Goal: Task Accomplishment & Management: Use online tool/utility

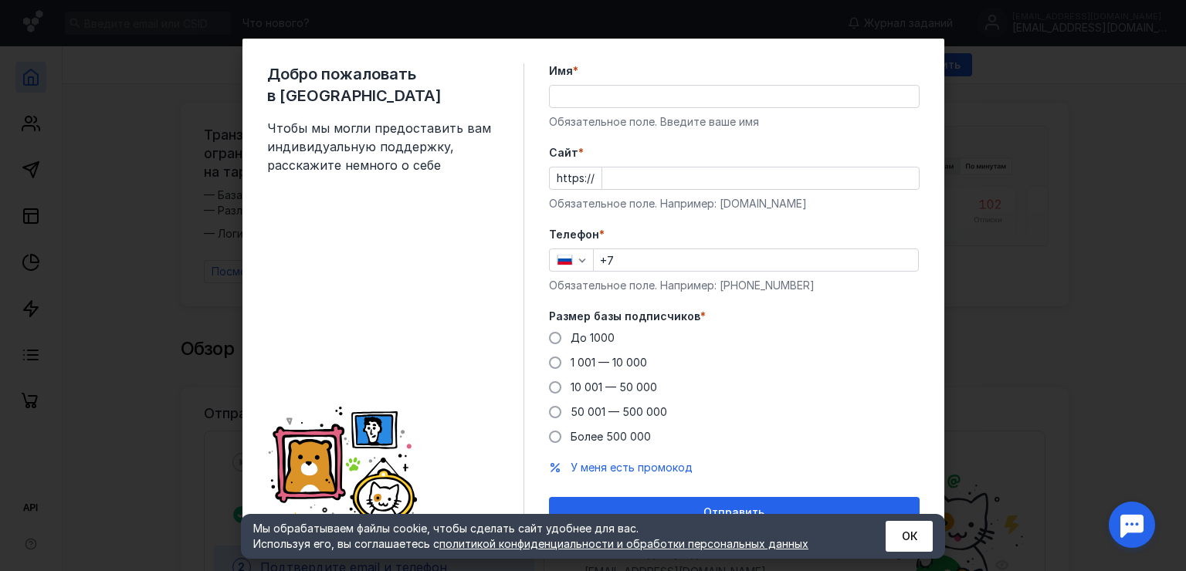
click at [618, 96] on input "Имя *" at bounding box center [734, 97] width 369 height 22
type input "[PERSON_NAME]"
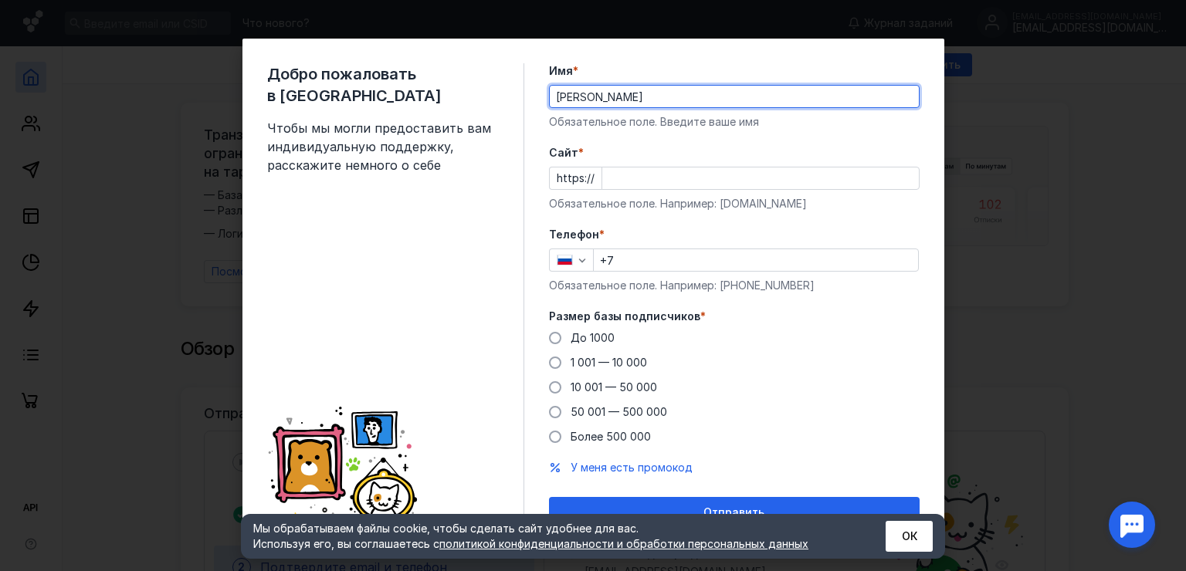
type input "[PHONE_NUMBER]"
drag, startPoint x: 679, startPoint y: 94, endPoint x: 615, endPoint y: 96, distance: 64.1
click at [615, 96] on input "[PERSON_NAME]" at bounding box center [734, 97] width 369 height 22
type input "Konstantim"
click at [602, 178] on input "Cайт *" at bounding box center [760, 179] width 317 height 22
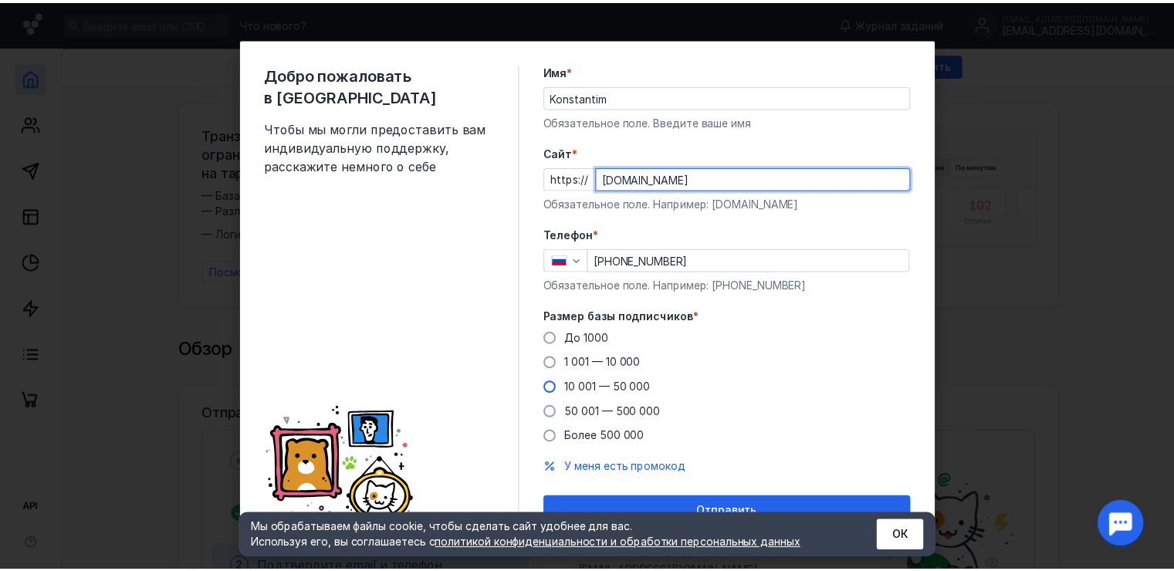
scroll to position [20, 0]
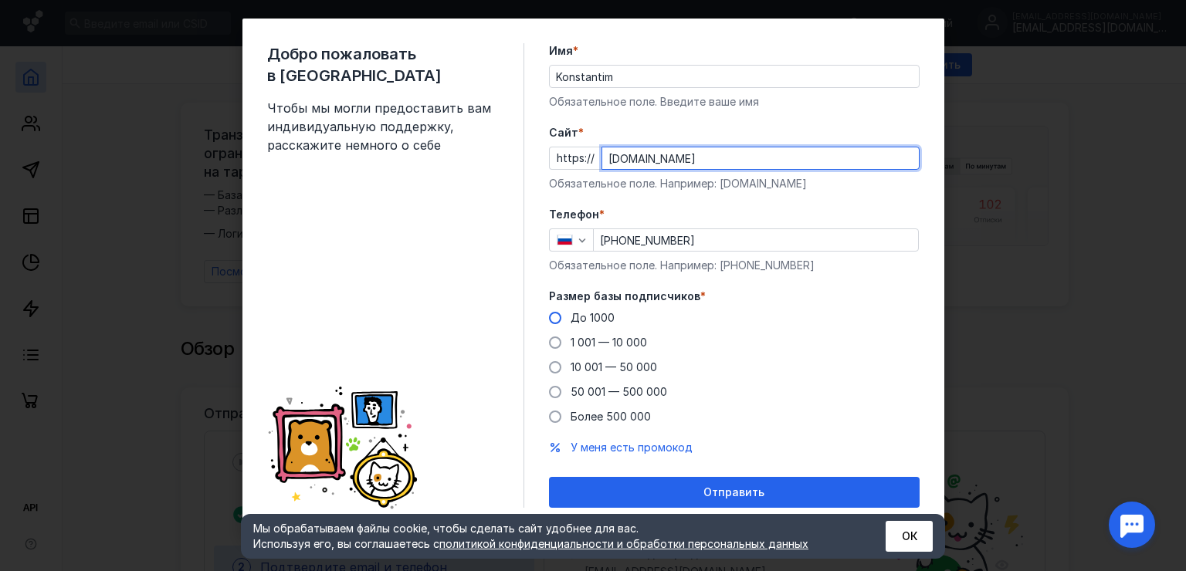
type input "[DOMAIN_NAME]"
click at [549, 321] on span at bounding box center [555, 318] width 12 height 12
click at [0, 0] on input "До 1000" at bounding box center [0, 0] width 0 height 0
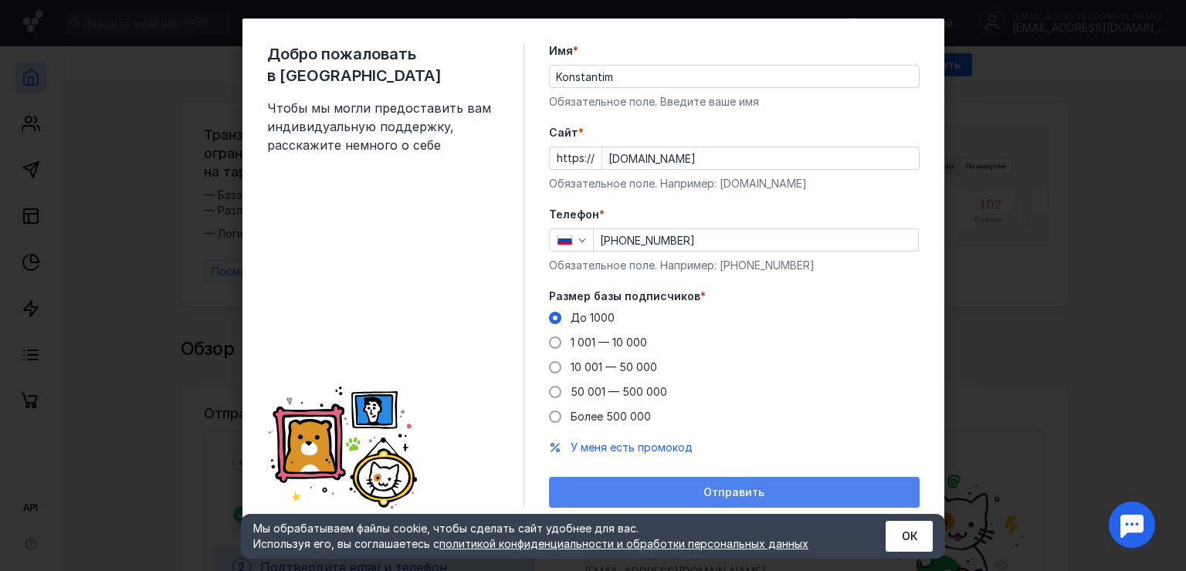
click at [704, 491] on span "Отправить" at bounding box center [733, 492] width 61 height 13
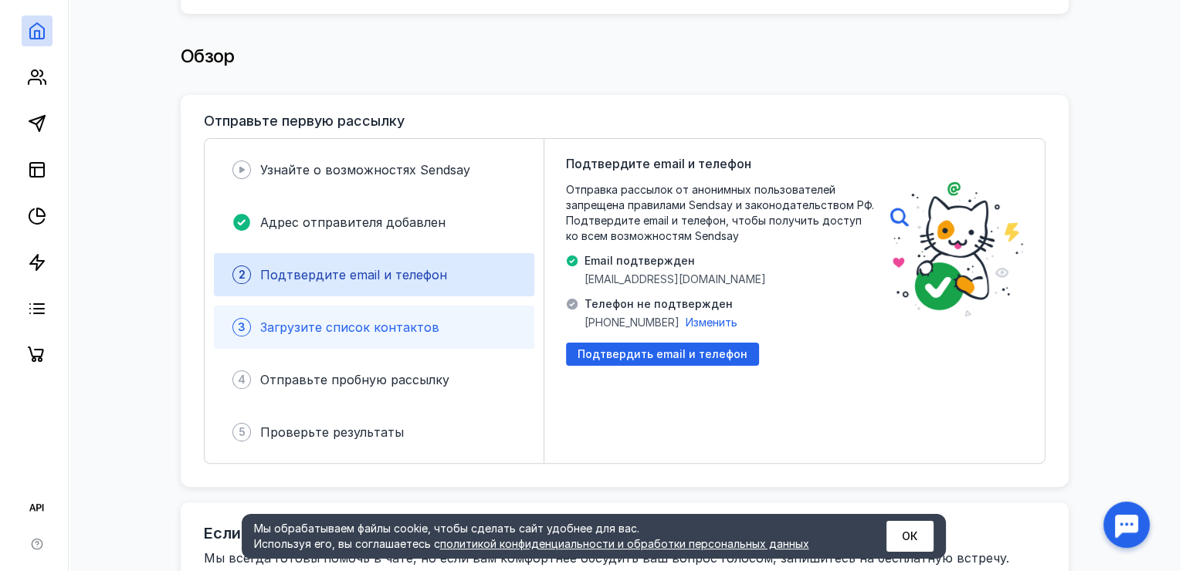
scroll to position [309, 0]
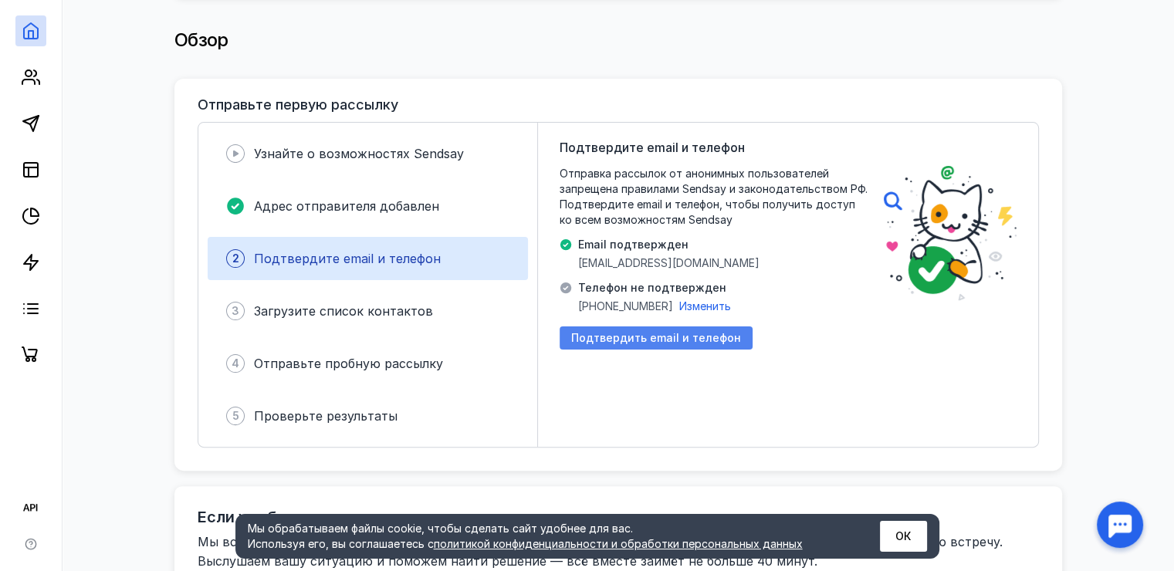
click at [605, 332] on span "Подтвердить email и телефон" at bounding box center [656, 338] width 170 height 13
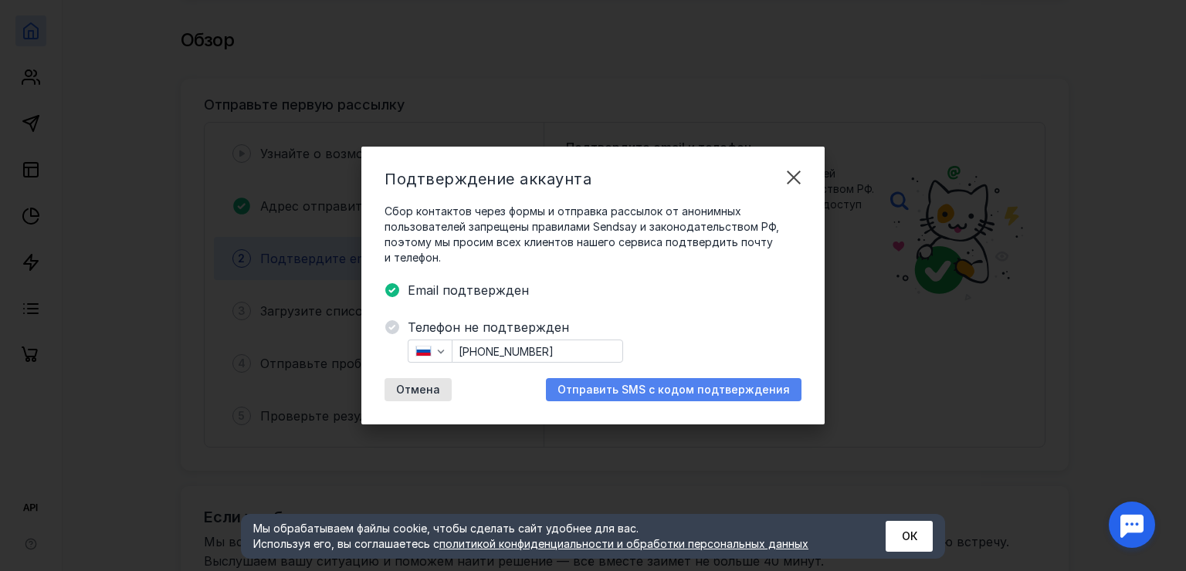
click at [643, 395] on span "Отправить SMS с кодом подтверждения" at bounding box center [673, 390] width 232 height 13
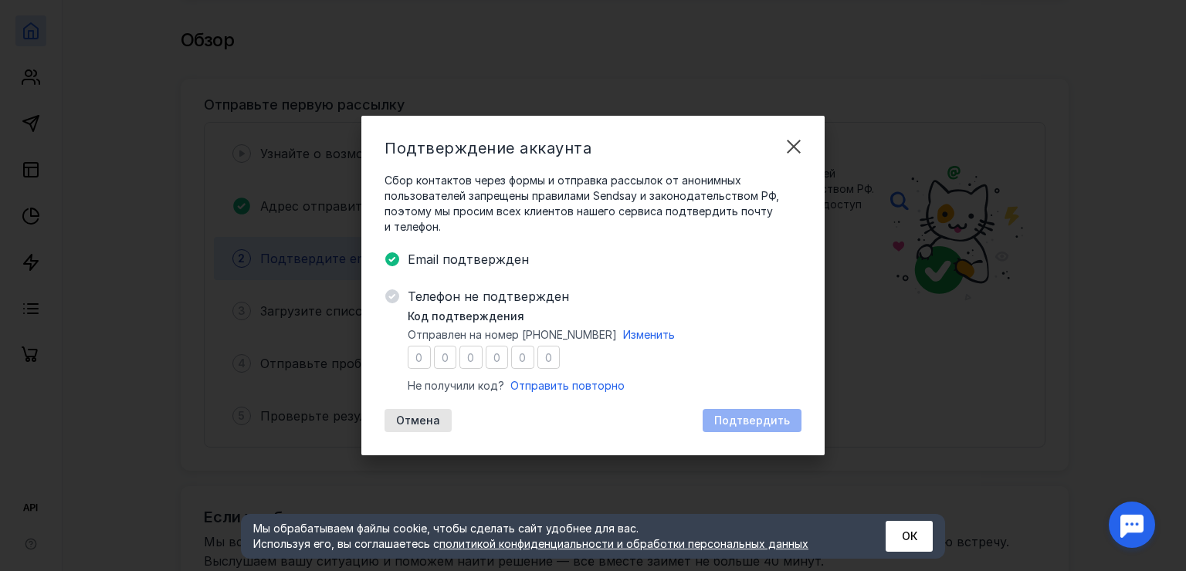
type input "9"
type input "3"
type input "4"
type input "9"
type input "3"
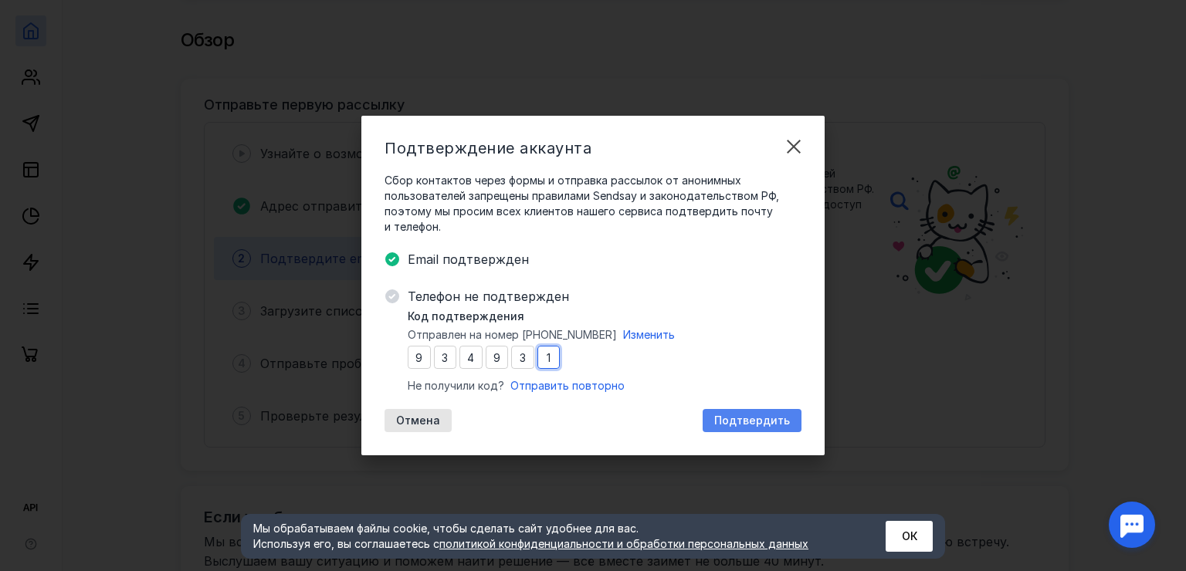
type input "1"
click at [727, 415] on span "Подтвердить" at bounding box center [752, 421] width 76 height 13
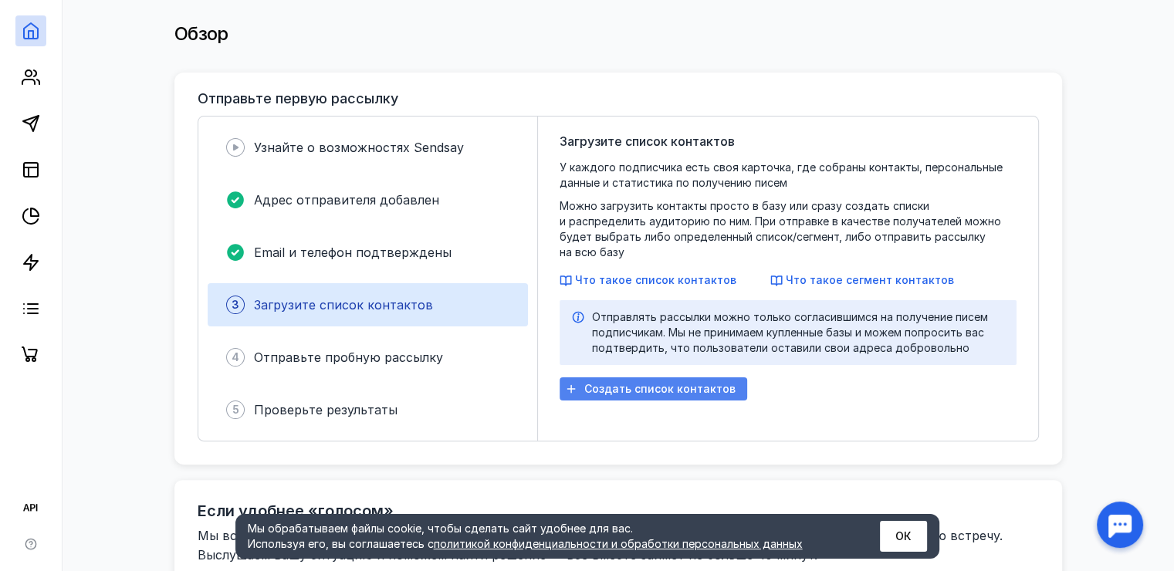
click at [625, 383] on span "Создать список контактов" at bounding box center [659, 389] width 151 height 13
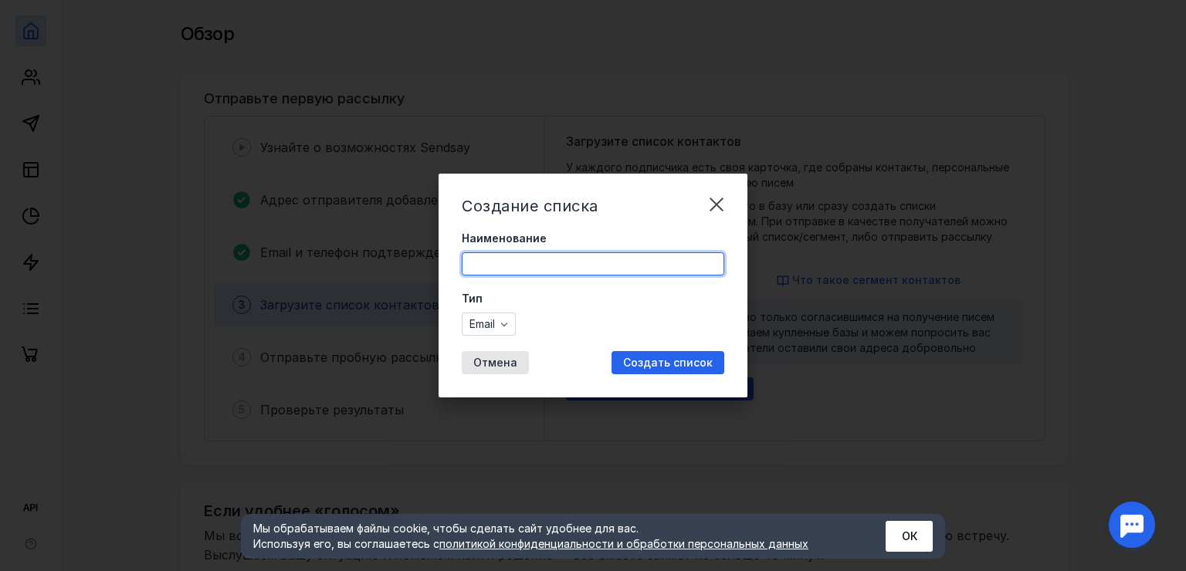
click at [526, 262] on input "Наименование" at bounding box center [592, 264] width 261 height 22
type input "Konstantim"
click at [504, 329] on icon "button" at bounding box center [504, 324] width 12 height 12
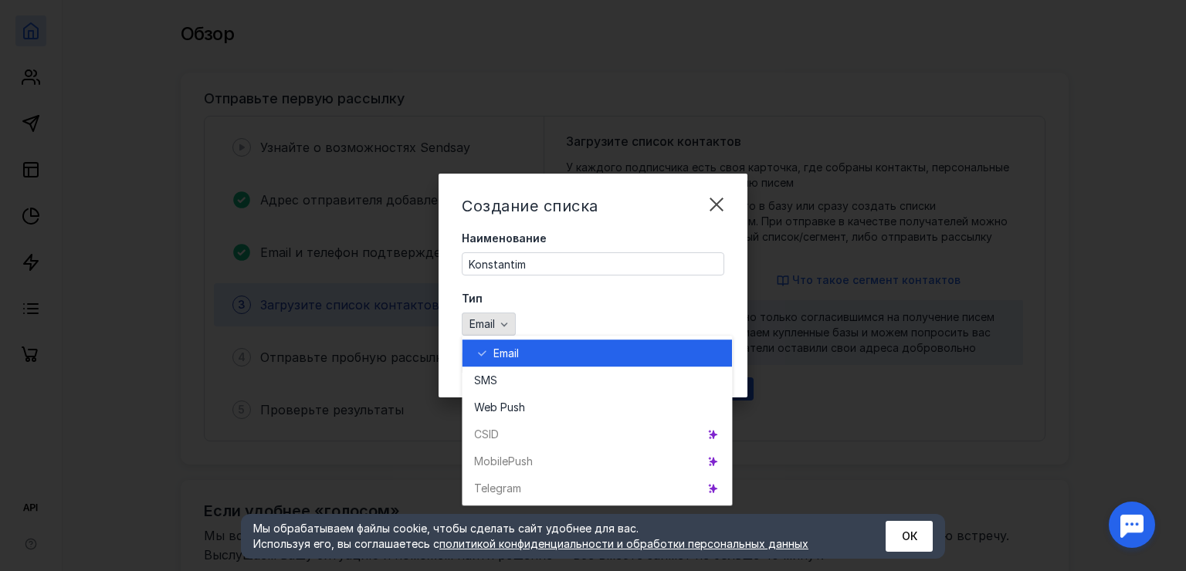
click at [505, 327] on icon "button" at bounding box center [504, 324] width 12 height 12
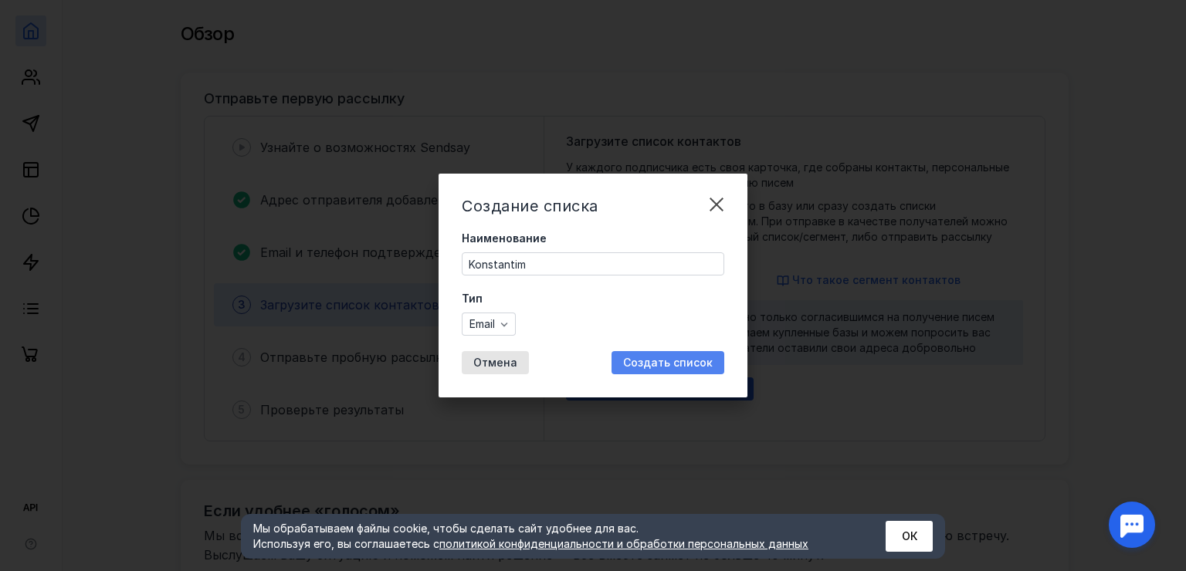
click at [648, 361] on span "Создать список" at bounding box center [668, 363] width 90 height 13
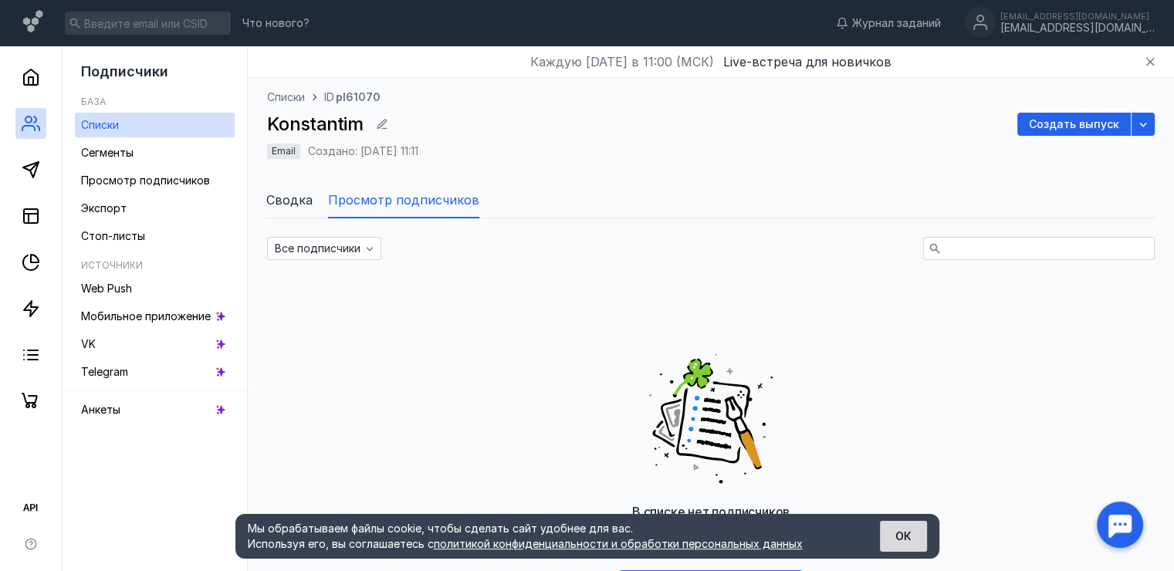
click at [902, 537] on button "ОК" at bounding box center [903, 536] width 47 height 31
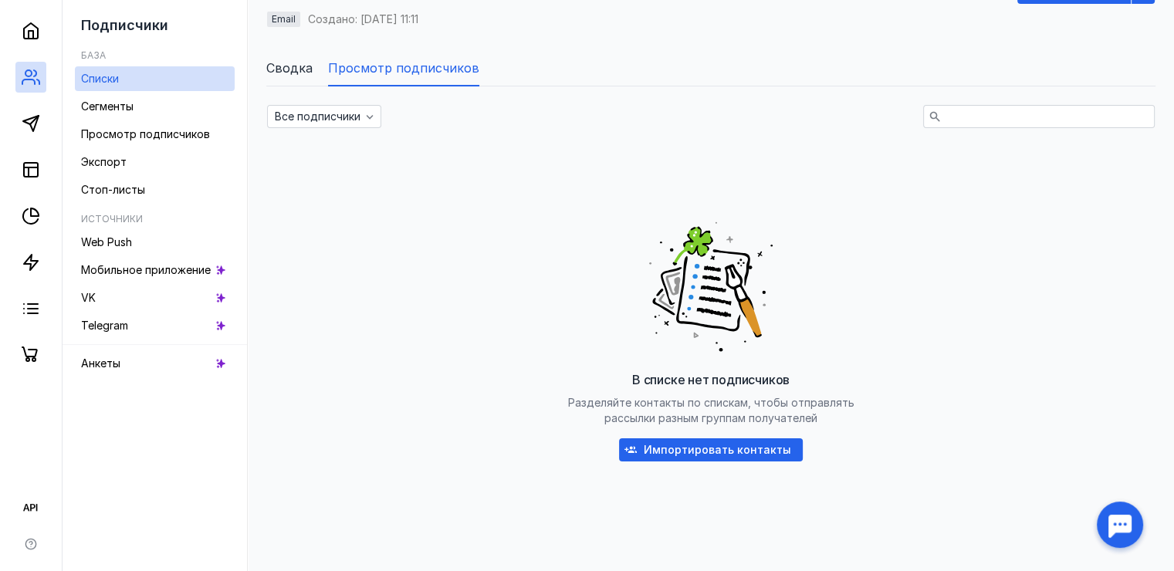
scroll to position [154, 0]
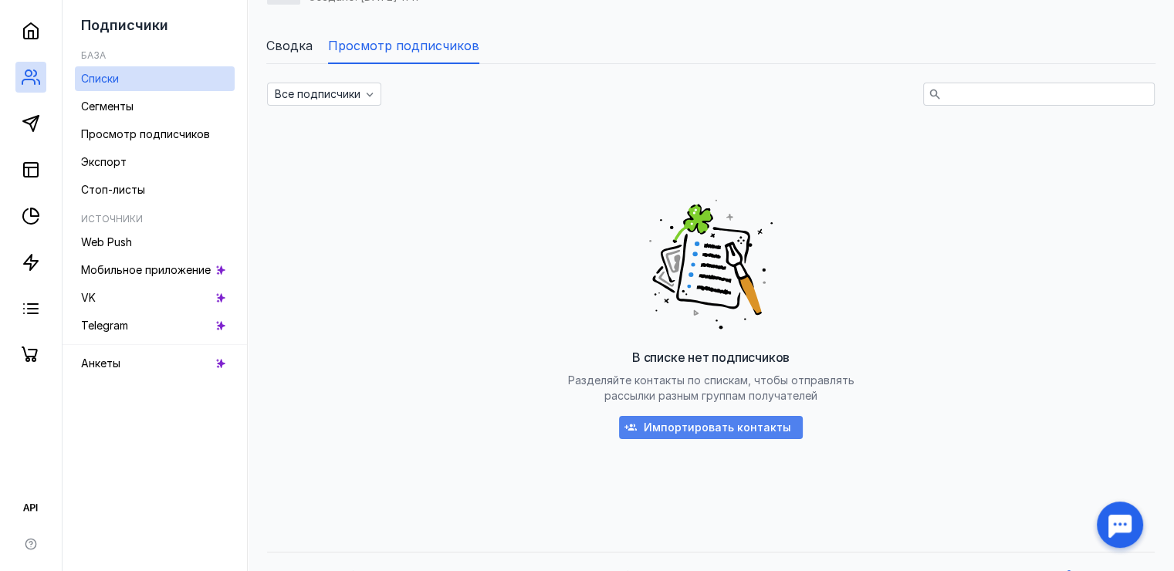
click at [697, 430] on span "Импортировать контакты" at bounding box center [717, 427] width 147 height 13
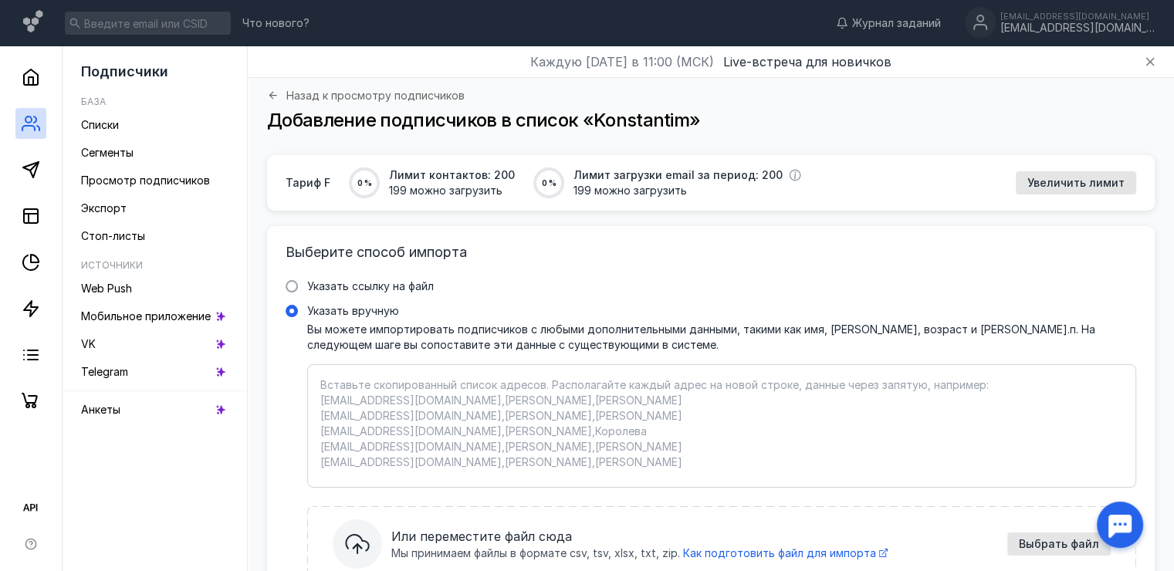
click at [511, 382] on textarea "Указать вручную Вы можете импортировать подписчиков с любыми дополнительными да…" at bounding box center [721, 425] width 803 height 97
paste textarea "Loremipsum, [07.77.3179 6:20] dolor://sitamet.con/adipis/5EL1SeDdOeI?te=60i9Utl…"
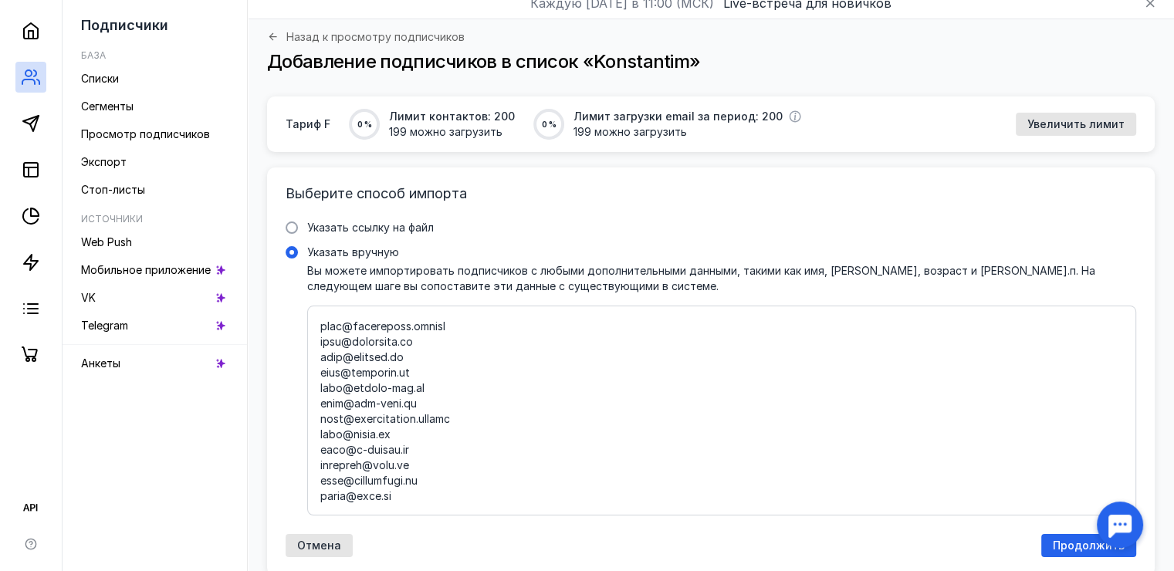
scroll to position [117, 0]
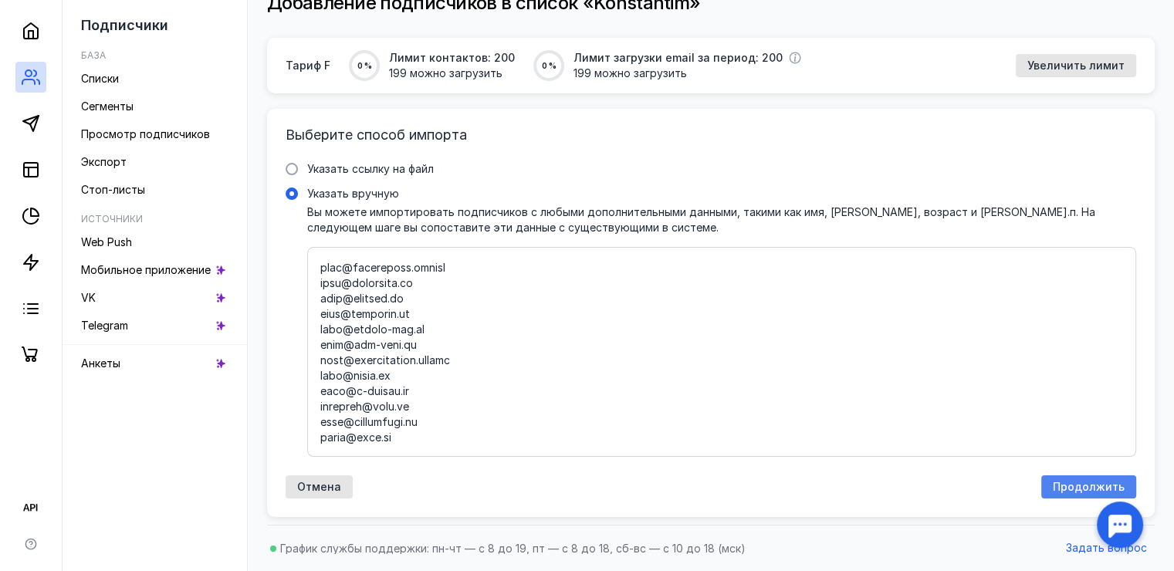
type textarea "Loremipsum, [07.77.3179 6:20] dolor://sitamet.con/adipis/5EL1SeDdOeI?te=60i9Utl…"
click at [1069, 488] on span "Продолжить" at bounding box center [1089, 487] width 72 height 13
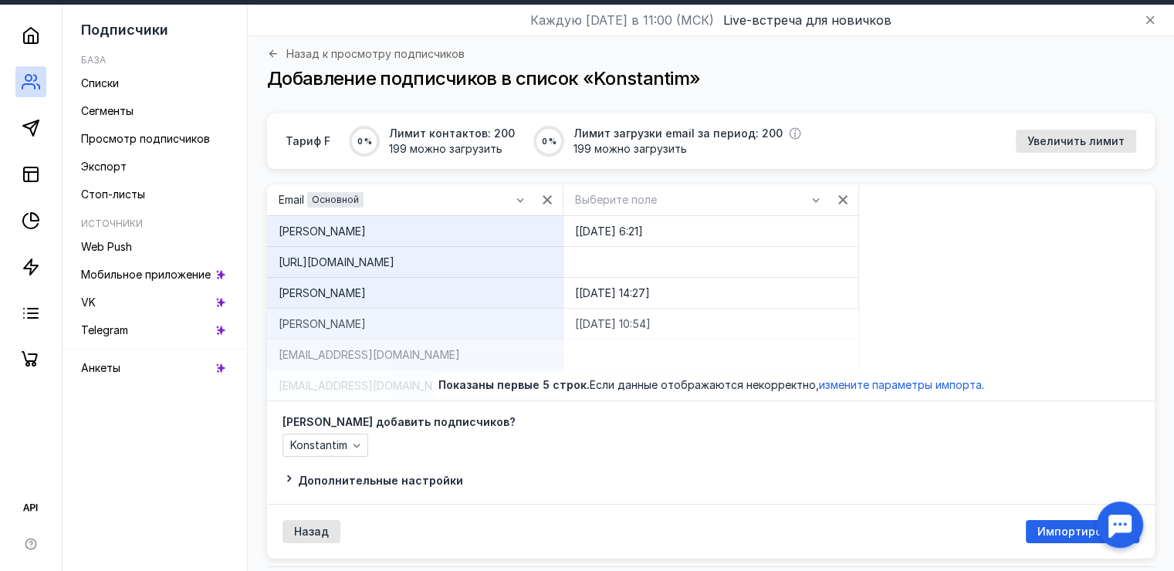
scroll to position [41, 0]
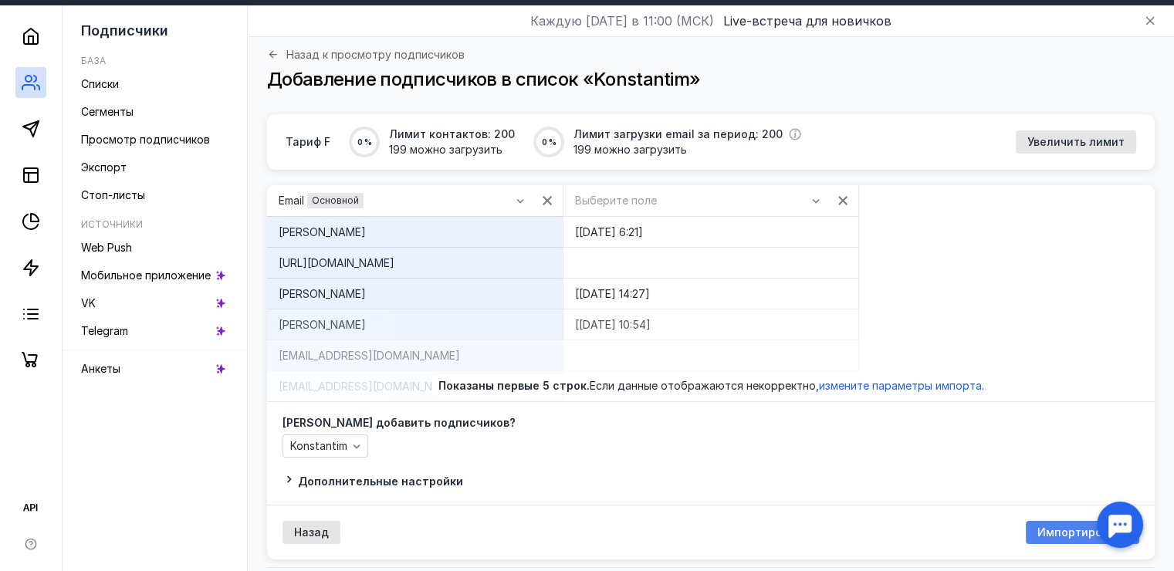
click at [1059, 536] on span "Импортировать" at bounding box center [1083, 532] width 90 height 13
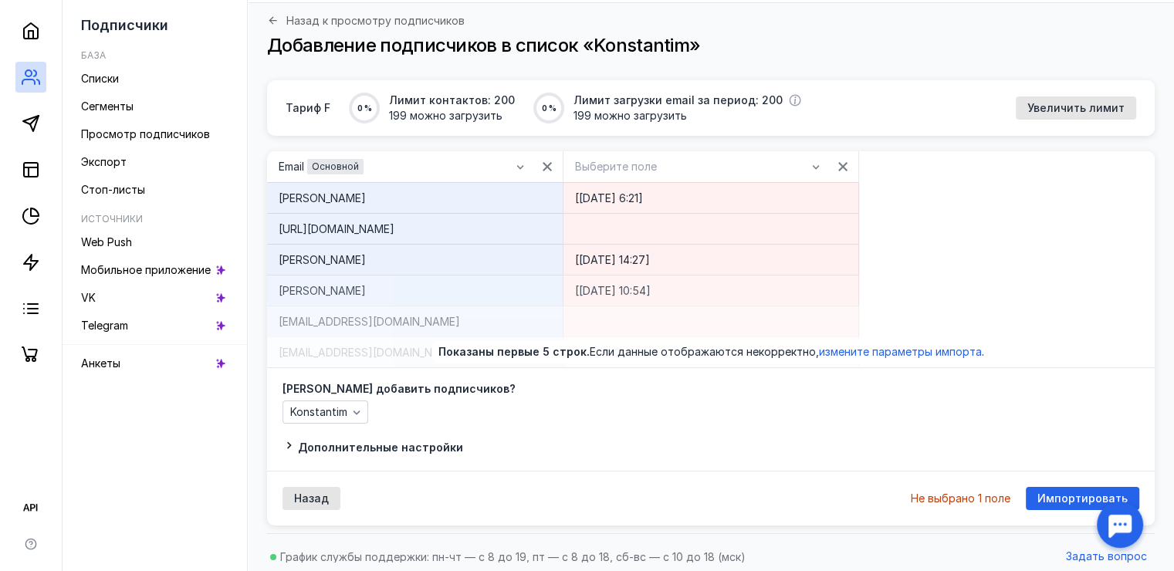
scroll to position [83, 0]
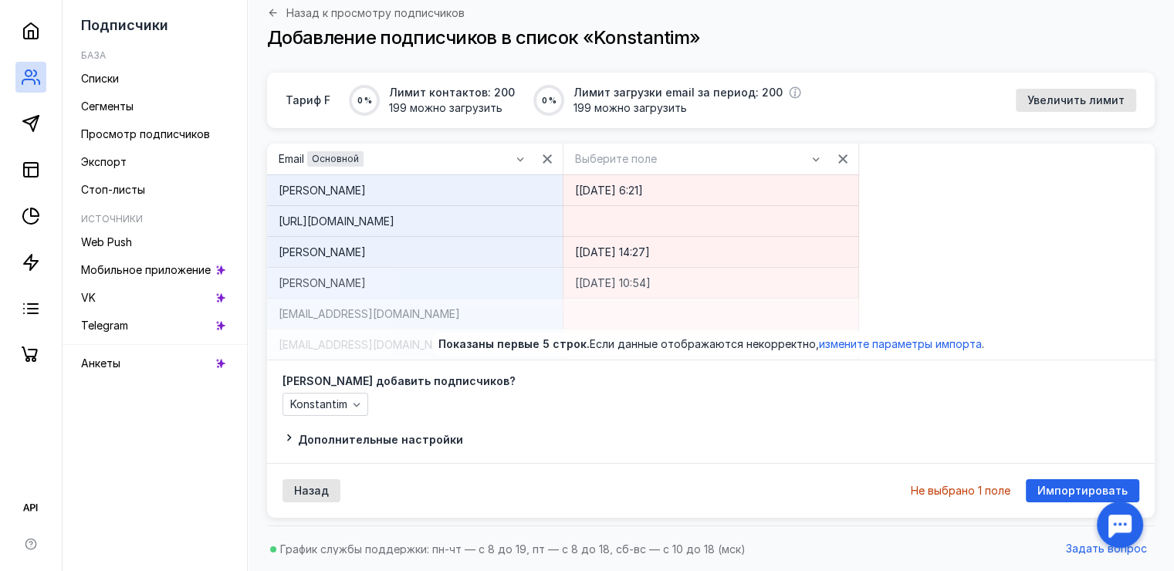
click at [405, 238] on div "[PERSON_NAME]" at bounding box center [415, 251] width 296 height 31
click at [942, 494] on div "Не выбрано 1 поле" at bounding box center [961, 491] width 100 height 11
click at [642, 266] on div "[[DATE] 14:27]" at bounding box center [711, 251] width 296 height 31
click at [452, 233] on div "[URL][DOMAIN_NAME]" at bounding box center [415, 220] width 296 height 31
click at [436, 215] on div "[URL][DOMAIN_NAME]" at bounding box center [415, 221] width 273 height 15
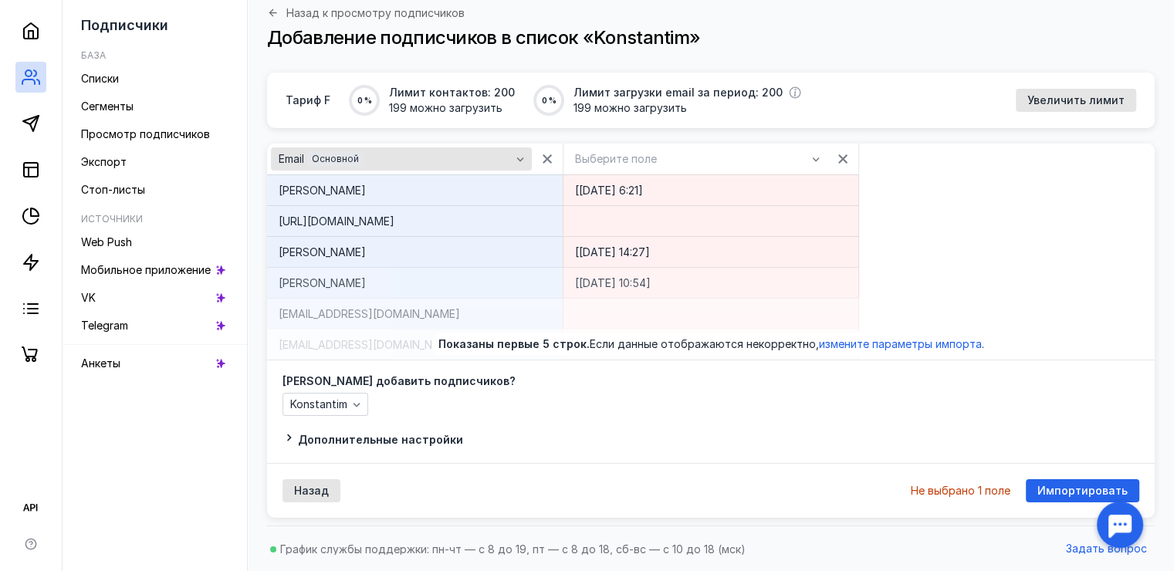
click at [518, 153] on icon "button" at bounding box center [520, 159] width 12 height 12
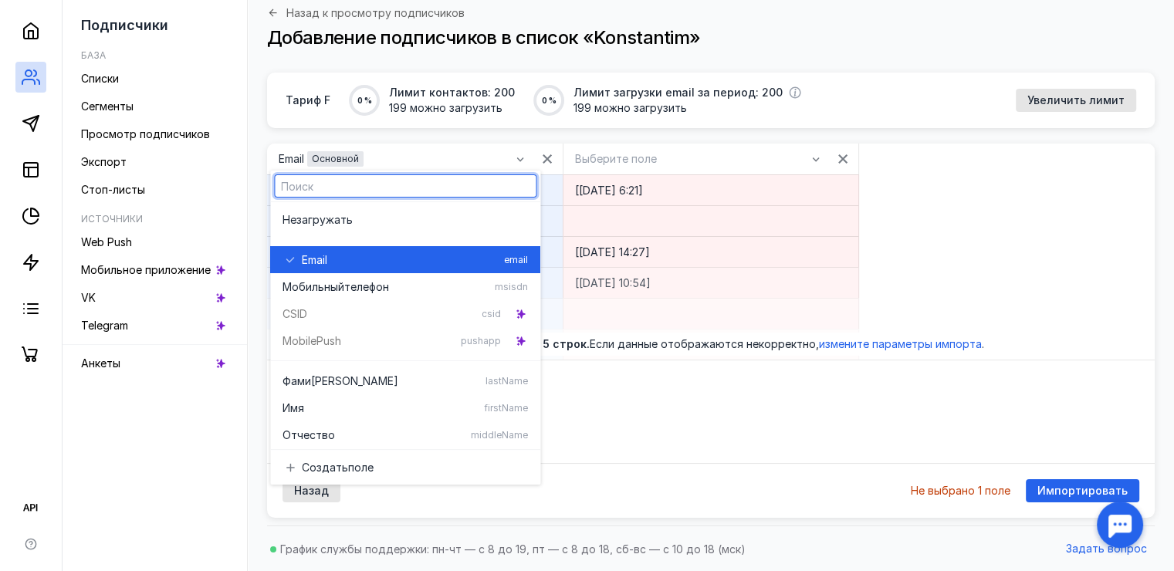
click at [421, 247] on div "Email email" at bounding box center [405, 259] width 245 height 27
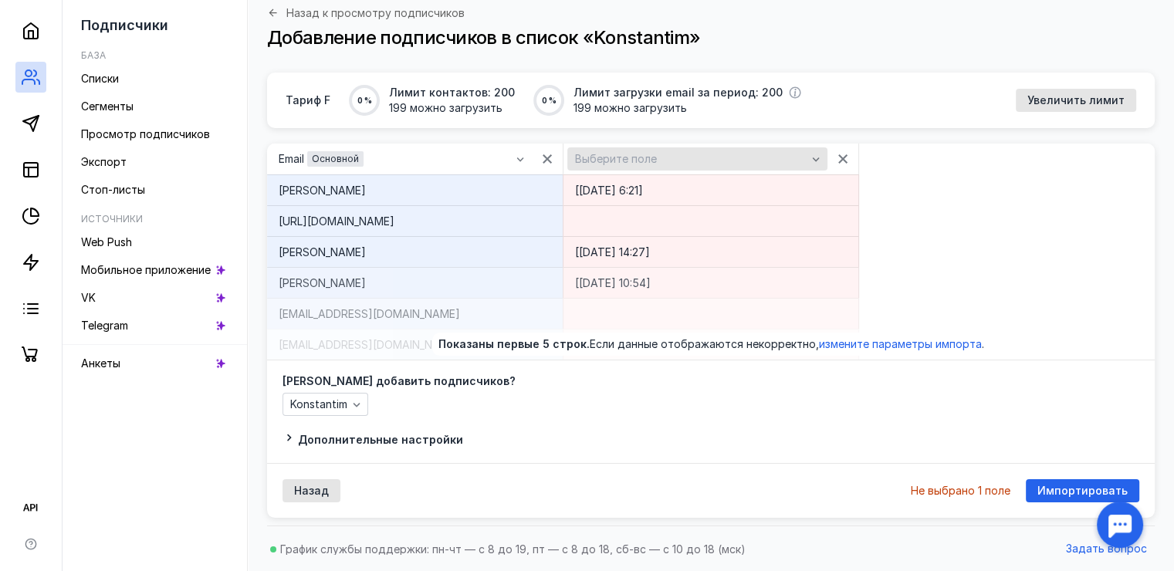
click at [818, 161] on icon "button" at bounding box center [816, 159] width 12 height 12
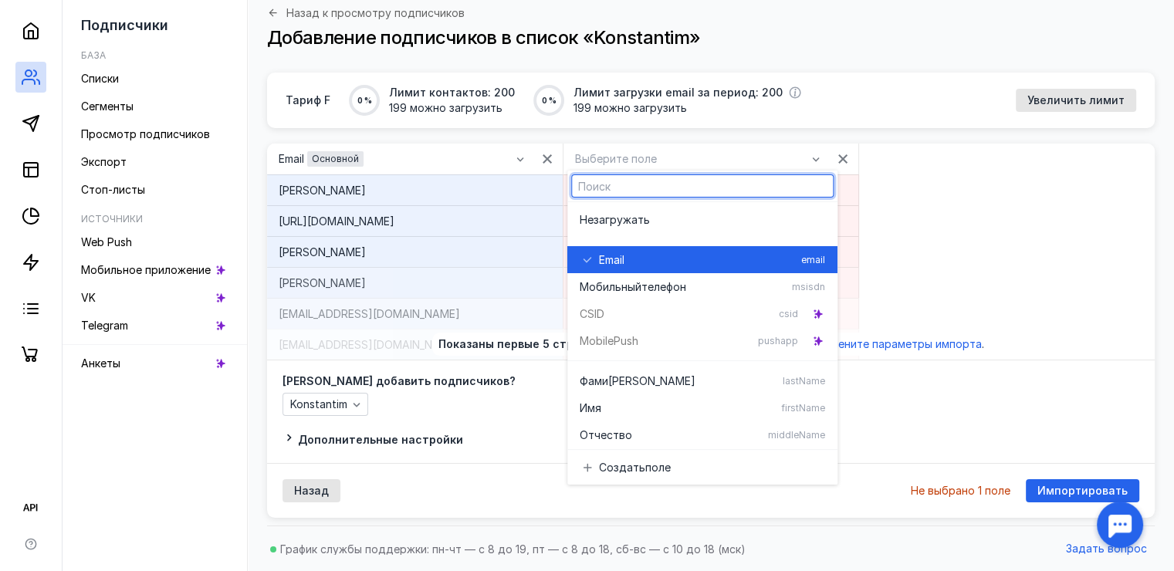
click at [662, 250] on div "Email email" at bounding box center [702, 259] width 245 height 27
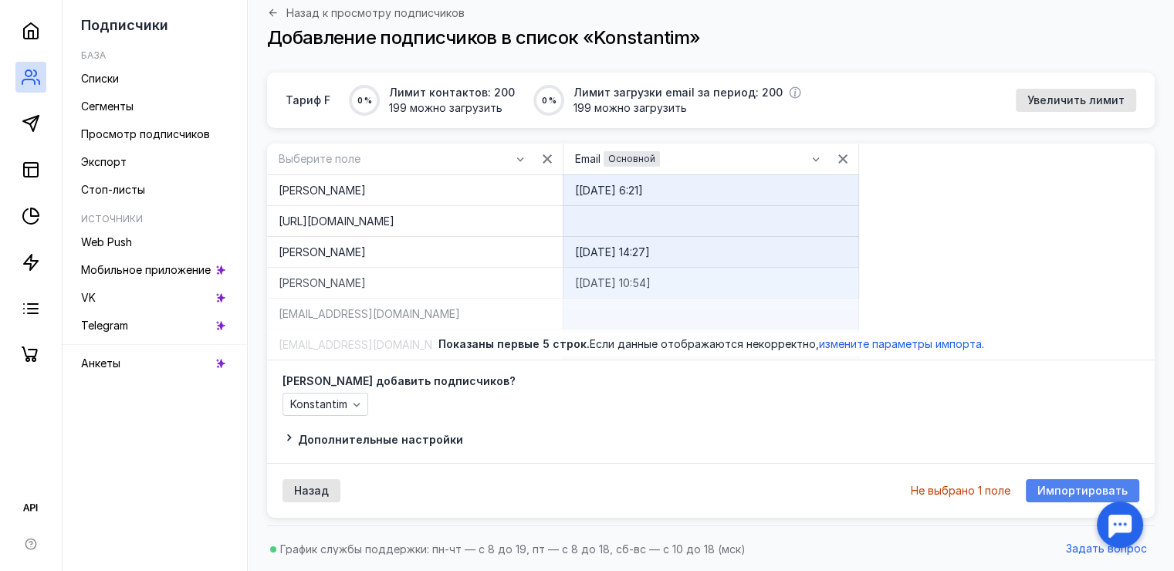
click at [1049, 489] on span "Импортировать" at bounding box center [1083, 491] width 90 height 13
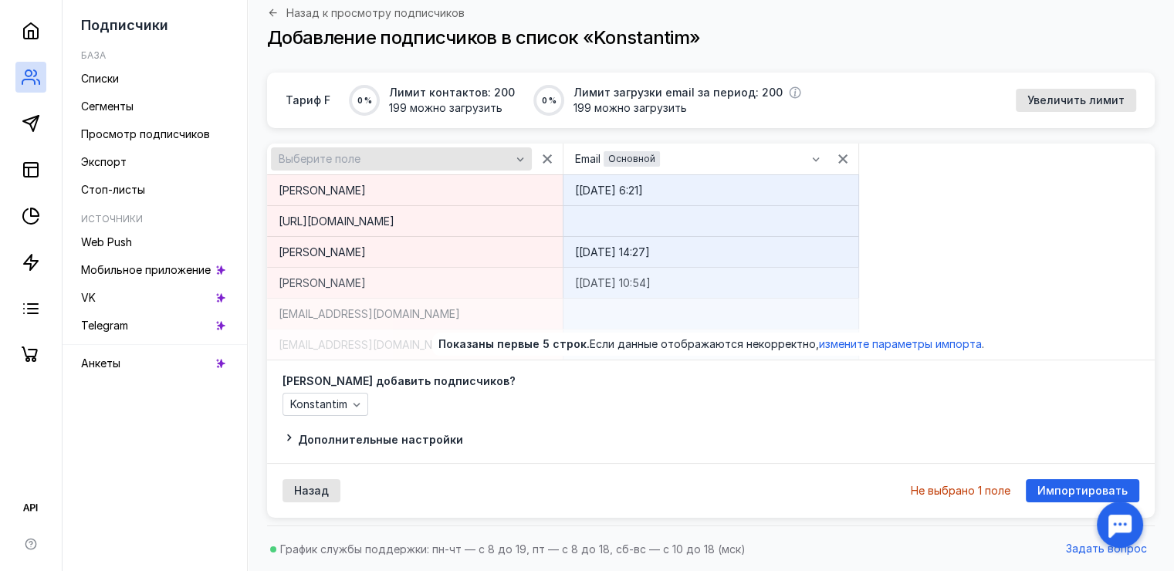
click at [433, 161] on div "Выберите поле" at bounding box center [395, 159] width 240 height 13
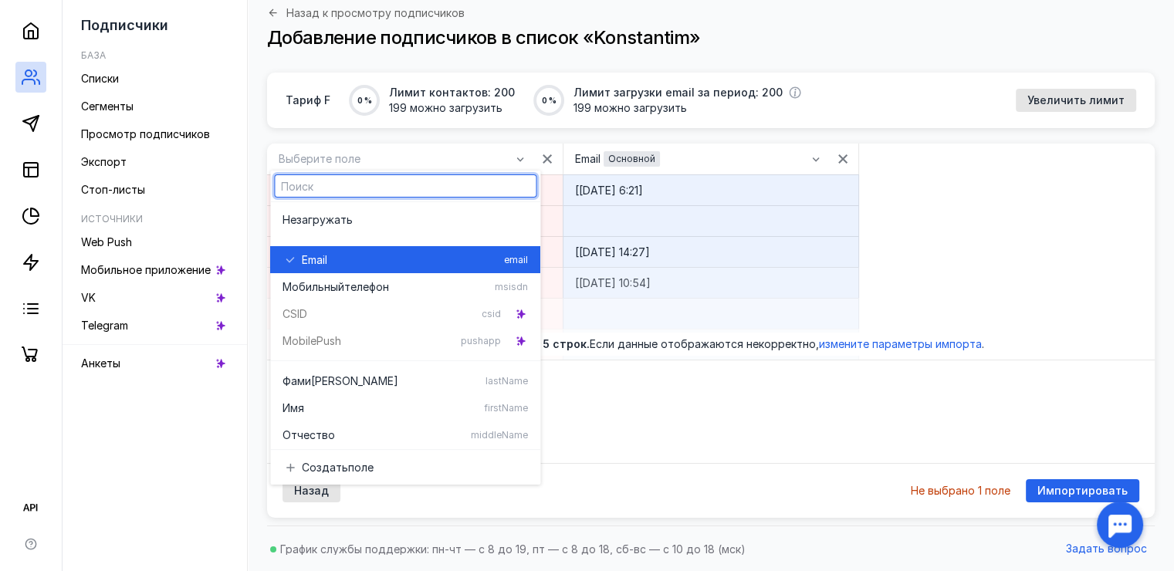
click at [339, 254] on div "Email" at bounding box center [400, 259] width 196 height 15
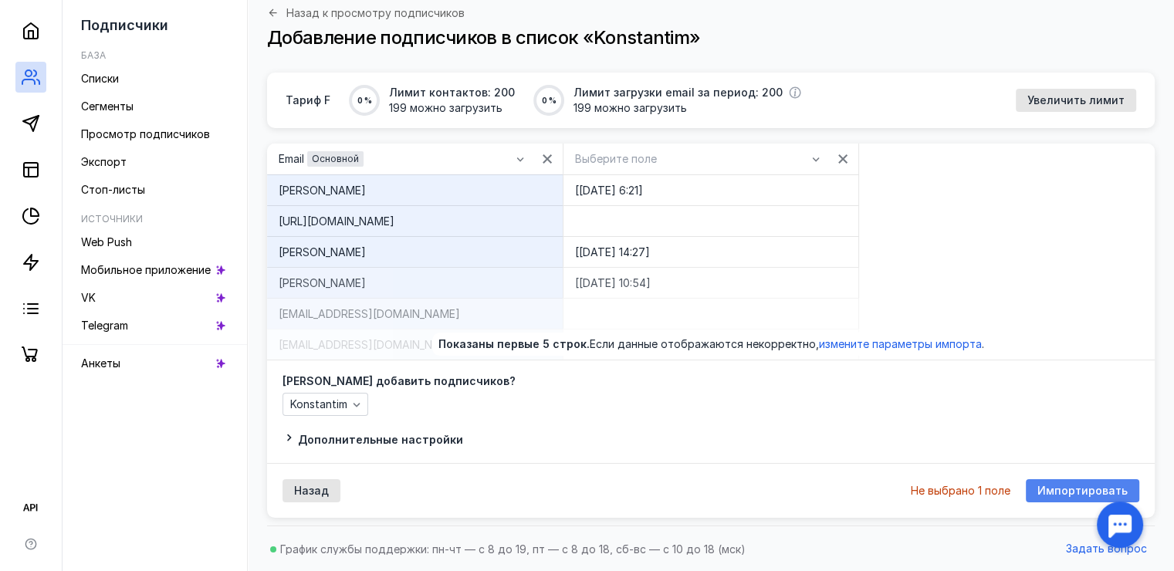
click at [1059, 493] on span "Импортировать" at bounding box center [1083, 491] width 90 height 13
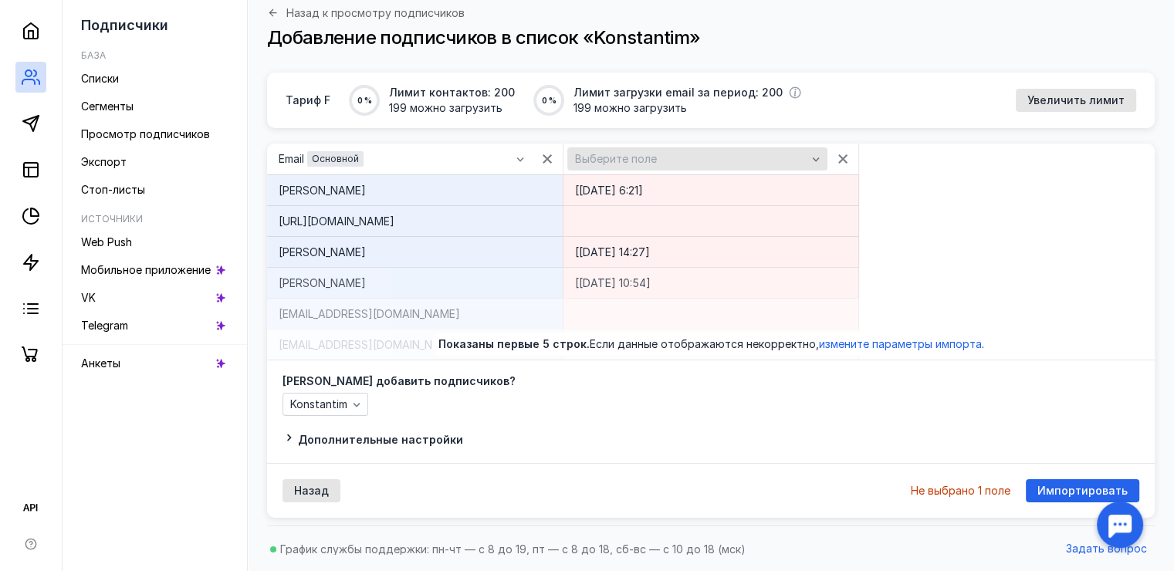
click at [686, 164] on div "Выберите поле" at bounding box center [690, 159] width 239 height 13
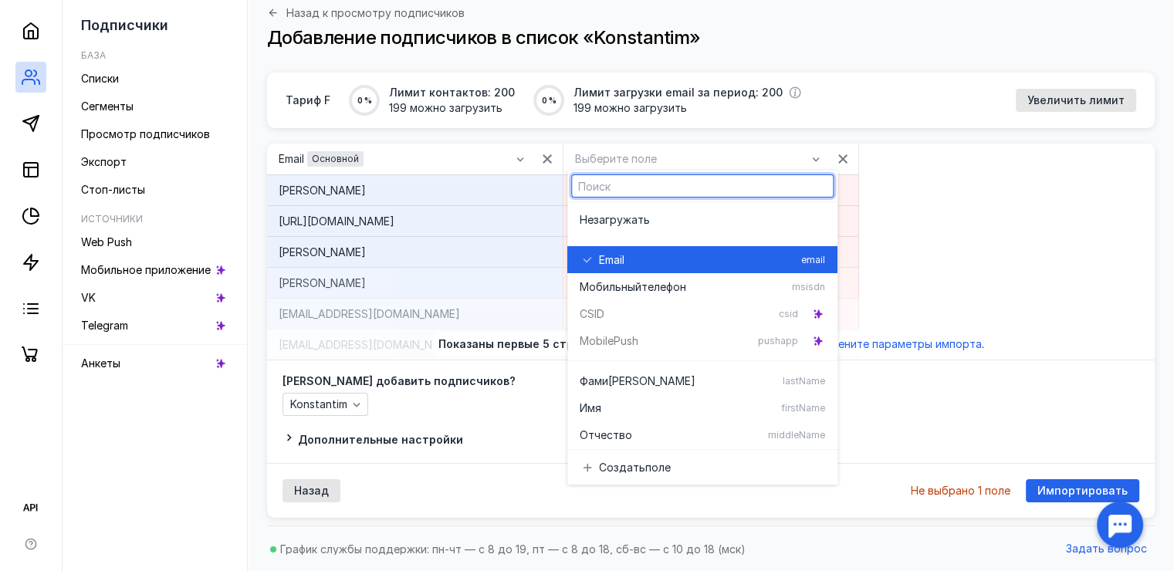
click at [655, 252] on div "Email" at bounding box center [697, 259] width 196 height 15
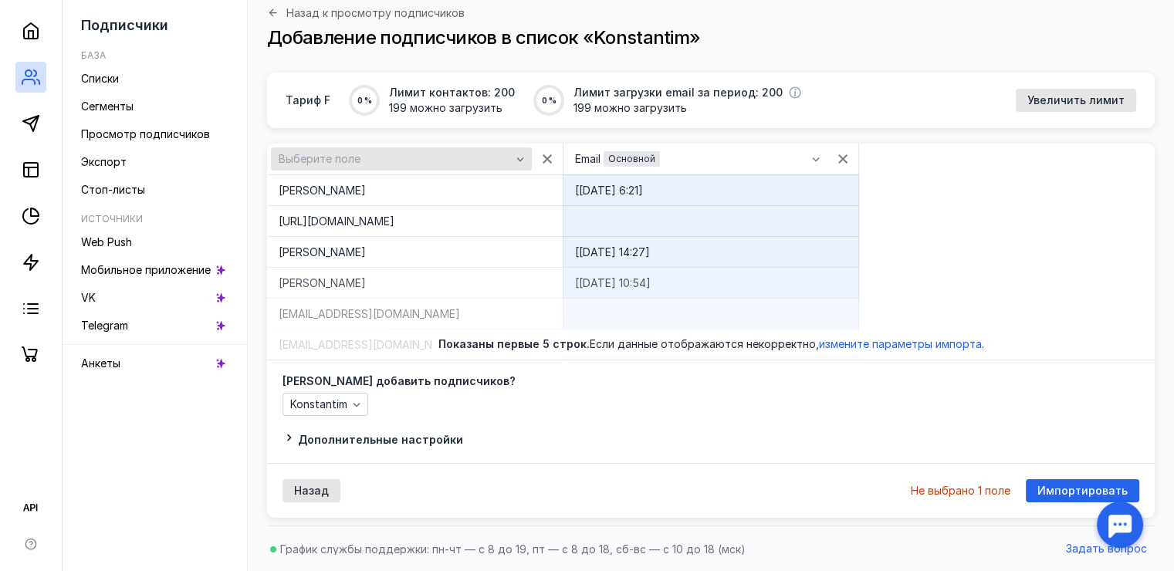
click at [304, 148] on div "Выберите поле" at bounding box center [401, 158] width 261 height 23
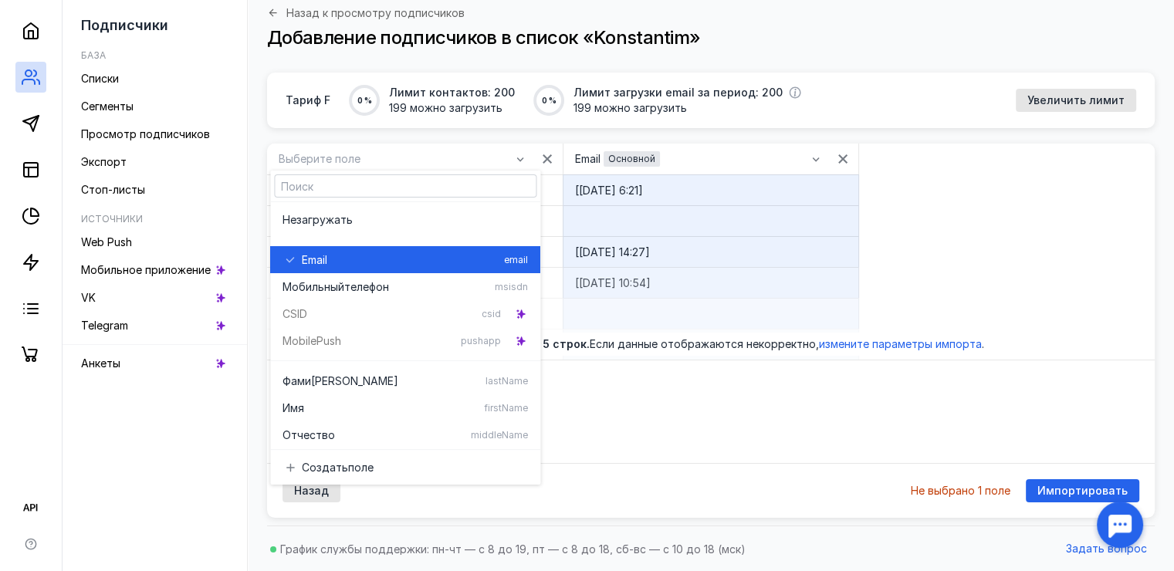
click at [335, 247] on div "Email email" at bounding box center [405, 259] width 245 height 27
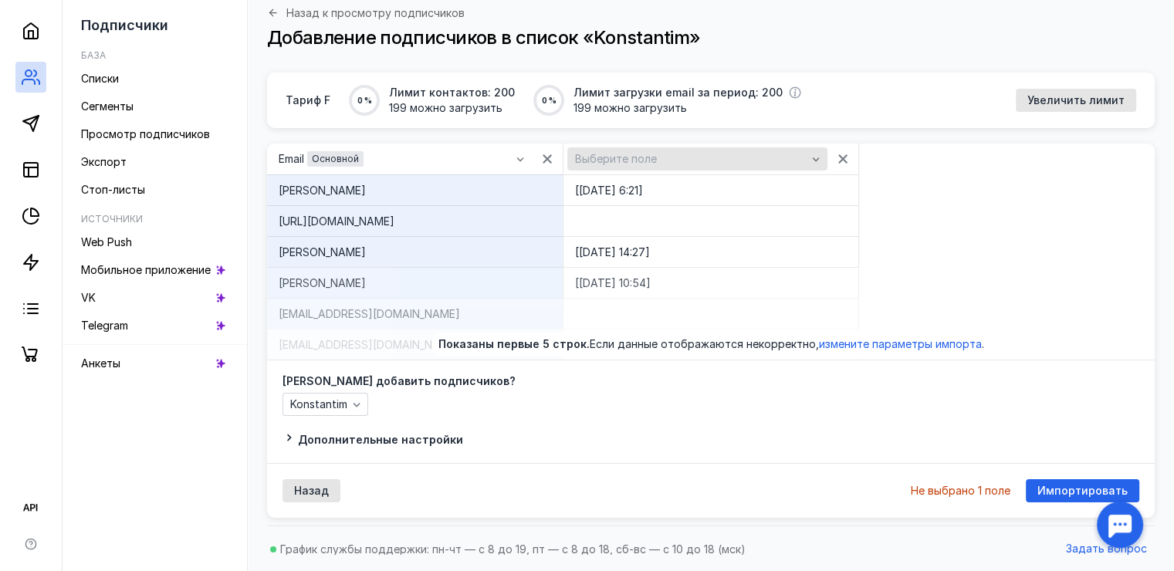
click at [598, 154] on span "Выберите поле" at bounding box center [616, 159] width 82 height 13
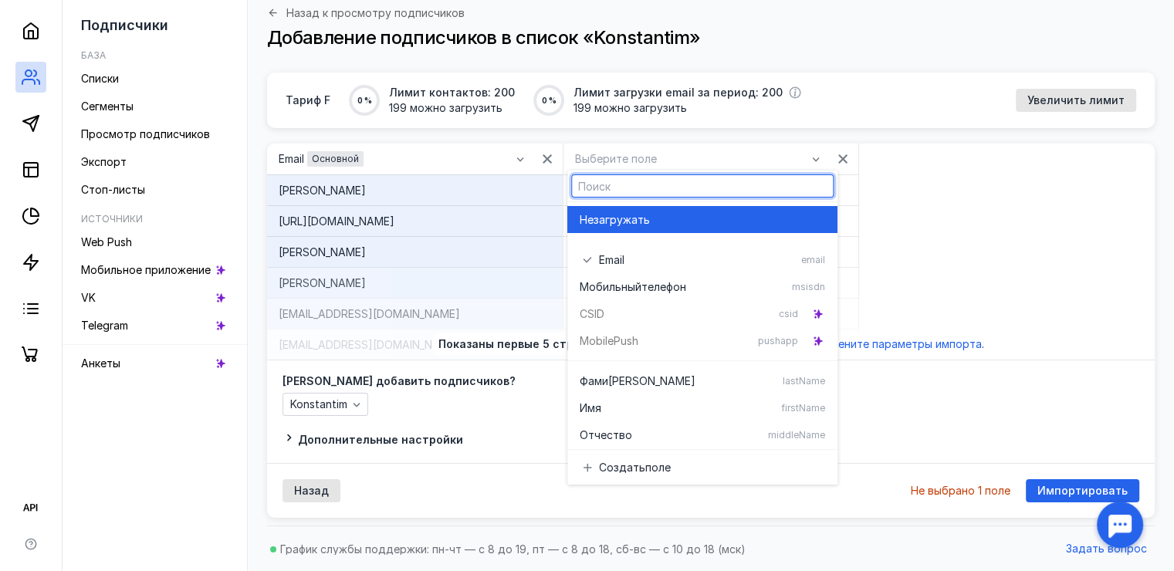
click at [611, 225] on span "загружать" at bounding box center [622, 219] width 56 height 15
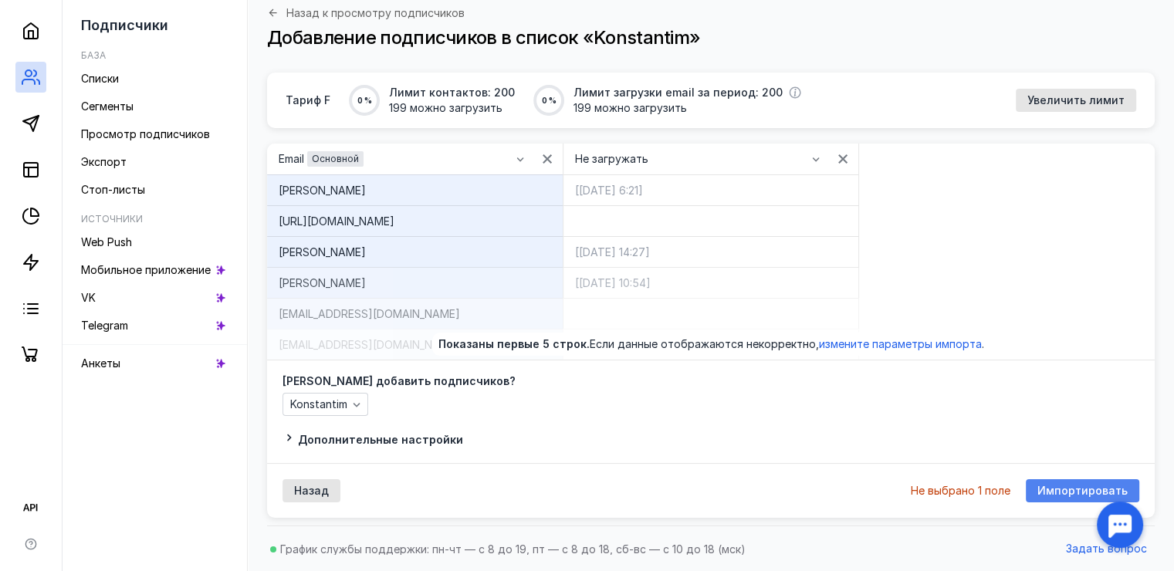
click at [1051, 490] on span "Импортировать" at bounding box center [1083, 491] width 90 height 13
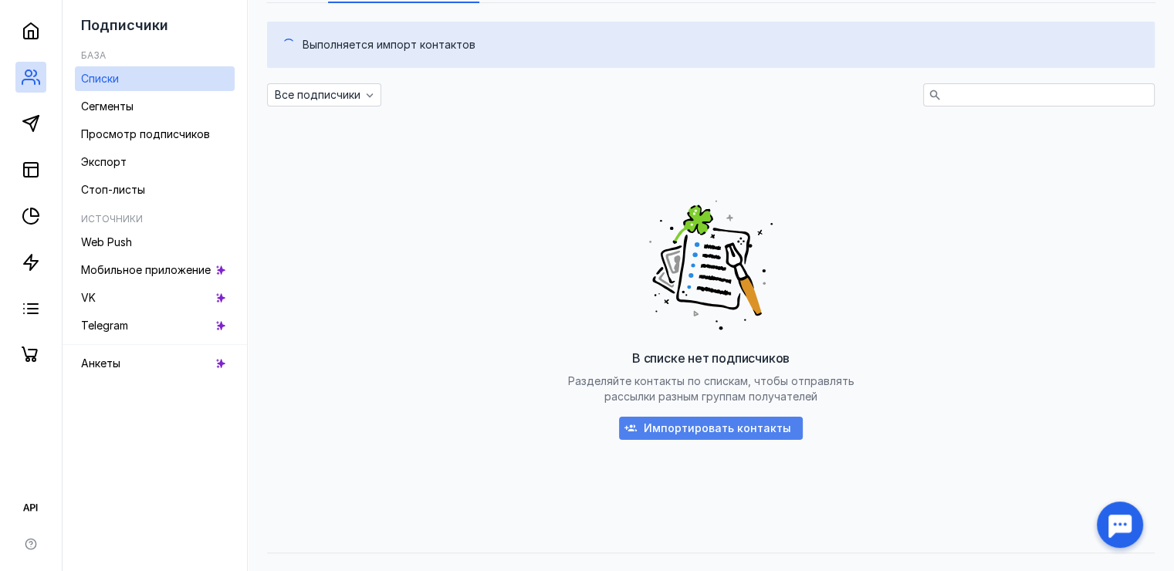
click at [666, 426] on span "Импортировать контакты" at bounding box center [717, 428] width 147 height 13
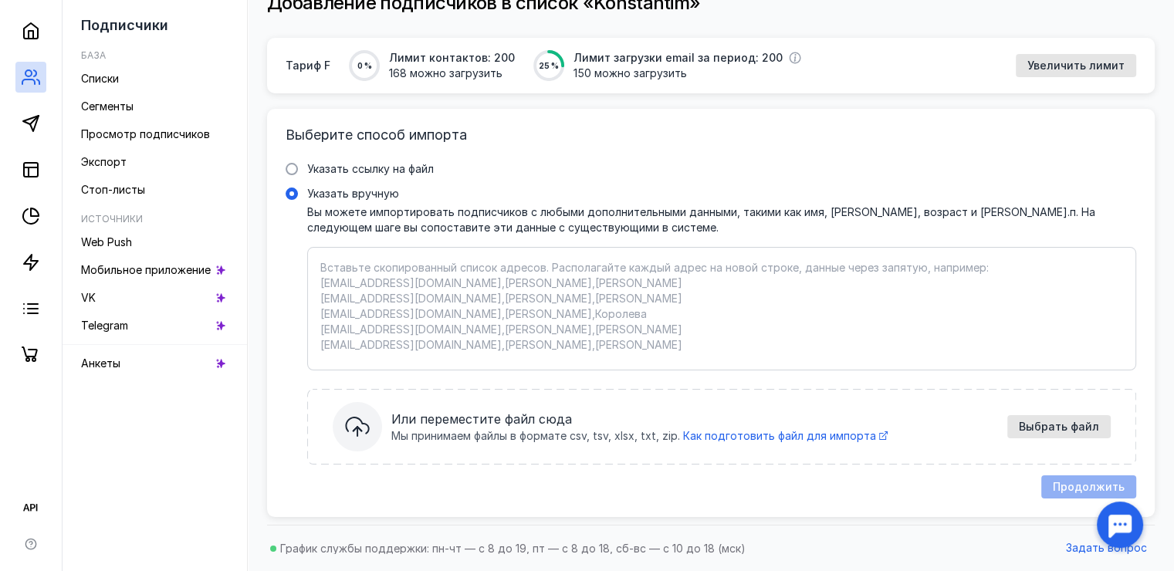
click at [354, 268] on textarea "Указать вручную Вы можете импортировать подписчиков с любыми дополнительными да…" at bounding box center [721, 308] width 803 height 97
paste textarea "Loremipsum, [07.77.3179 6:20] dolor://sitamet.con/adipis/5EL1SeDdOeI?te=60i9Utl…"
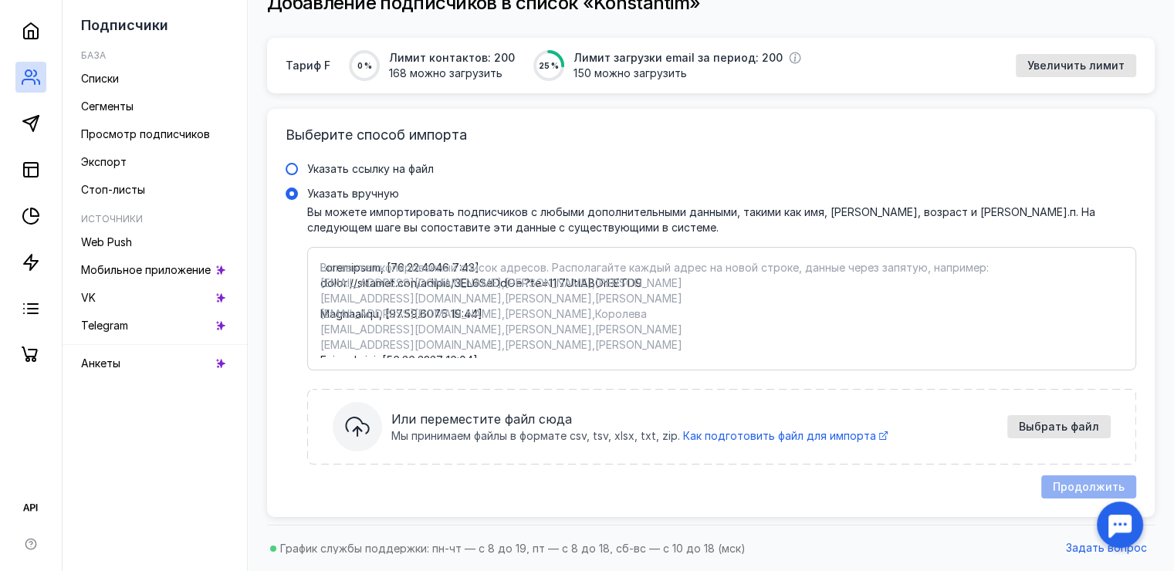
scroll to position [1019, 0]
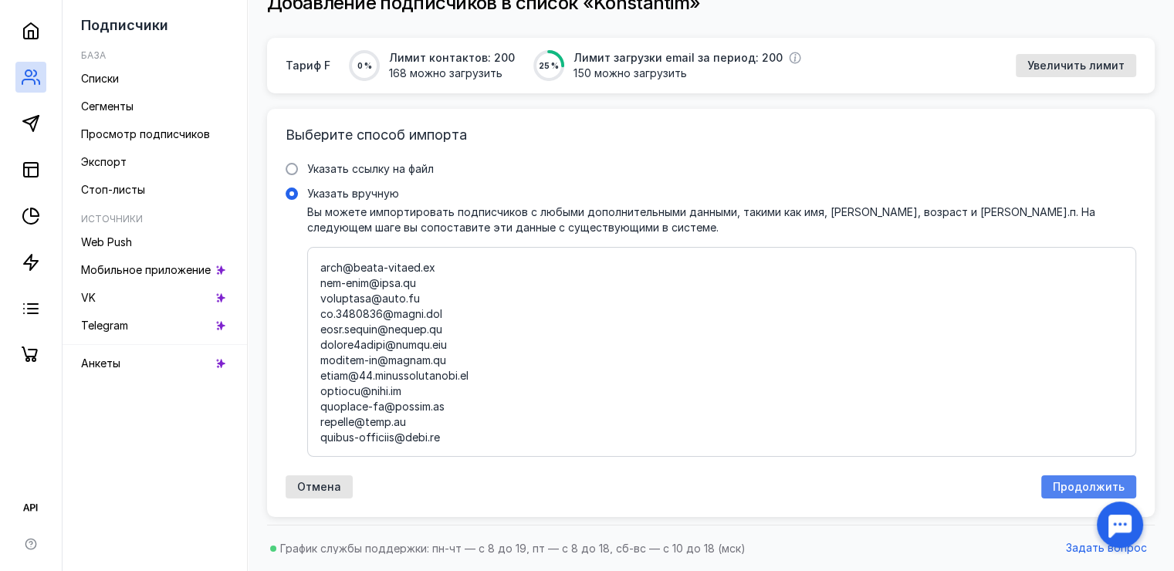
type textarea "Loremipsum, [07.77.3179 6:20] dolor://sitamet.con/adipis/5EL1SeDdOeI?te=60i9Utl…"
click at [1098, 490] on span "Продолжить" at bounding box center [1089, 487] width 72 height 13
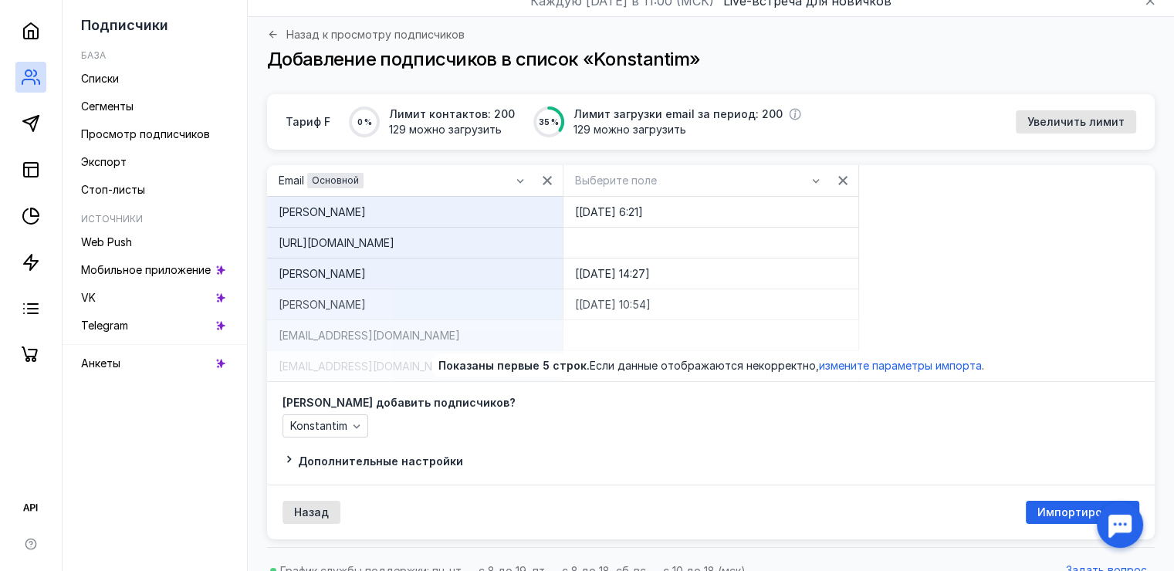
scroll to position [83, 0]
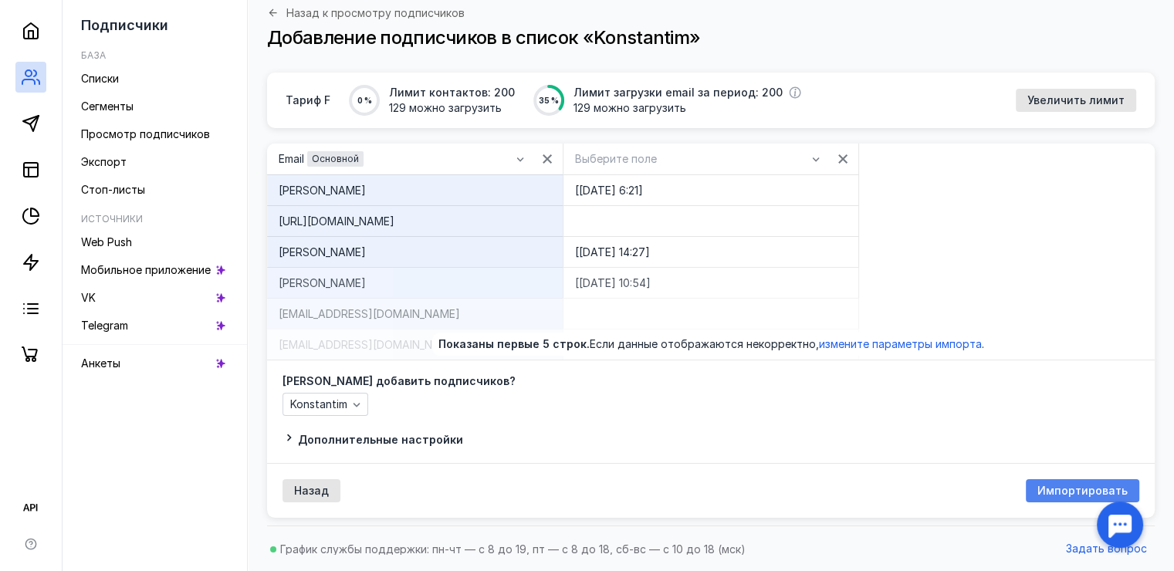
click at [1103, 493] on span "Импортировать" at bounding box center [1083, 491] width 90 height 13
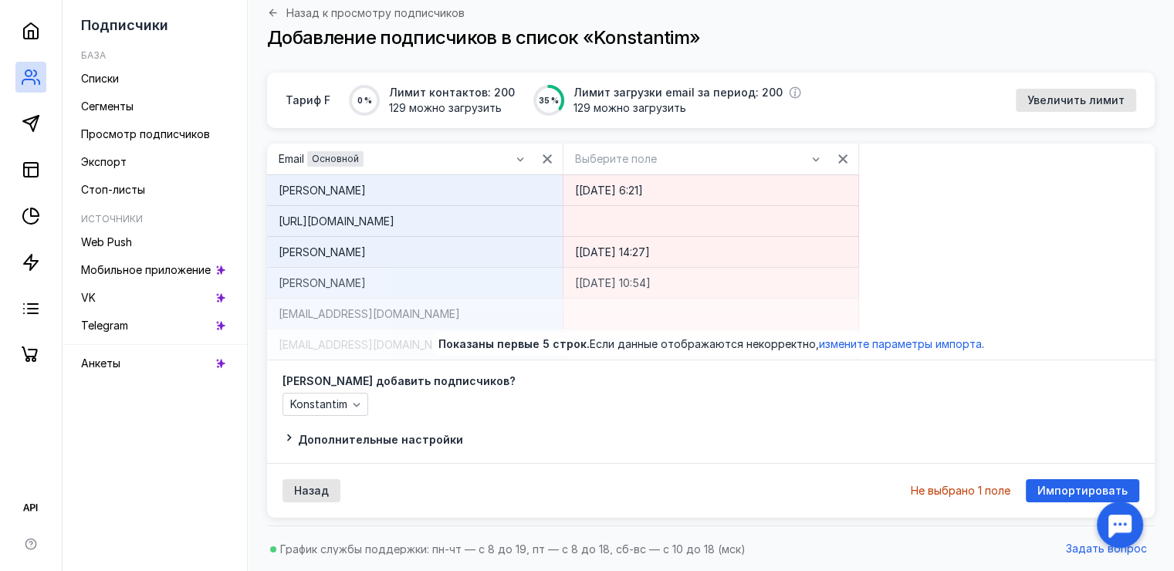
click at [411, 198] on div "[PERSON_NAME]" at bounding box center [415, 189] width 296 height 31
click at [411, 167] on div "Email Основной" at bounding box center [401, 158] width 261 height 23
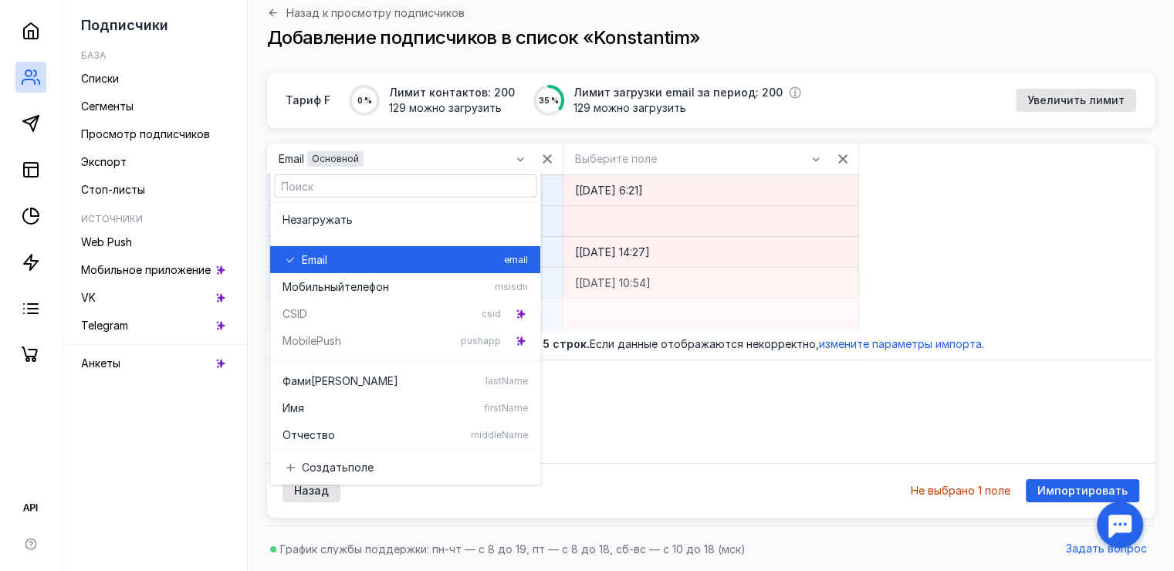
click at [411, 253] on div "Email" at bounding box center [400, 259] width 196 height 15
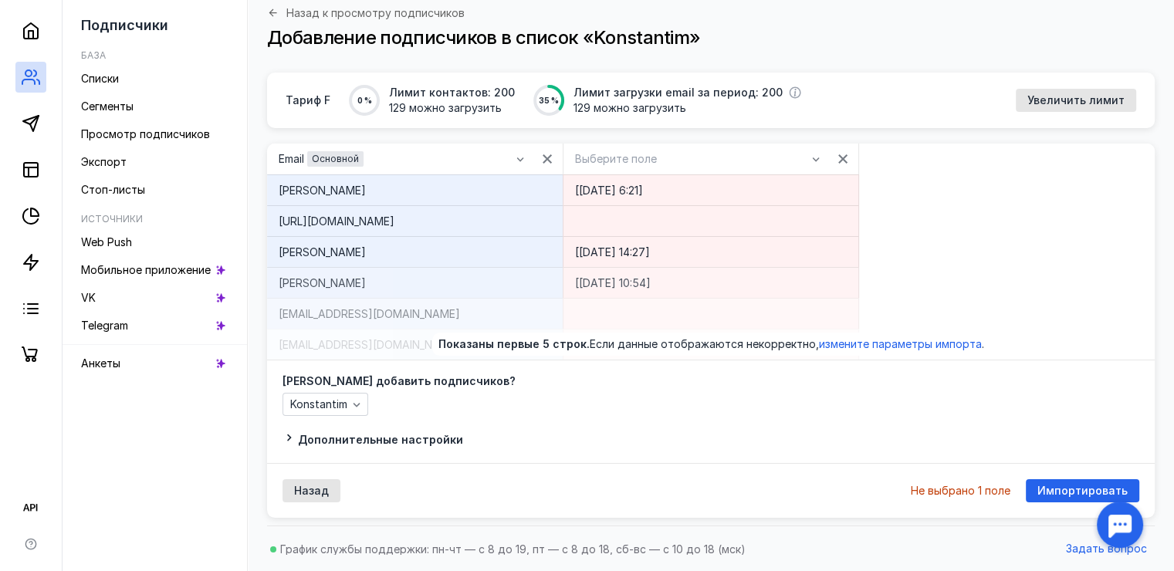
click at [412, 216] on div "[URL][DOMAIN_NAME]" at bounding box center [415, 221] width 273 height 15
click at [429, 222] on div "[URL][DOMAIN_NAME]" at bounding box center [415, 221] width 273 height 15
click at [849, 346] on span "измените параметры импорта" at bounding box center [900, 343] width 163 height 13
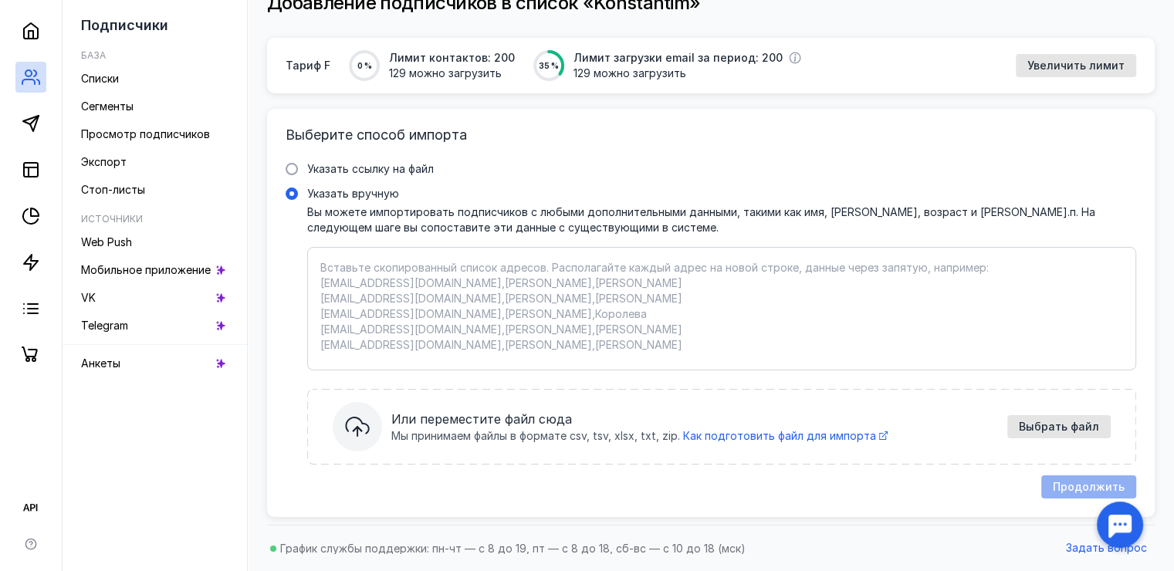
click at [356, 290] on textarea "Указать вручную Вы можете импортировать подписчиков с любыми дополнительными да…" at bounding box center [721, 308] width 803 height 97
paste textarea "Loremipsum, [07.77.3179 6:20] dolor://sitamet.con/adipis/5EL1SeDdOeI?te=60i9Utl…"
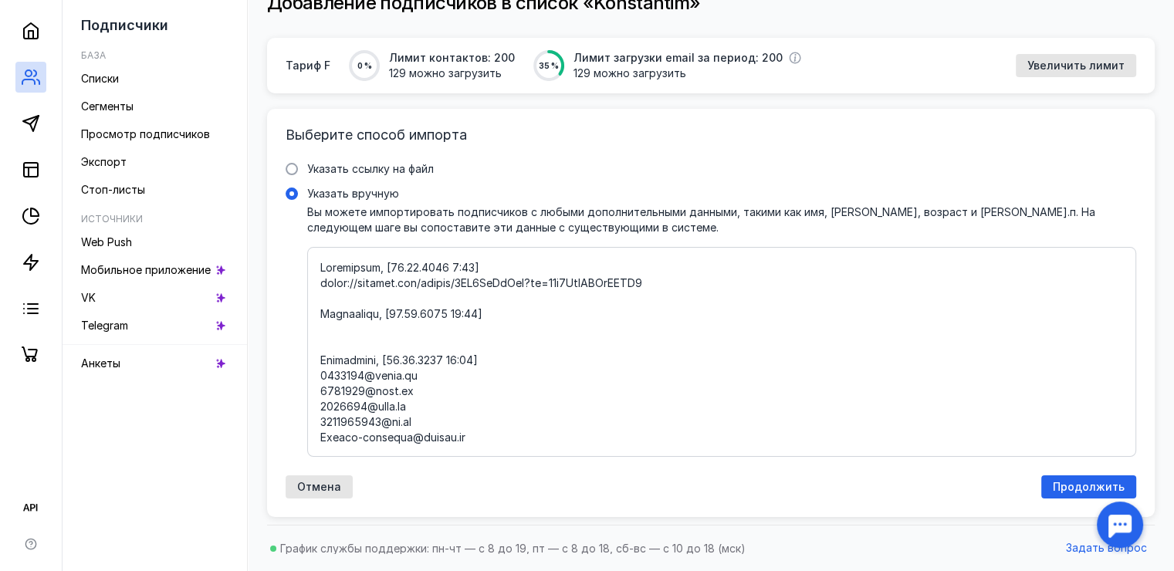
drag, startPoint x: 487, startPoint y: 360, endPoint x: 312, endPoint y: 250, distance: 206.7
click at [312, 250] on div at bounding box center [721, 352] width 829 height 210
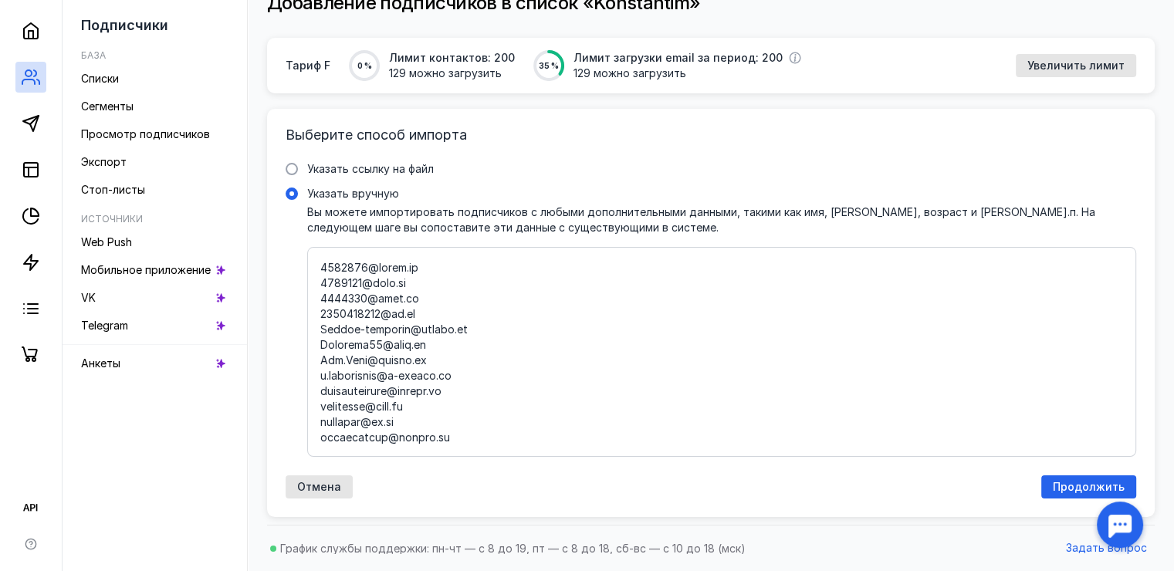
click at [319, 283] on div at bounding box center [721, 352] width 829 height 210
click at [0, 0] on input "Указать вручную" at bounding box center [0, 0] width 0 height 0
click at [323, 284] on textarea "Указать вручную Вы можете импортировать подписчиков с любыми дополнительными да…" at bounding box center [721, 352] width 803 height 184
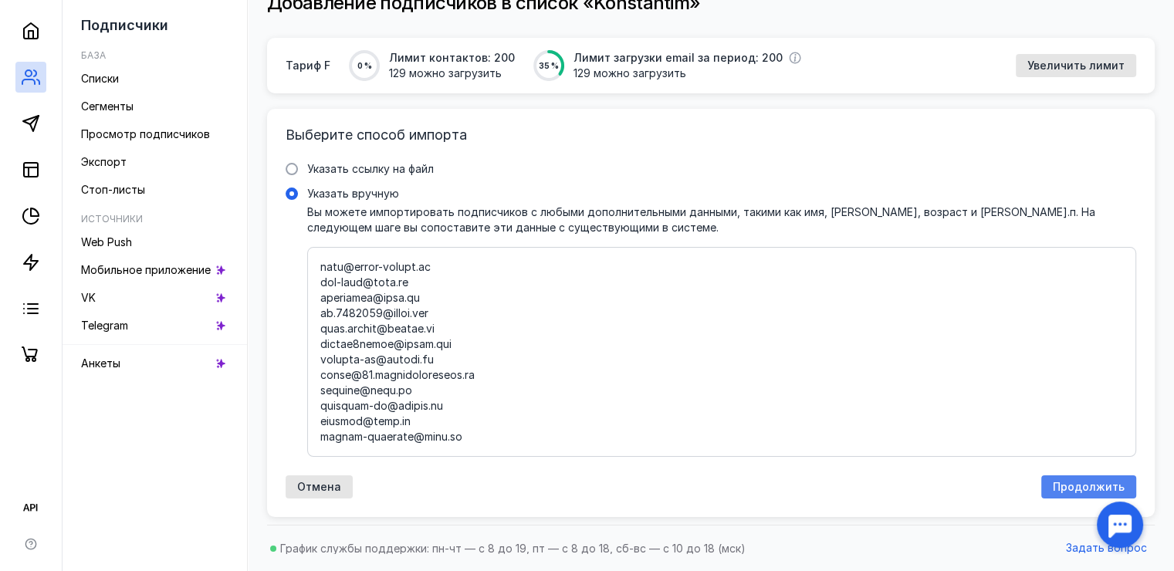
type textarea "[EMAIL_ADDRESS][DOMAIN_NAME] [EMAIL_ADDRESS][DOMAIN_NAME] [EMAIL_ADDRESS][DOMAI…"
click at [1096, 487] on span "Продолжить" at bounding box center [1089, 487] width 72 height 13
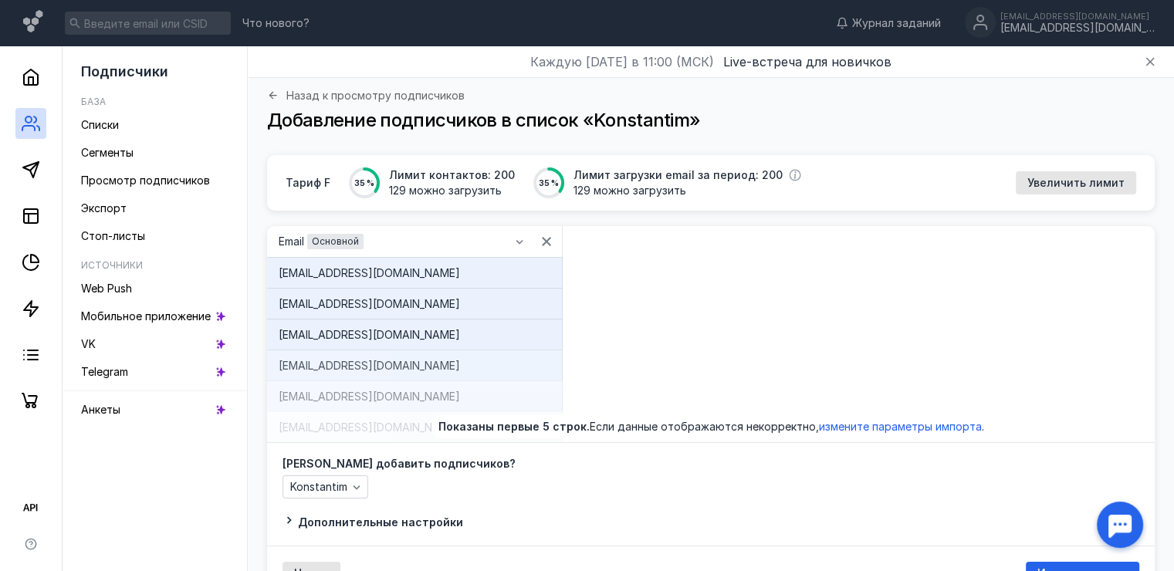
scroll to position [83, 0]
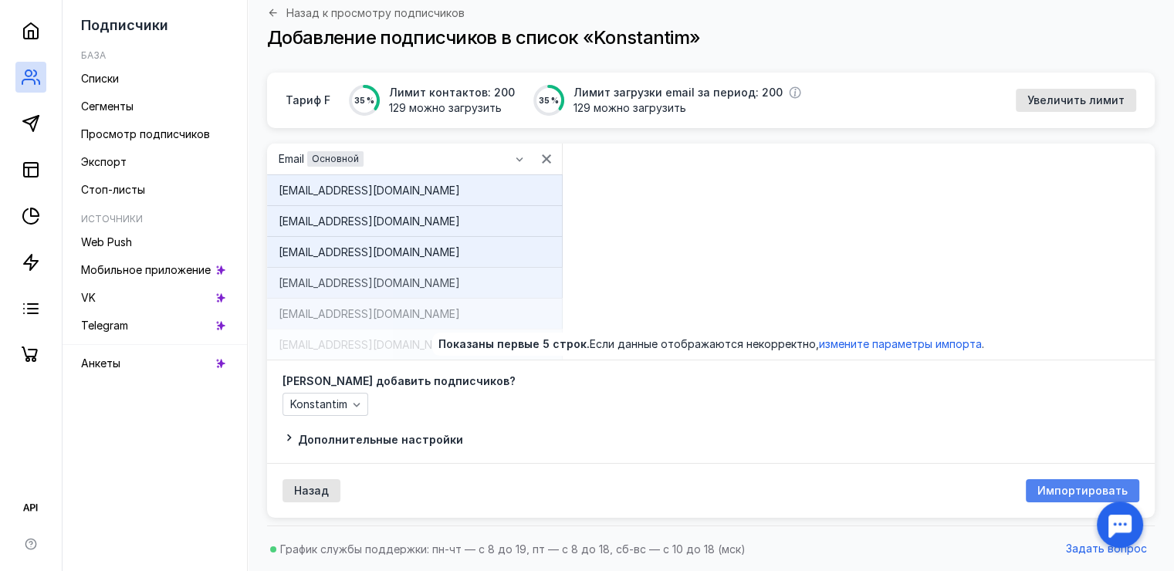
click at [1061, 493] on span "Импортировать" at bounding box center [1083, 491] width 90 height 13
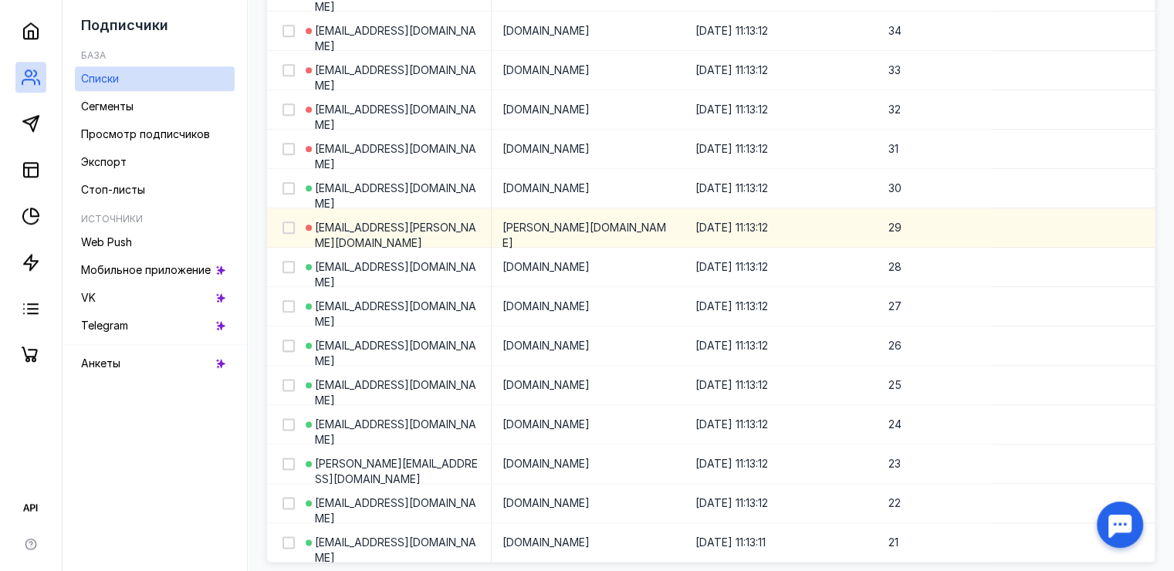
scroll to position [1982, 0]
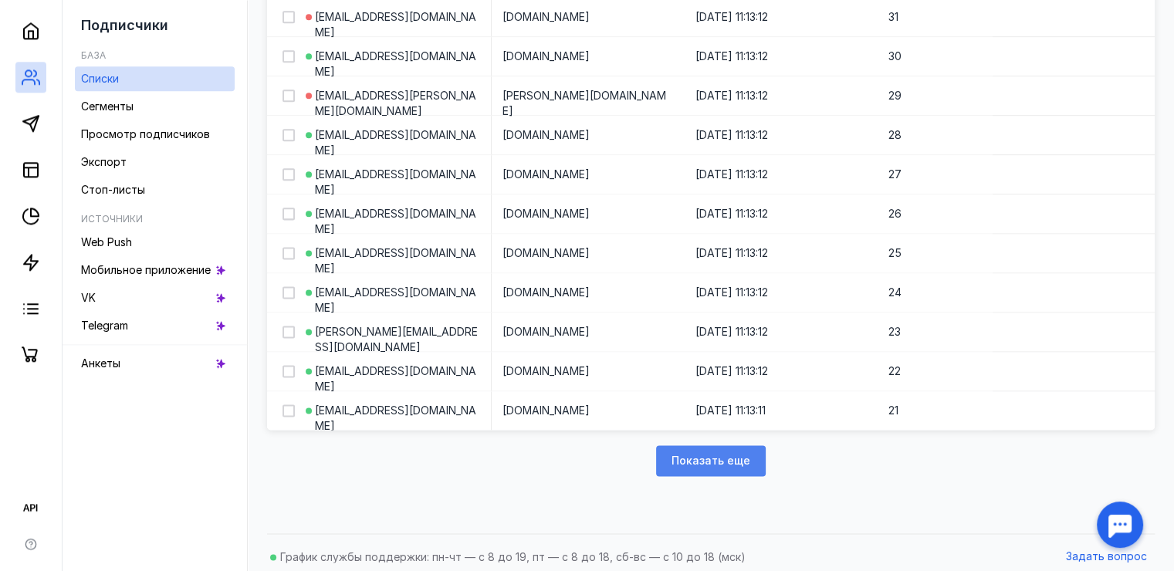
click at [678, 455] on span "Показать еще" at bounding box center [711, 461] width 79 height 13
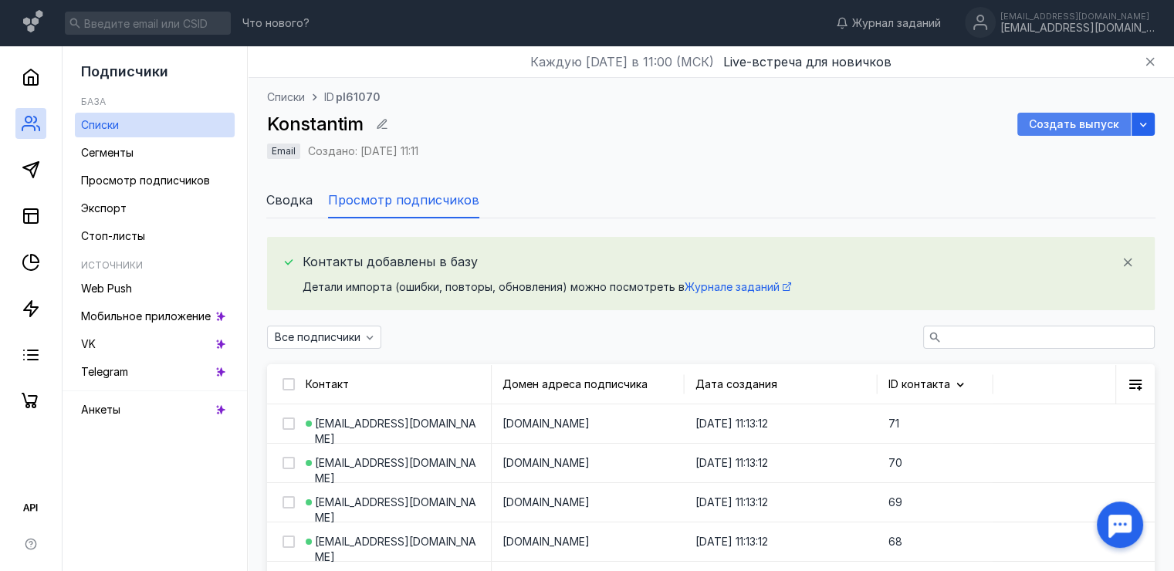
click at [1088, 124] on span "Создать выпуск" at bounding box center [1074, 124] width 90 height 13
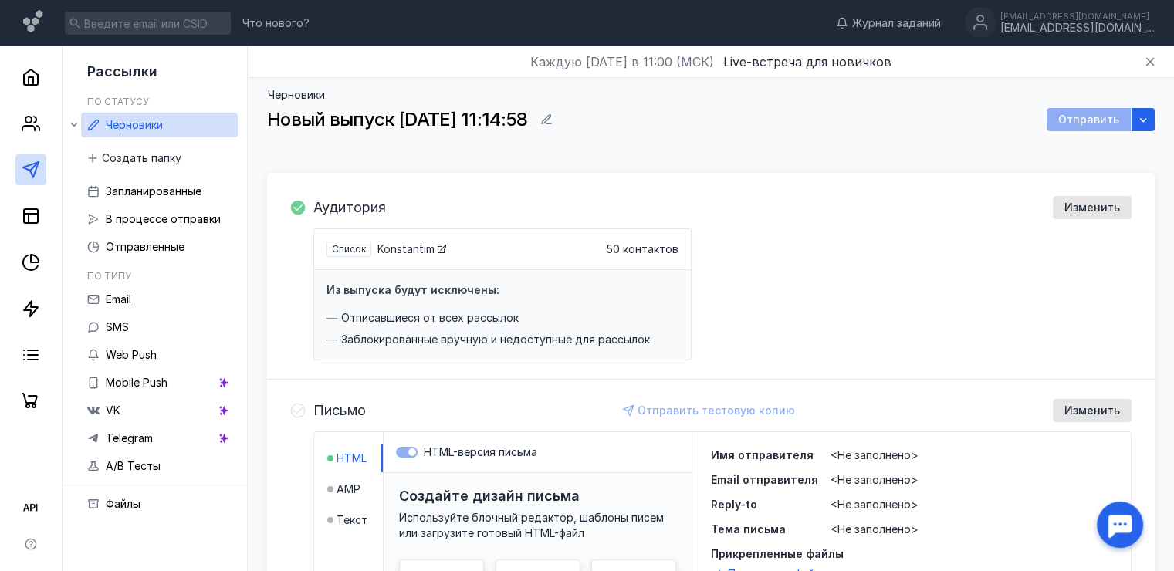
scroll to position [309, 0]
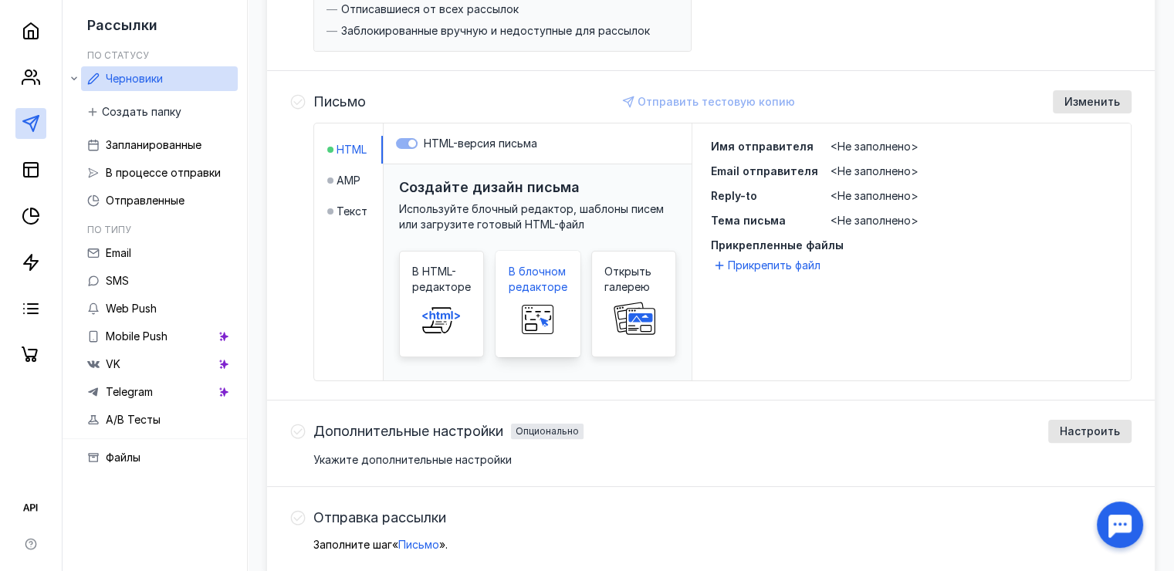
click at [514, 288] on span "В блочном редакторе" at bounding box center [538, 279] width 59 height 31
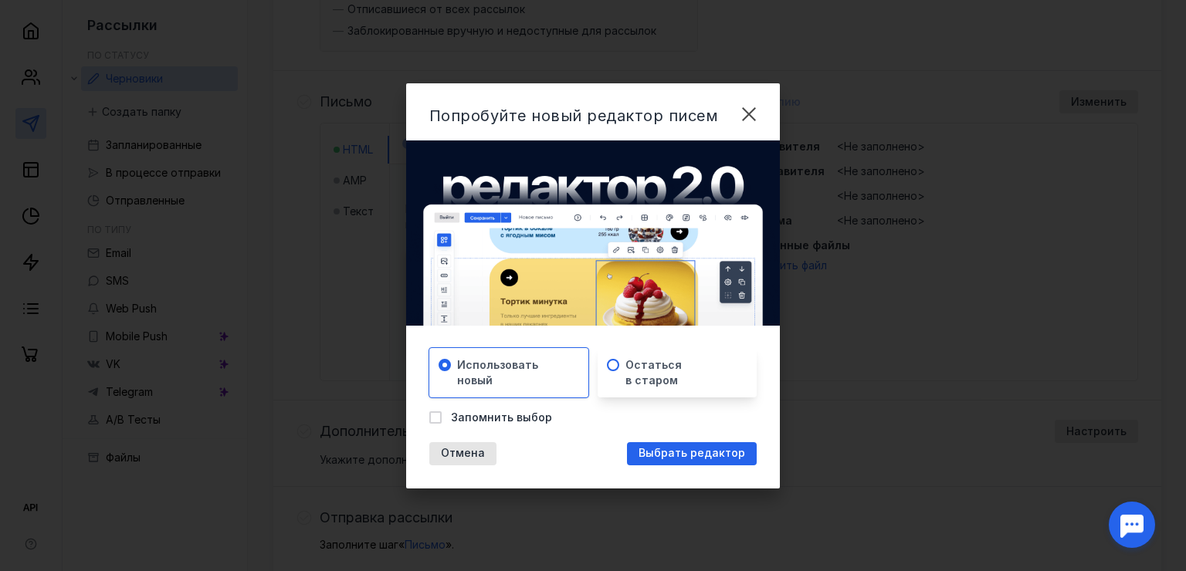
click at [626, 373] on span "Остаться в старом" at bounding box center [653, 372] width 56 height 31
click at [524, 367] on span "Использовать новый" at bounding box center [497, 372] width 81 height 31
click at [462, 418] on span "Запомнить выбор" at bounding box center [501, 417] width 101 height 15
click at [439, 418] on input "Запомнить выбор" at bounding box center [434, 415] width 10 height 10
checkbox input "true"
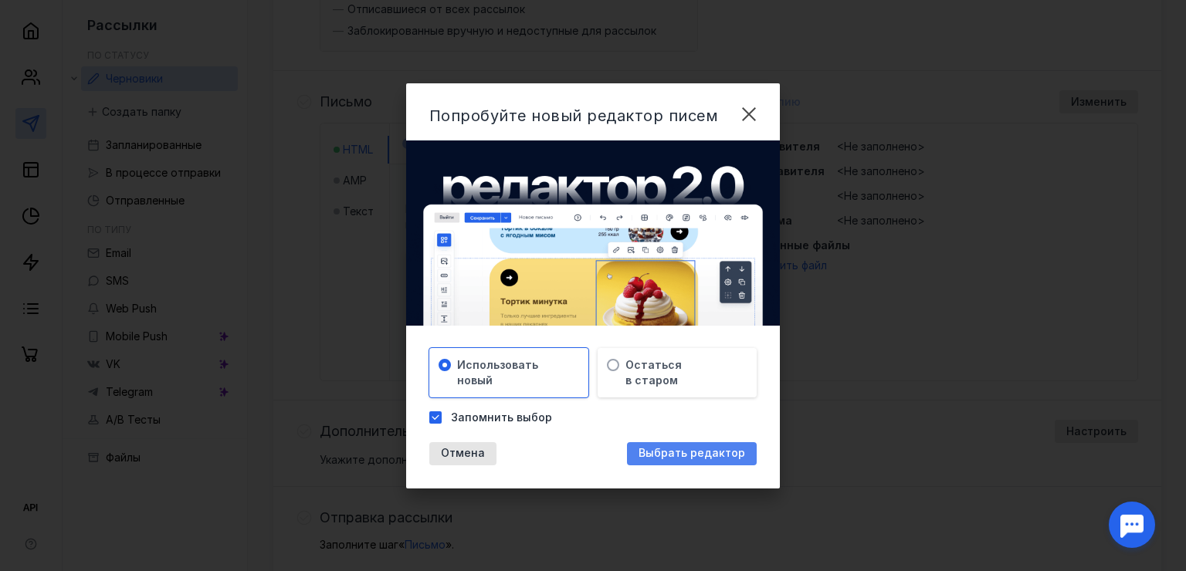
click at [699, 458] on span "Выбрать редактор" at bounding box center [691, 453] width 107 height 13
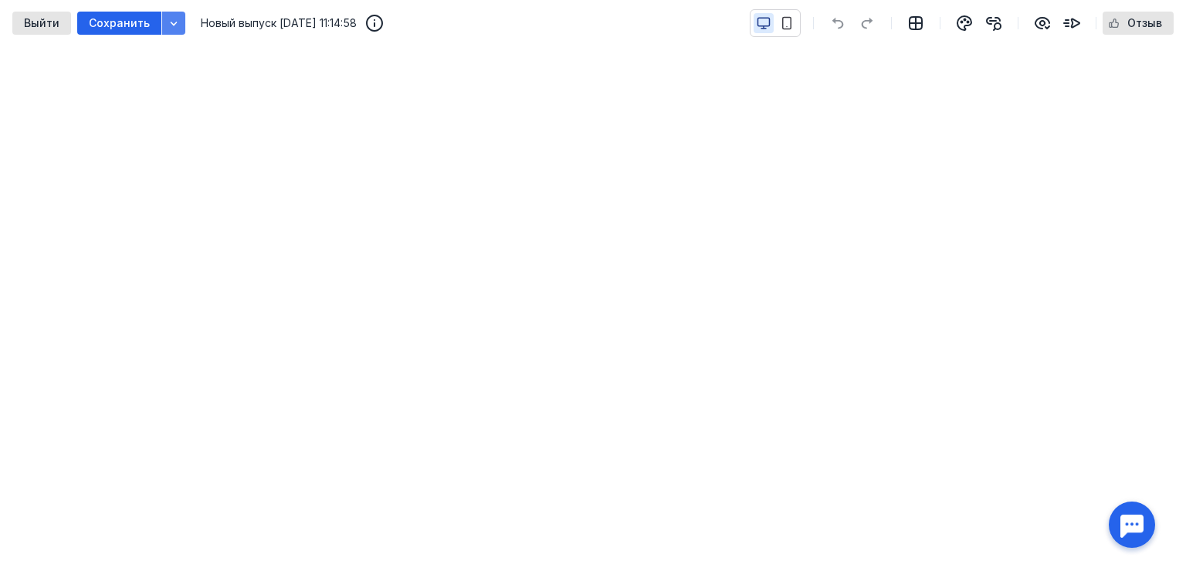
click at [170, 25] on icon "button" at bounding box center [174, 23] width 12 height 12
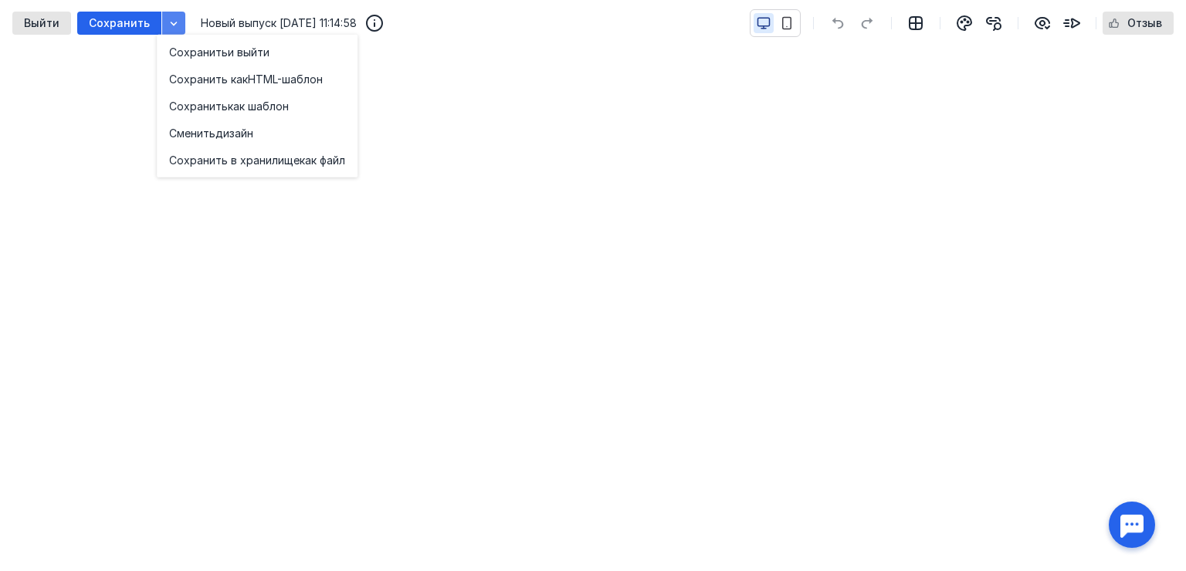
click at [170, 25] on icon "button" at bounding box center [174, 23] width 12 height 12
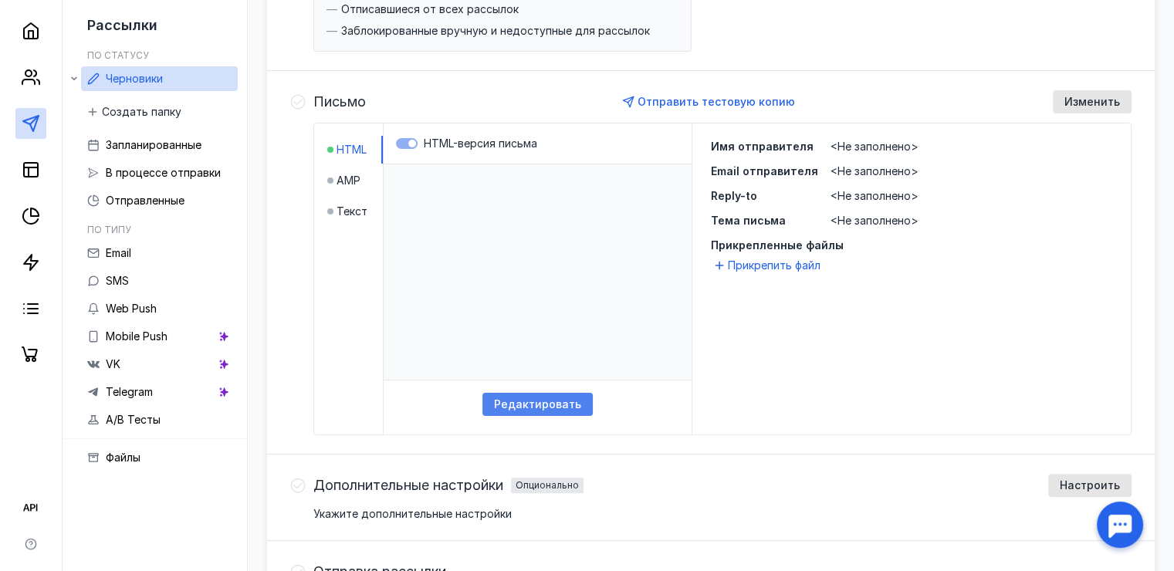
click at [531, 408] on span "Редактировать" at bounding box center [537, 404] width 87 height 13
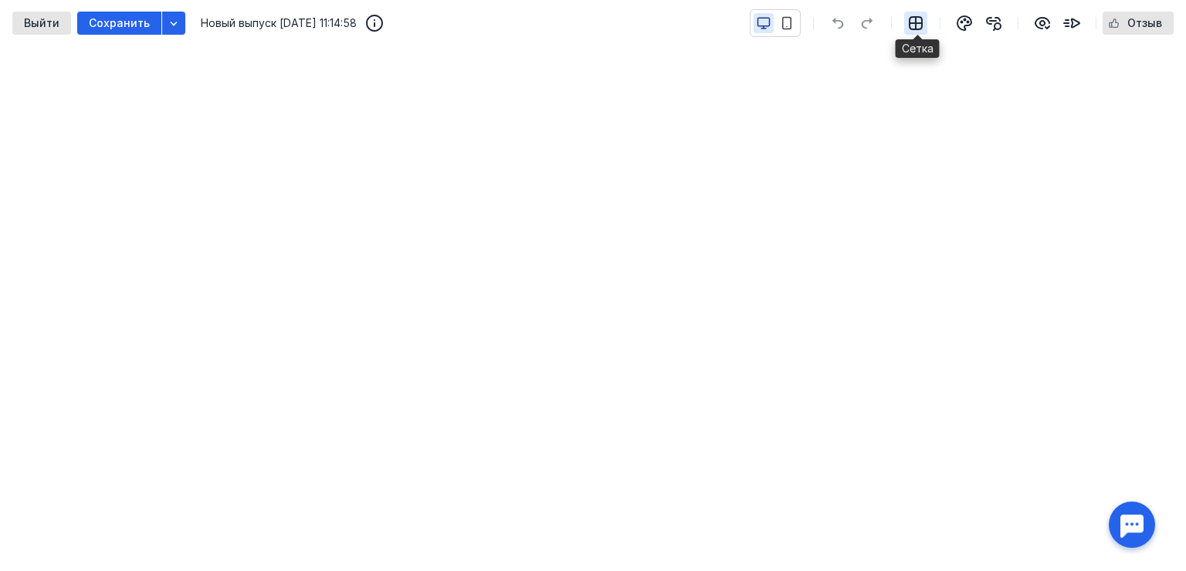
click at [916, 22] on icon "button" at bounding box center [915, 23] width 12 height 12
click at [19, 19] on div "Выйти" at bounding box center [41, 23] width 51 height 13
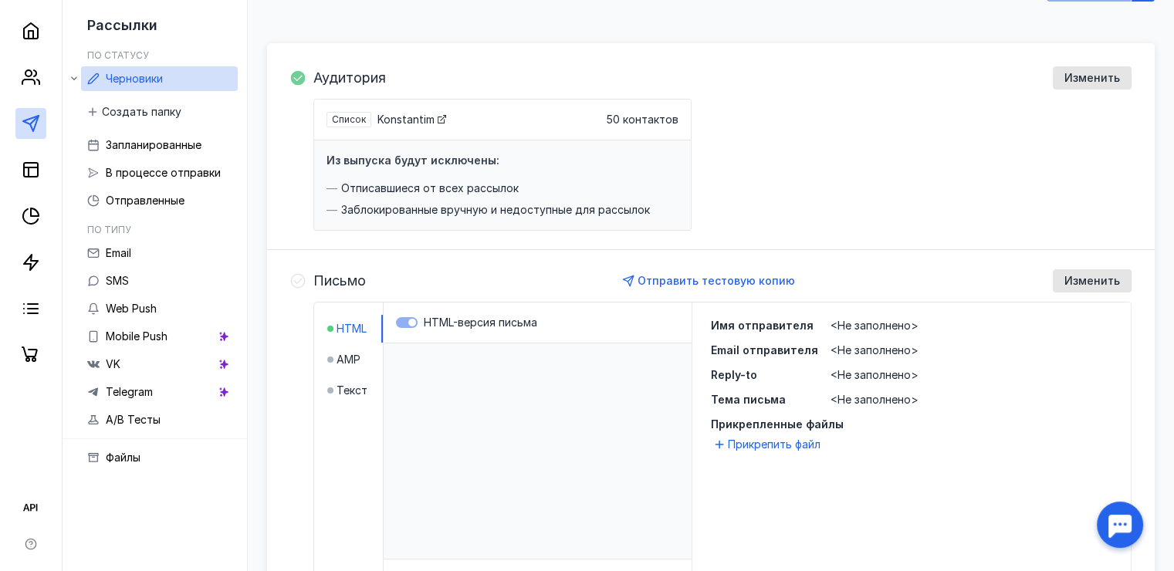
scroll to position [154, 0]
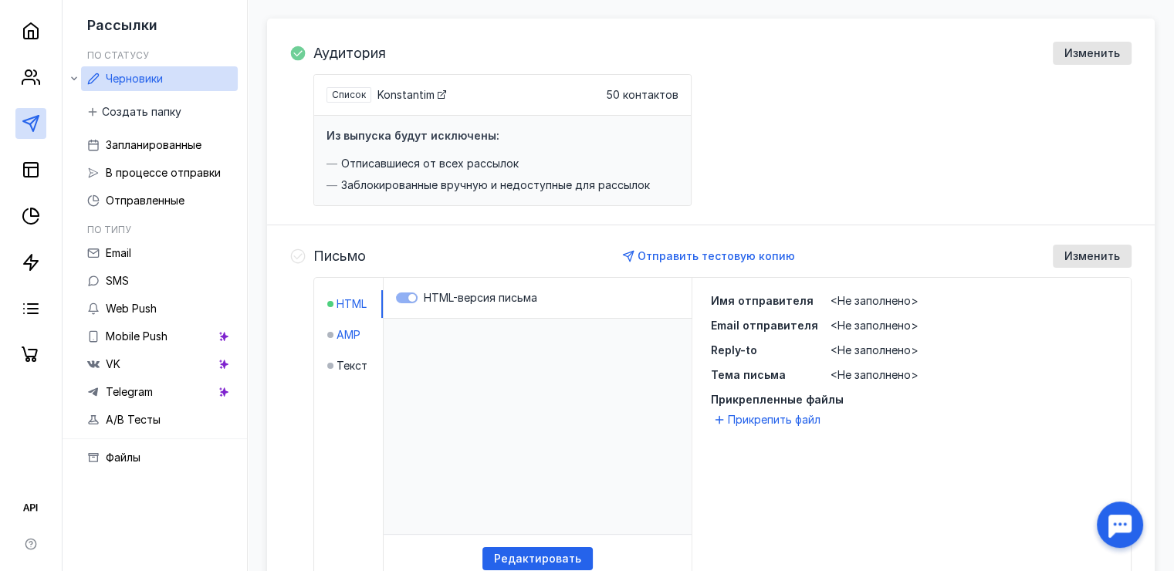
click at [327, 339] on div at bounding box center [330, 334] width 6 height 15
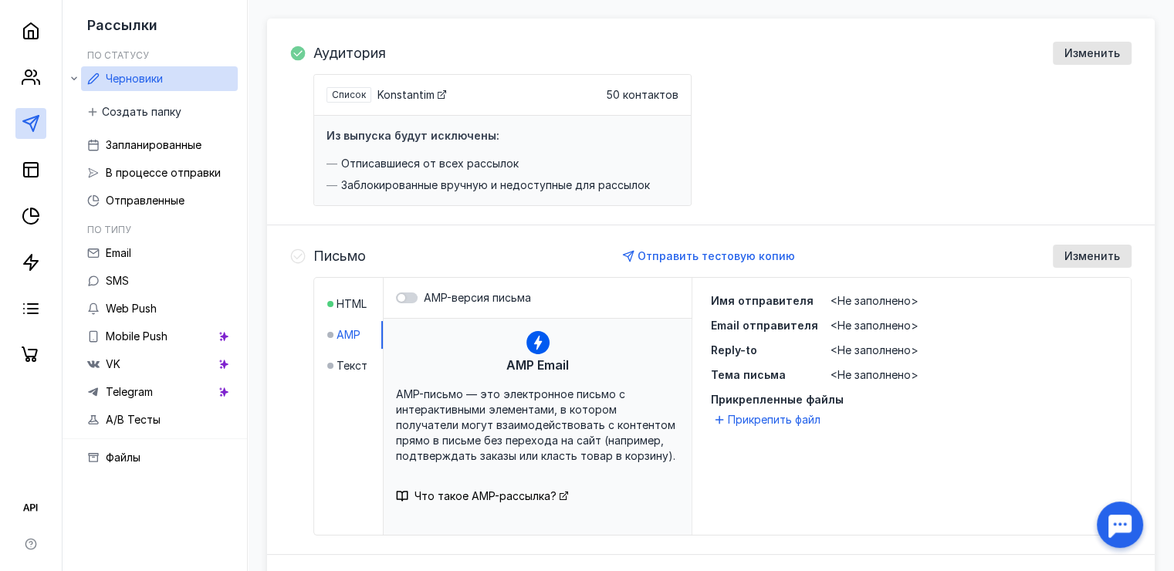
click at [326, 360] on div "HTML AMP Текст" at bounding box center [348, 406] width 69 height 257
click at [333, 364] on div "Текст" at bounding box center [347, 365] width 40 height 15
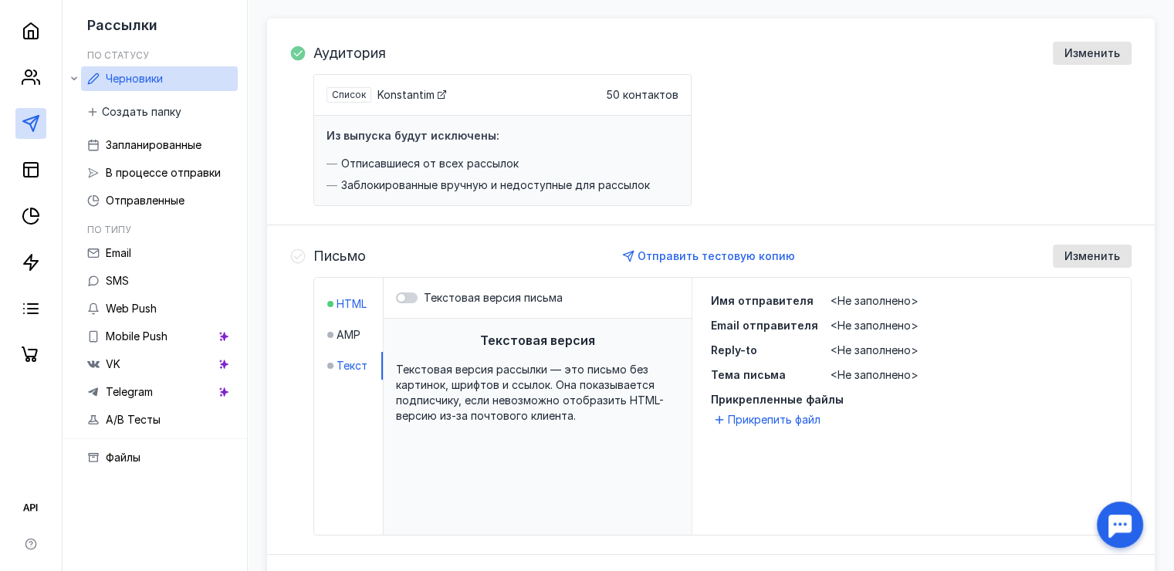
click at [340, 300] on span "HTML" at bounding box center [352, 303] width 30 height 15
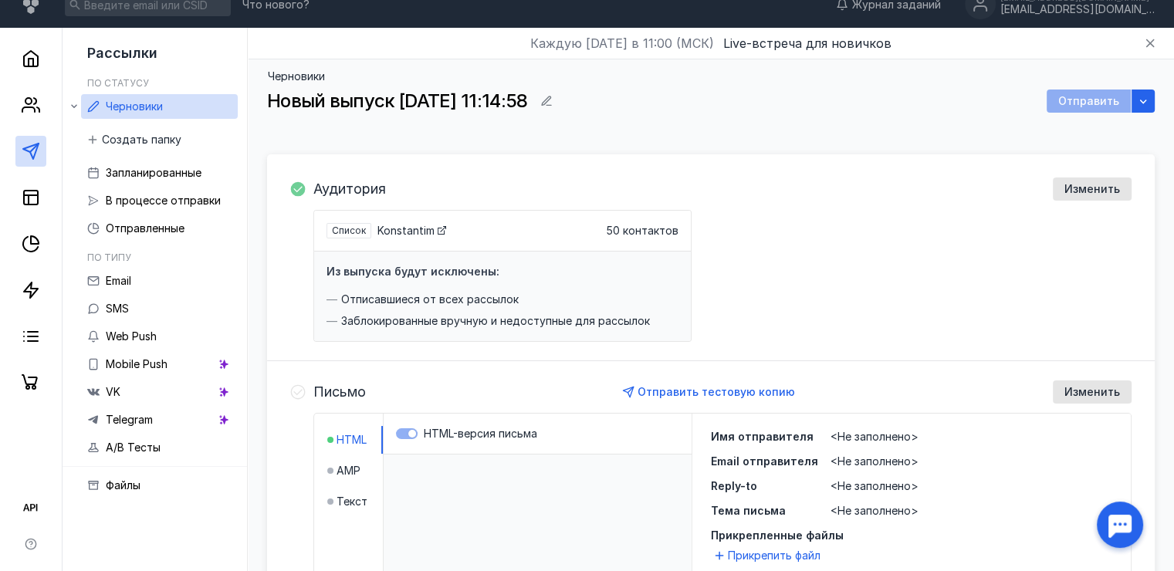
scroll to position [0, 0]
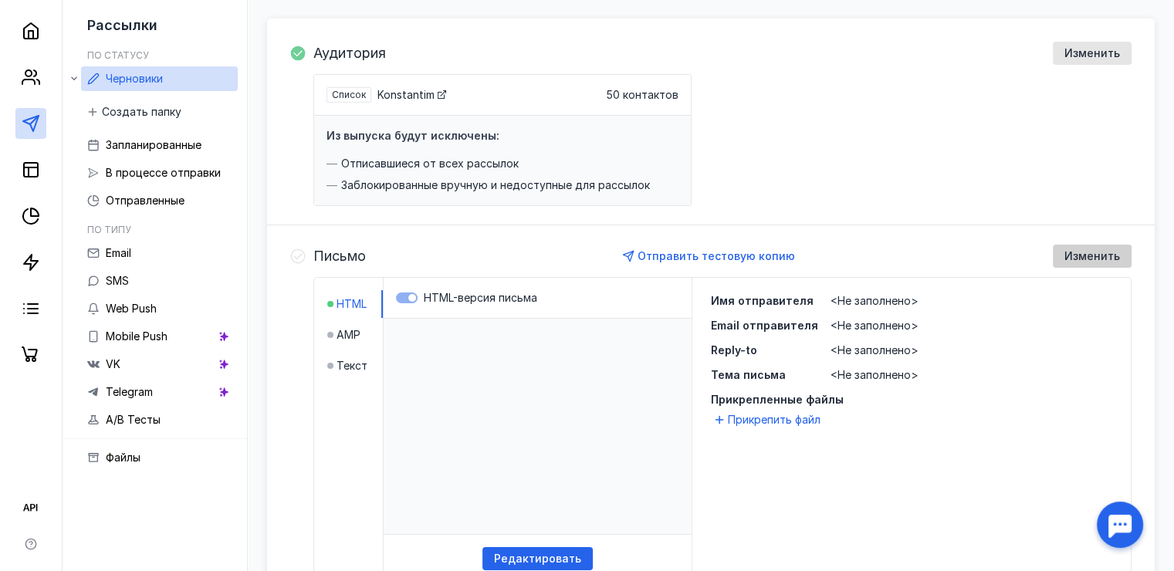
click at [1099, 250] on span "Изменить" at bounding box center [1093, 256] width 56 height 13
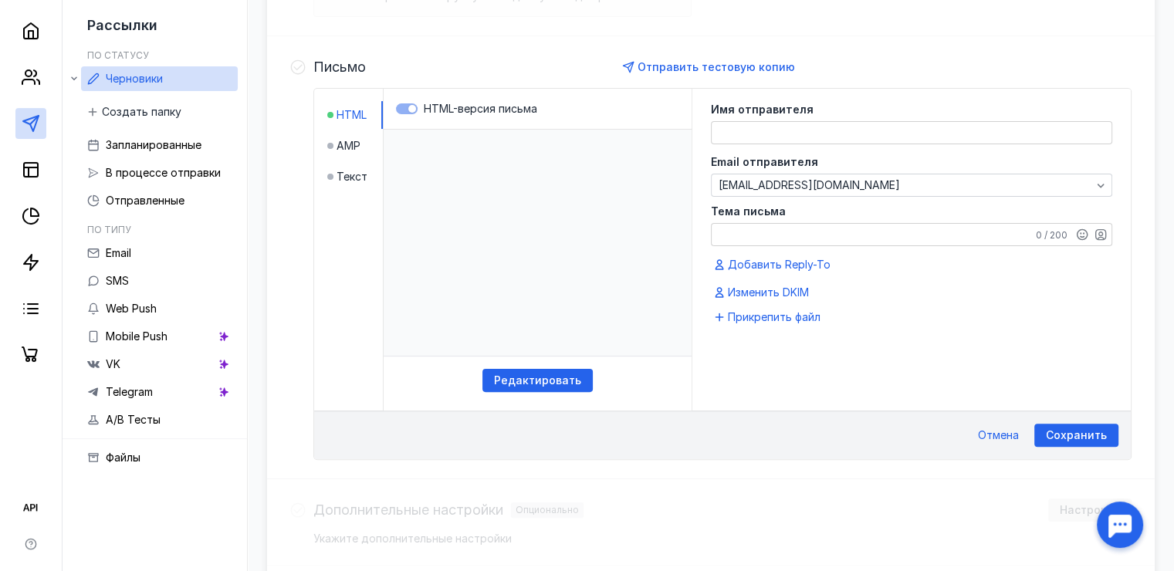
scroll to position [224, 0]
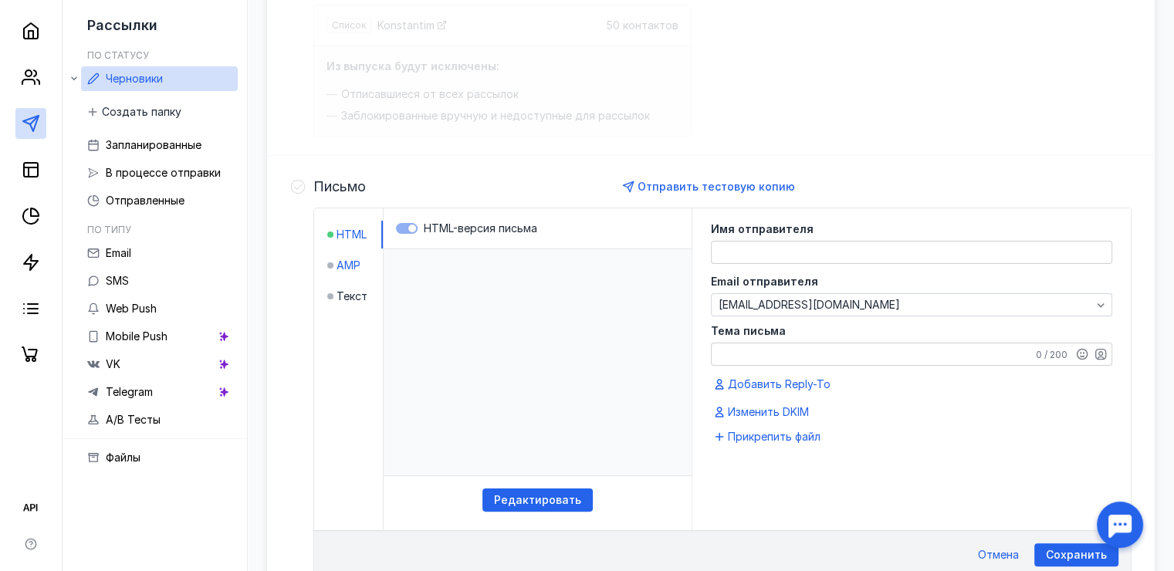
click at [348, 262] on span "AMP" at bounding box center [349, 265] width 24 height 15
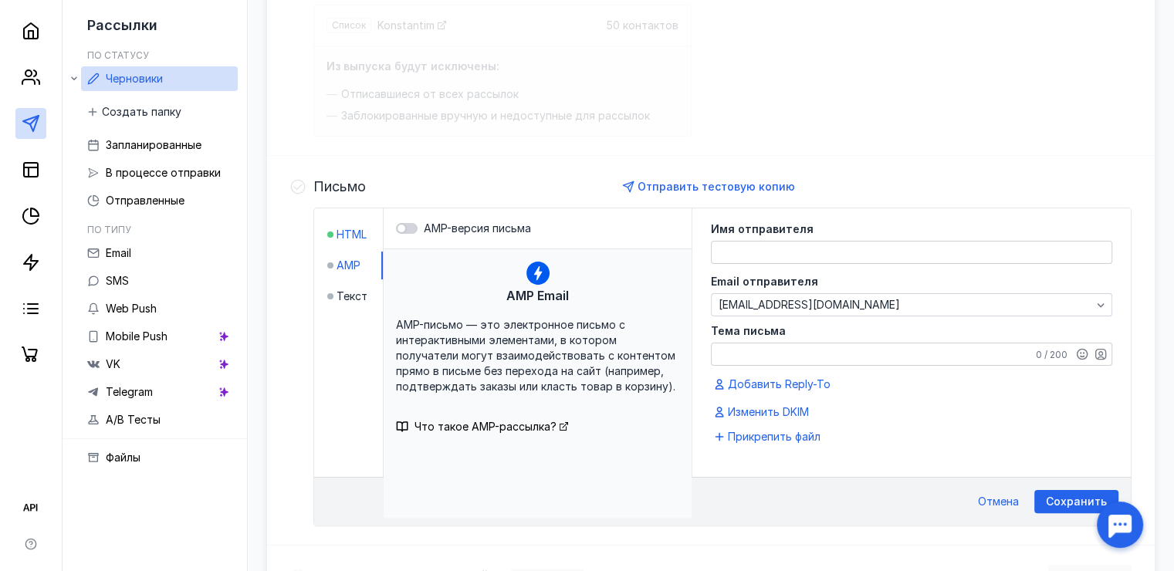
click at [349, 233] on span "HTML" at bounding box center [352, 234] width 30 height 15
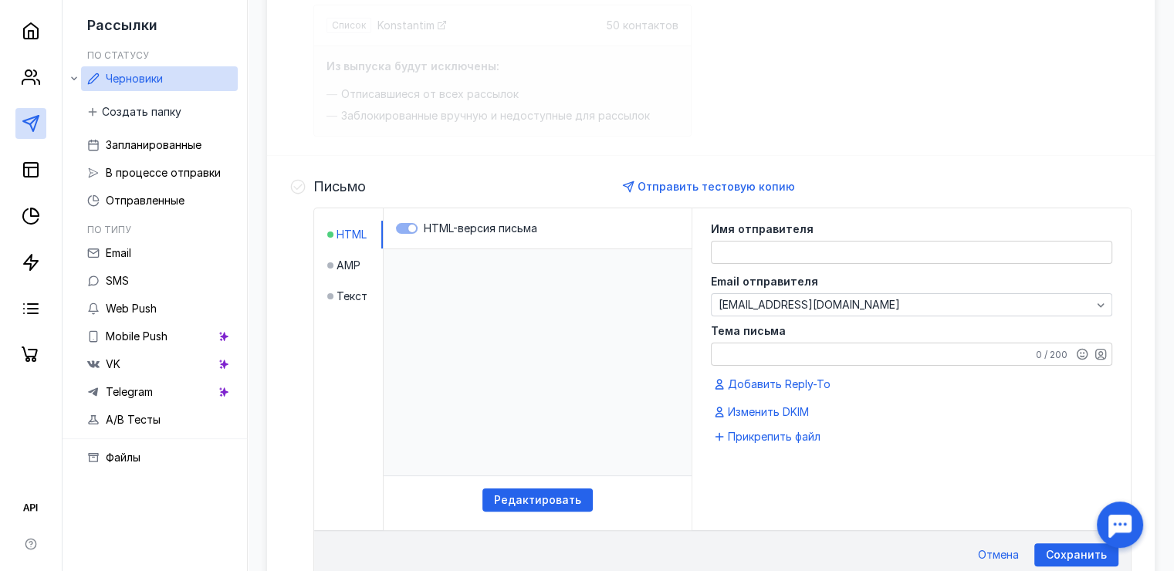
scroll to position [0, 0]
click at [399, 229] on label "HTML-версия письма" at bounding box center [537, 228] width 283 height 15
click at [408, 225] on label "HTML-версия письма" at bounding box center [537, 228] width 283 height 15
click at [351, 260] on span "AMP" at bounding box center [349, 265] width 24 height 15
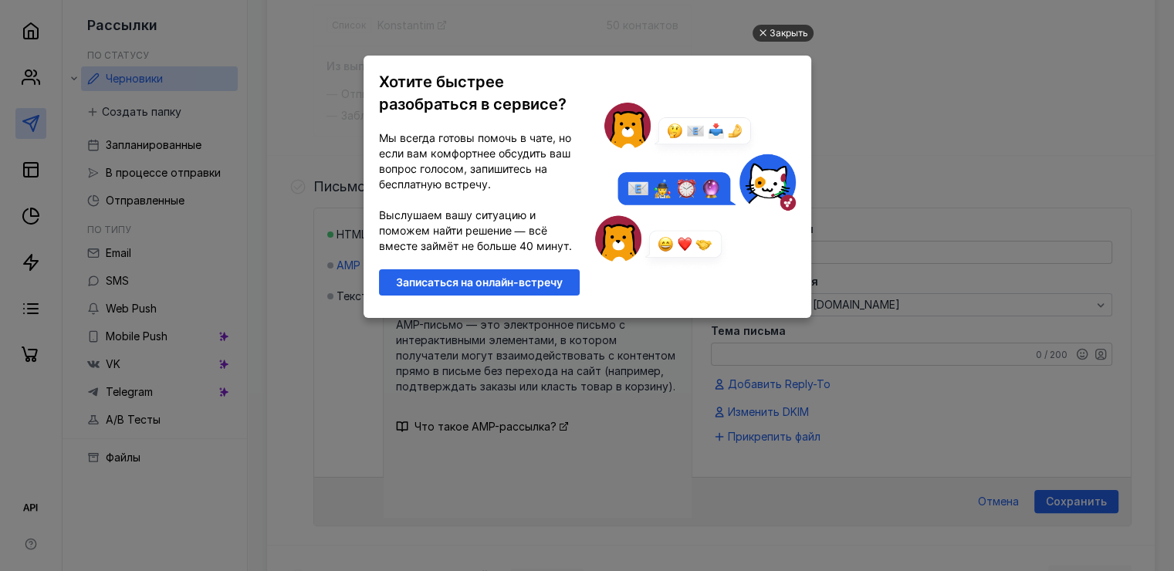
click at [794, 29] on div "Закрыть" at bounding box center [789, 33] width 39 height 17
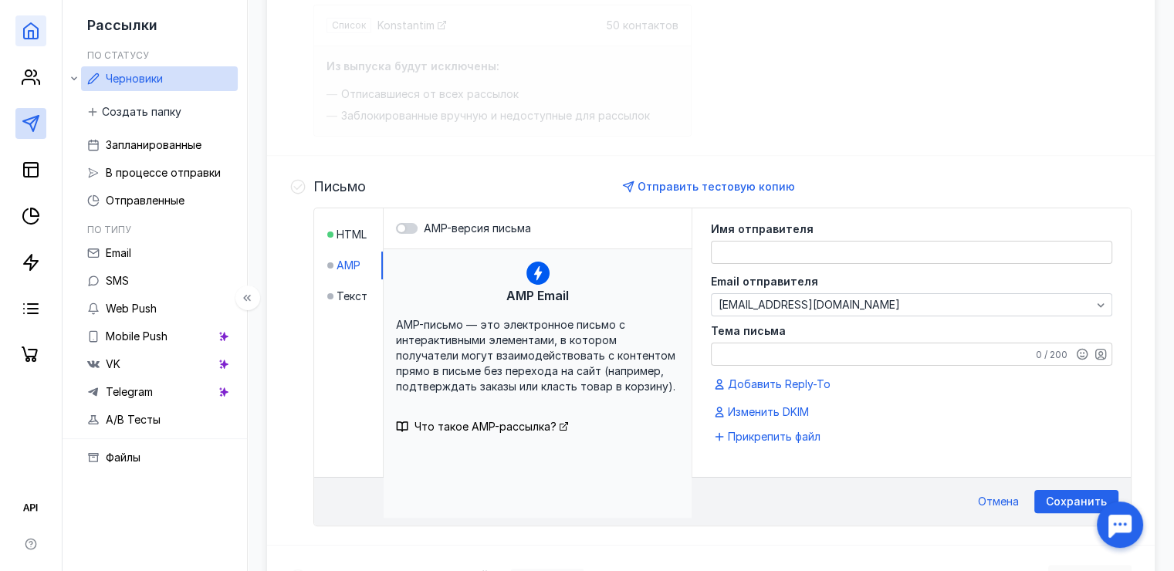
click at [31, 44] on link at bounding box center [30, 30] width 31 height 31
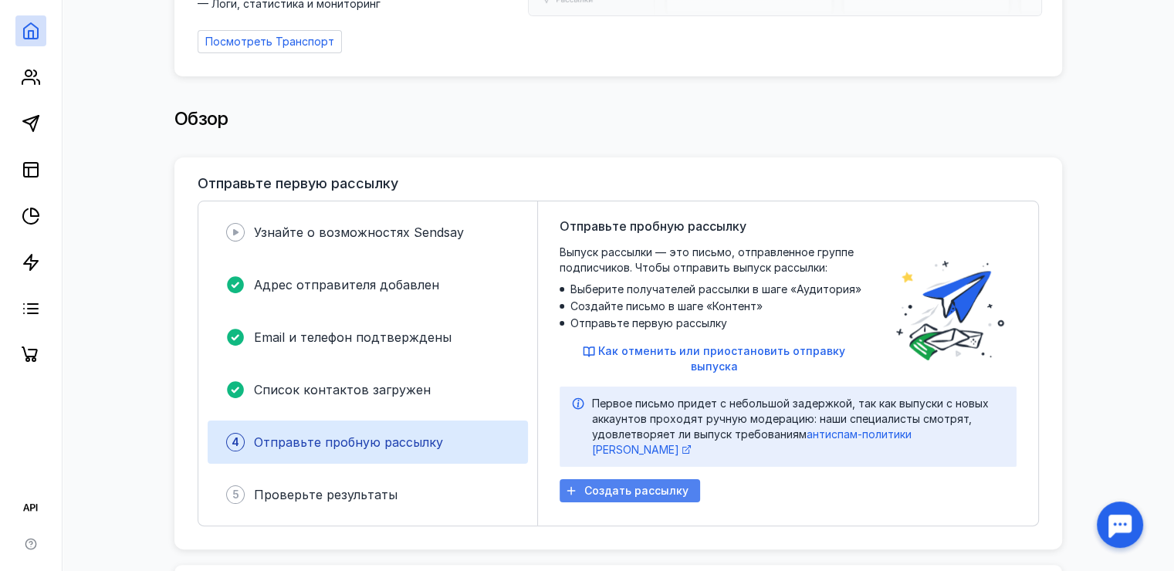
click at [637, 485] on span "Создать рассылку" at bounding box center [636, 491] width 104 height 13
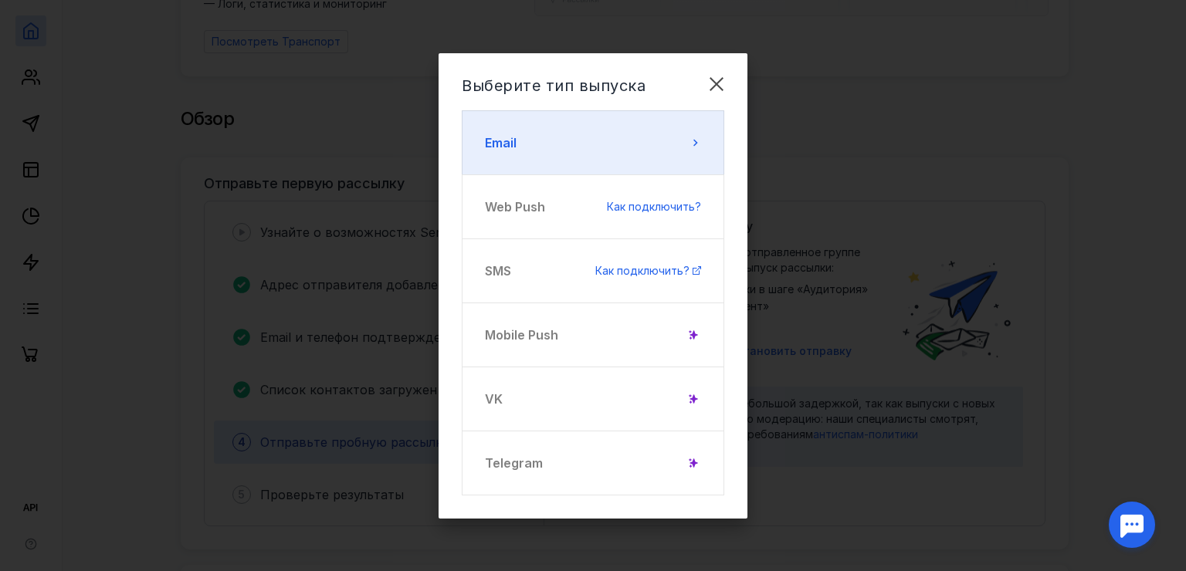
click at [571, 142] on button "Email" at bounding box center [593, 142] width 262 height 65
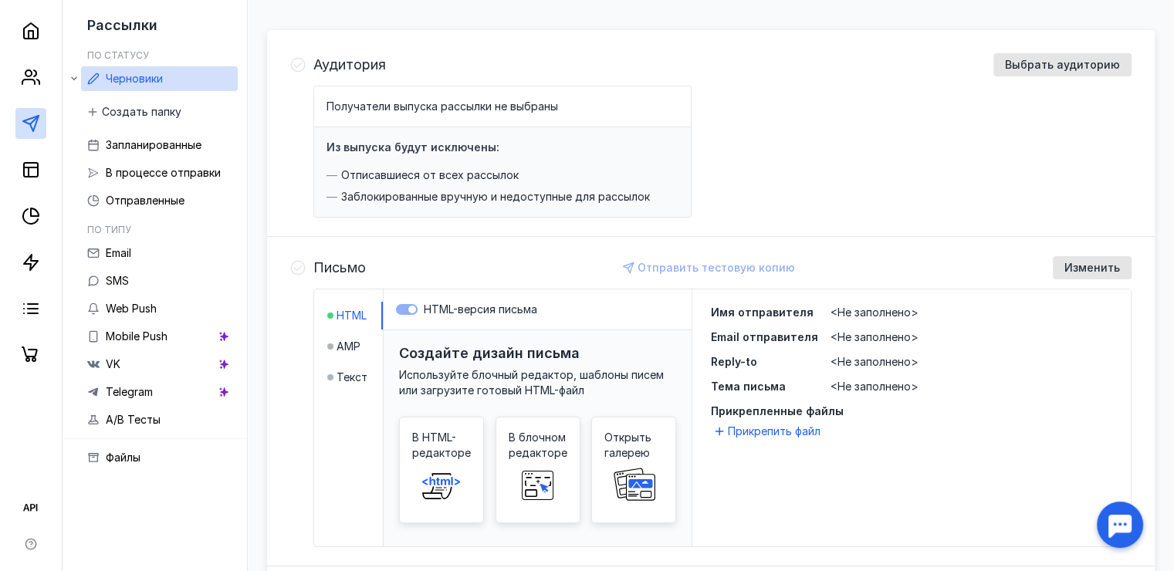
scroll to position [309, 0]
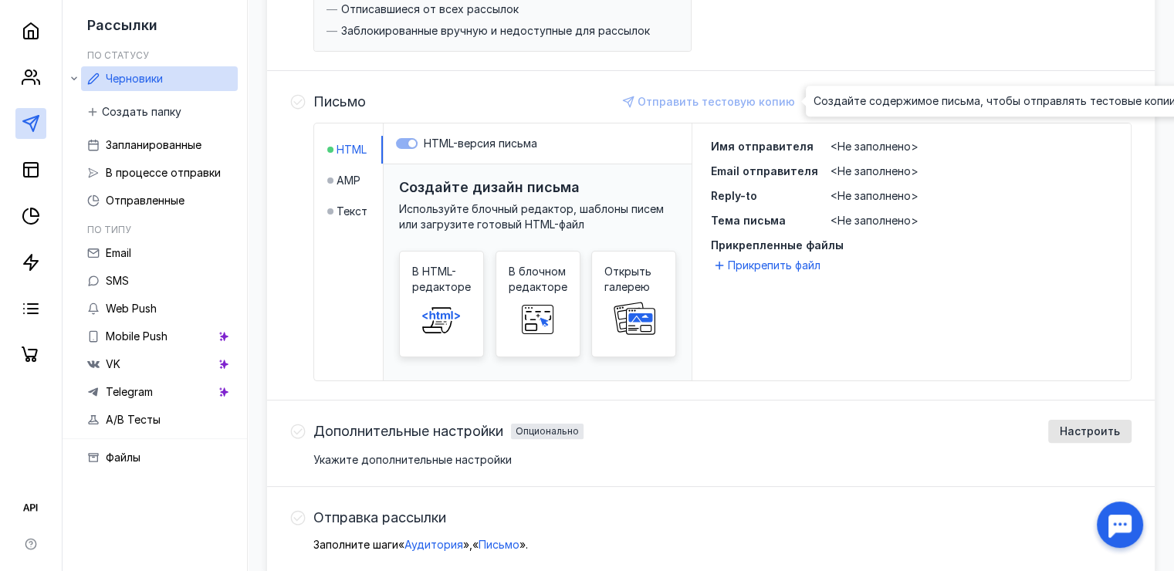
click at [686, 103] on div "Отправить тестовую копию" at bounding box center [710, 101] width 186 height 23
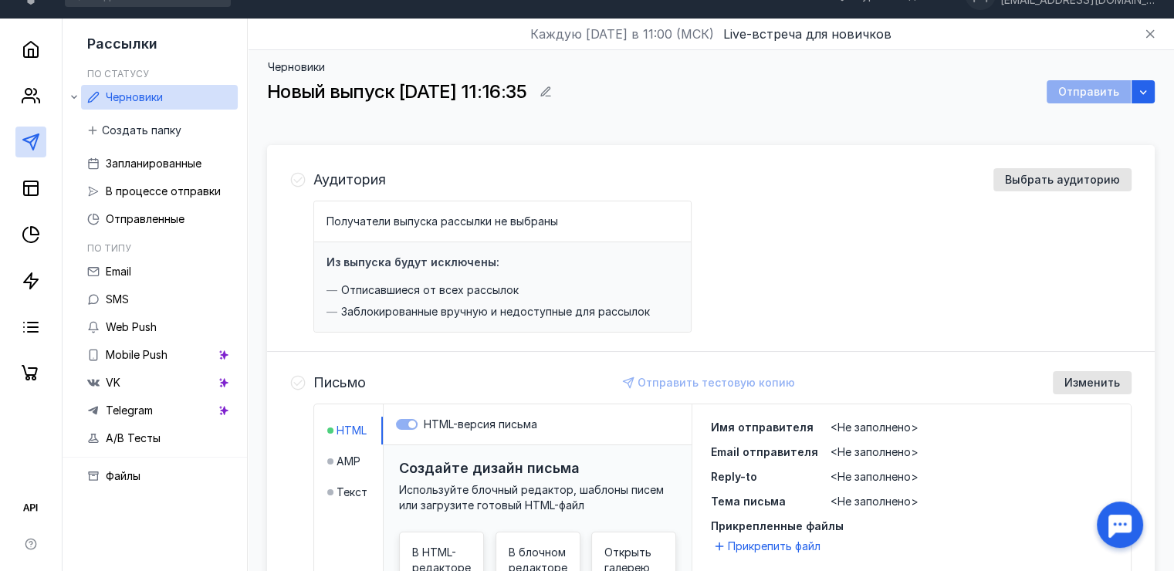
scroll to position [0, 0]
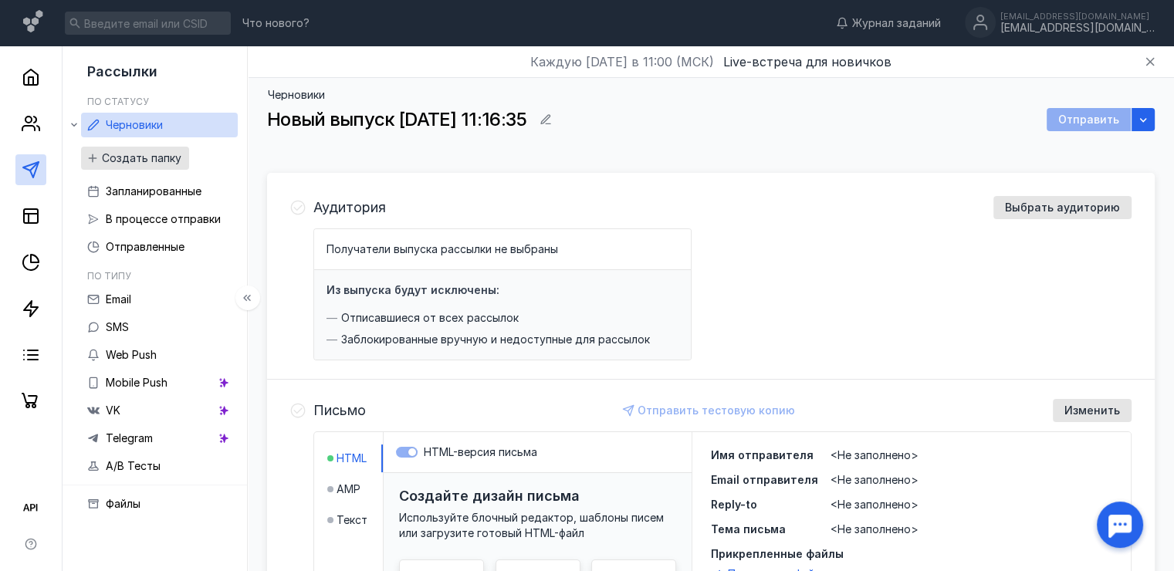
click at [144, 167] on div "Создать папку" at bounding box center [135, 158] width 108 height 23
click at [128, 202] on link "Запланированные" at bounding box center [159, 191] width 157 height 25
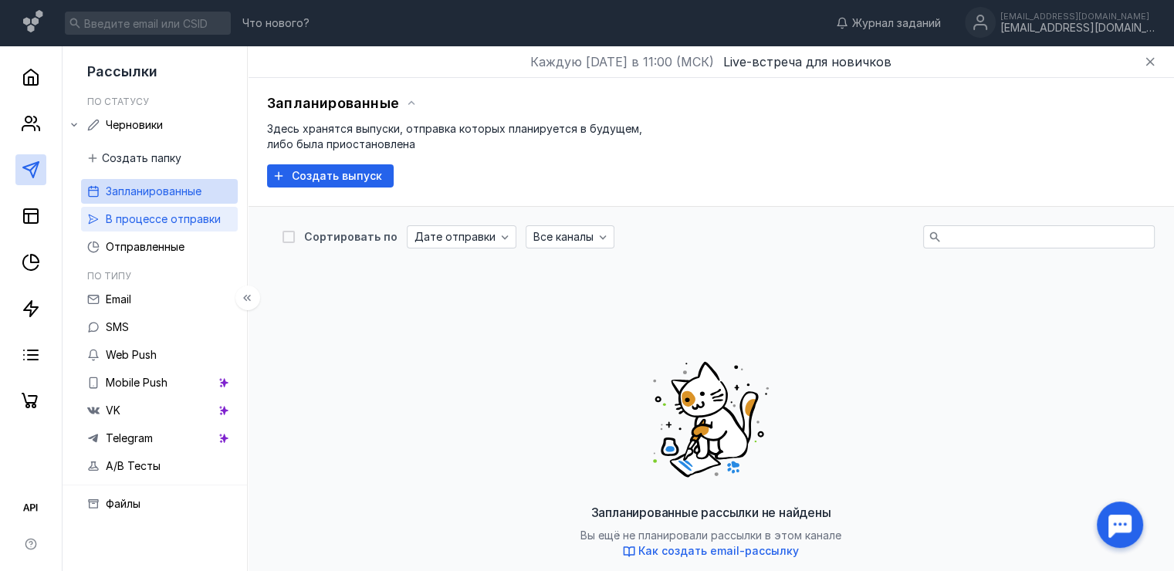
click at [182, 223] on span "В процессе отправки" at bounding box center [163, 218] width 115 height 13
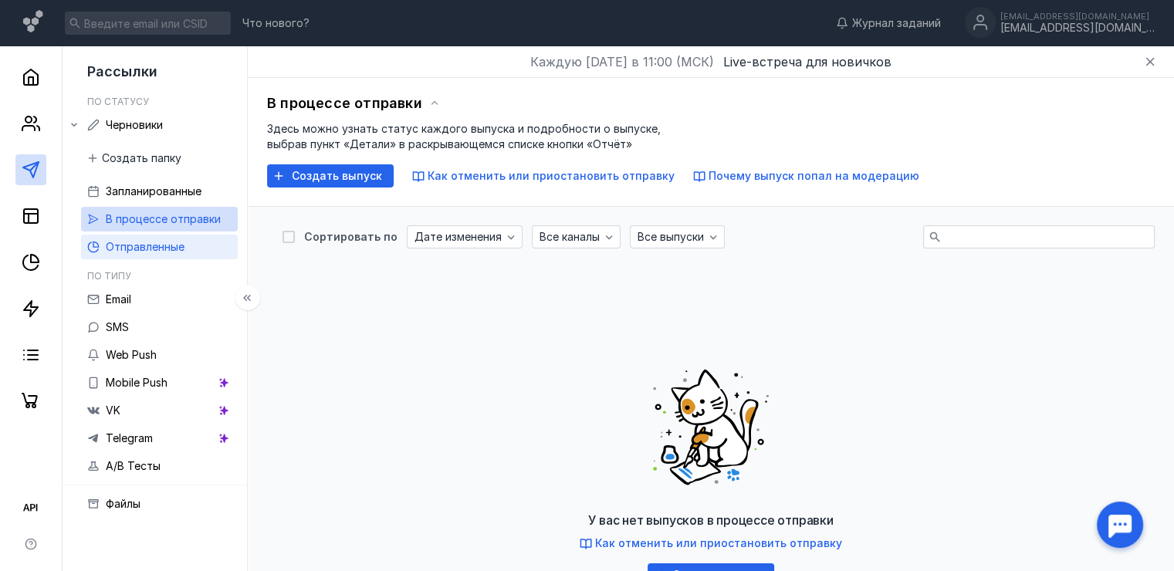
click at [164, 244] on span "Отправленные" at bounding box center [145, 246] width 79 height 13
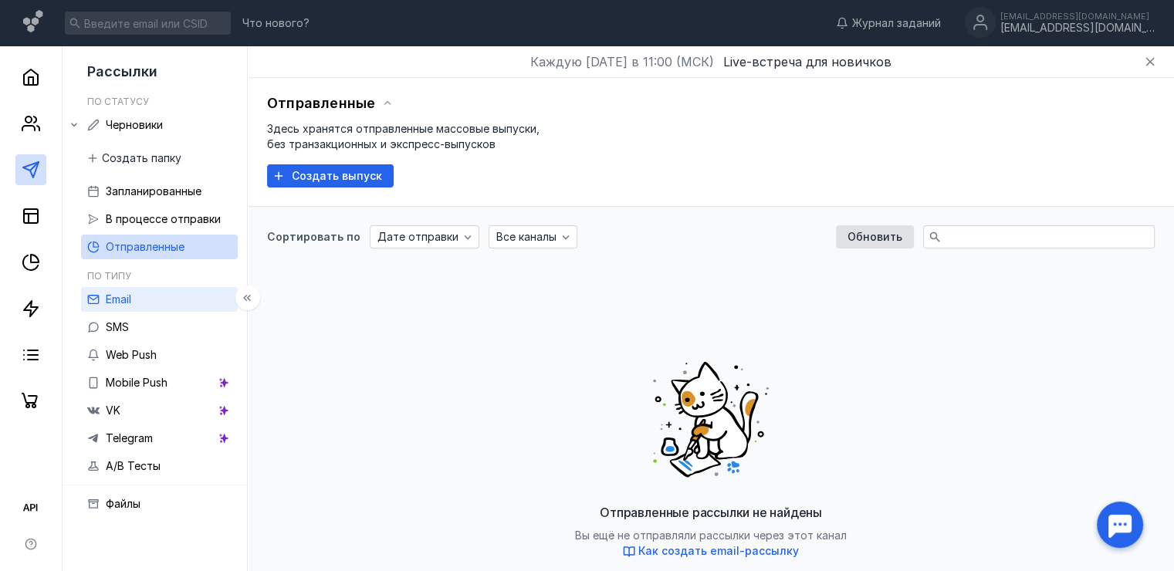
click at [148, 300] on link "Email" at bounding box center [159, 299] width 157 height 25
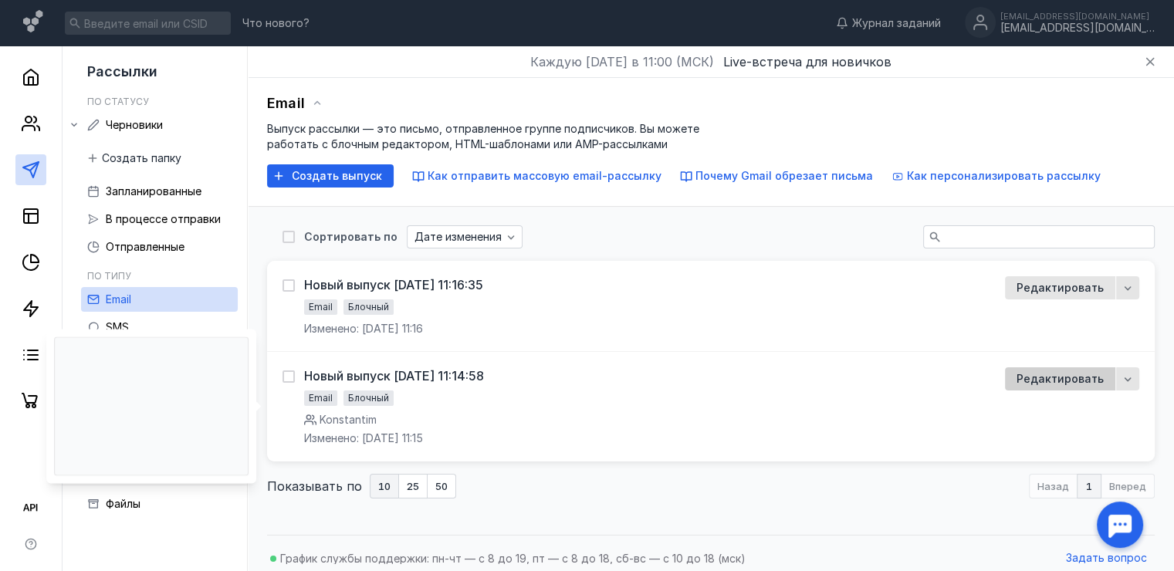
click at [1073, 379] on span "Редактировать" at bounding box center [1060, 378] width 87 height 15
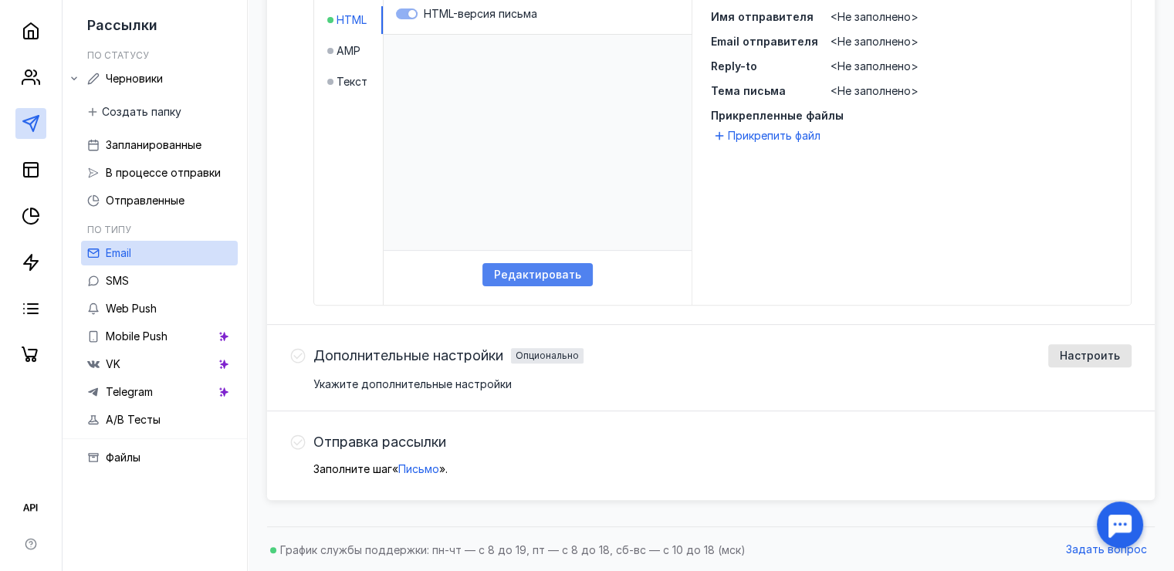
click at [526, 275] on span "Редактировать" at bounding box center [537, 275] width 87 height 13
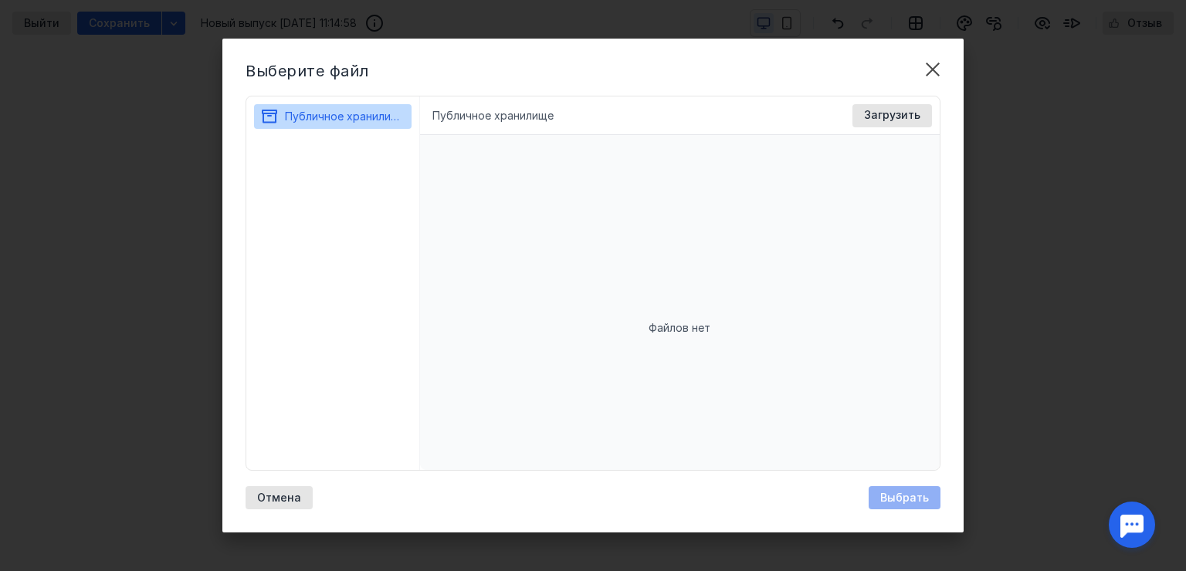
click at [493, 114] on li "Публичное хранилище" at bounding box center [492, 115] width 121 height 15
click at [886, 117] on span "Загрузить" at bounding box center [892, 115] width 56 height 13
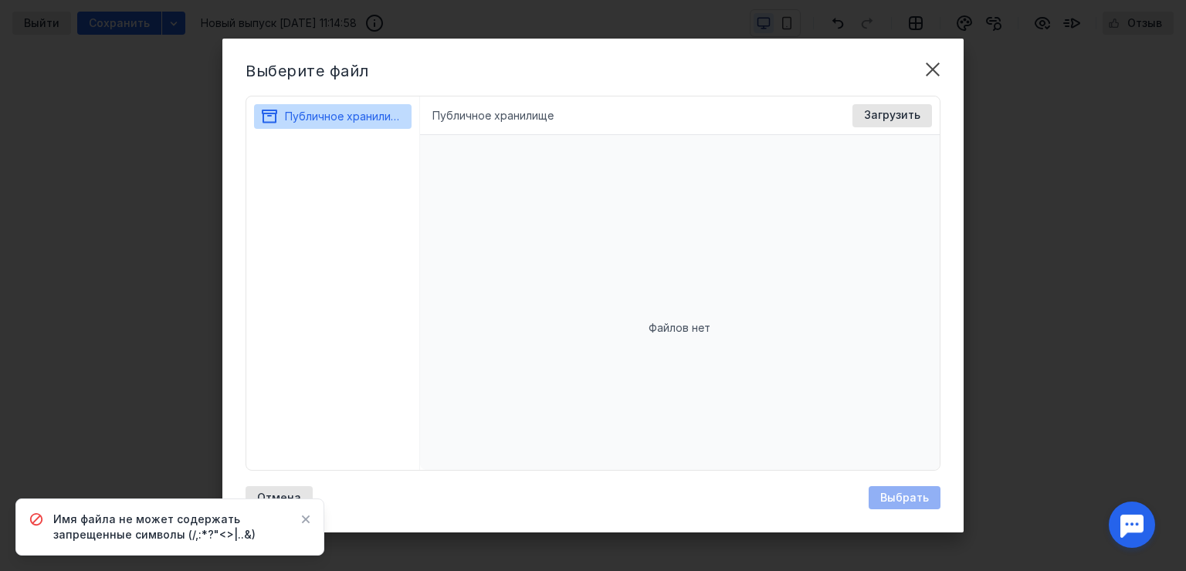
click at [490, 114] on li "Публичное хранилище" at bounding box center [492, 115] width 121 height 15
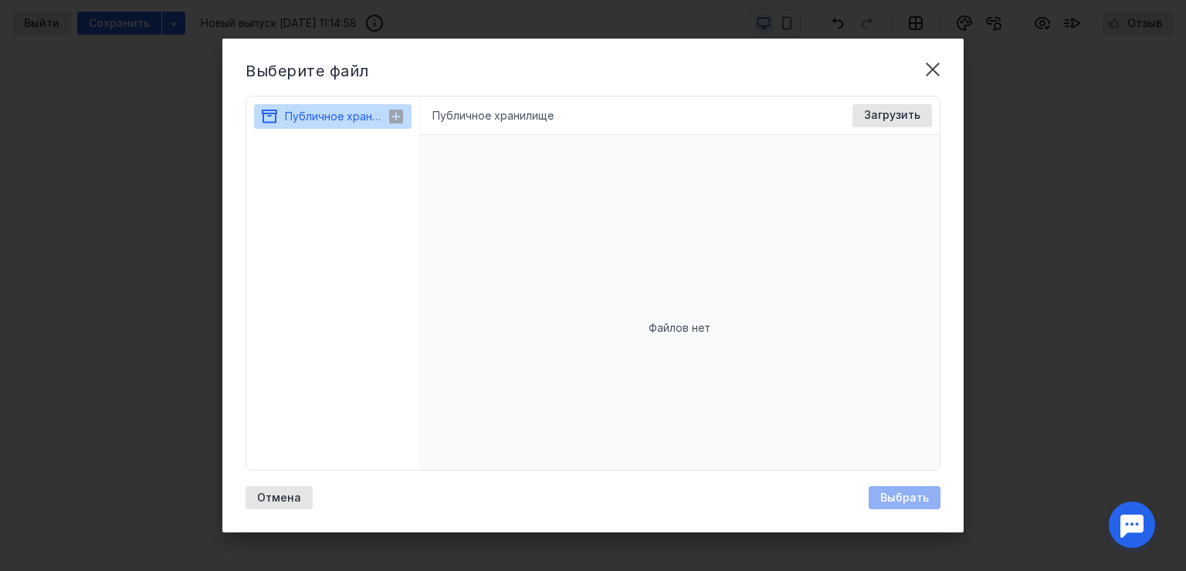
click at [335, 104] on button "Публичное хранилище" at bounding box center [323, 116] width 127 height 25
click at [394, 111] on icon at bounding box center [396, 117] width 14 height 14
click at [482, 108] on li "Публичное хранилище" at bounding box center [492, 115] width 121 height 15
click at [899, 116] on span "Загрузить" at bounding box center [892, 115] width 56 height 13
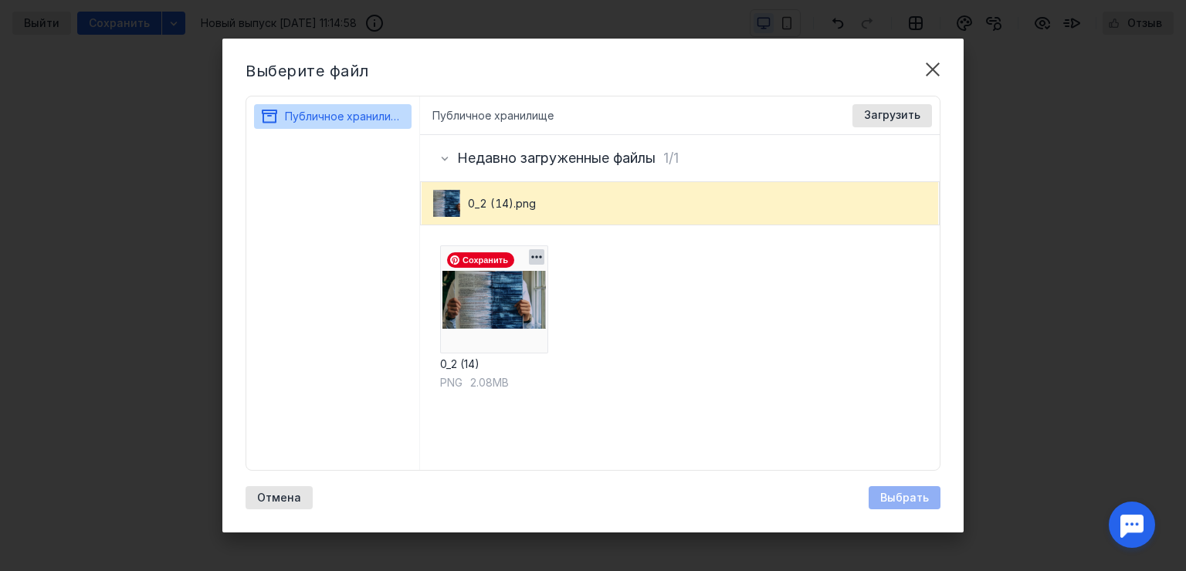
click at [470, 326] on img at bounding box center [494, 299] width 108 height 108
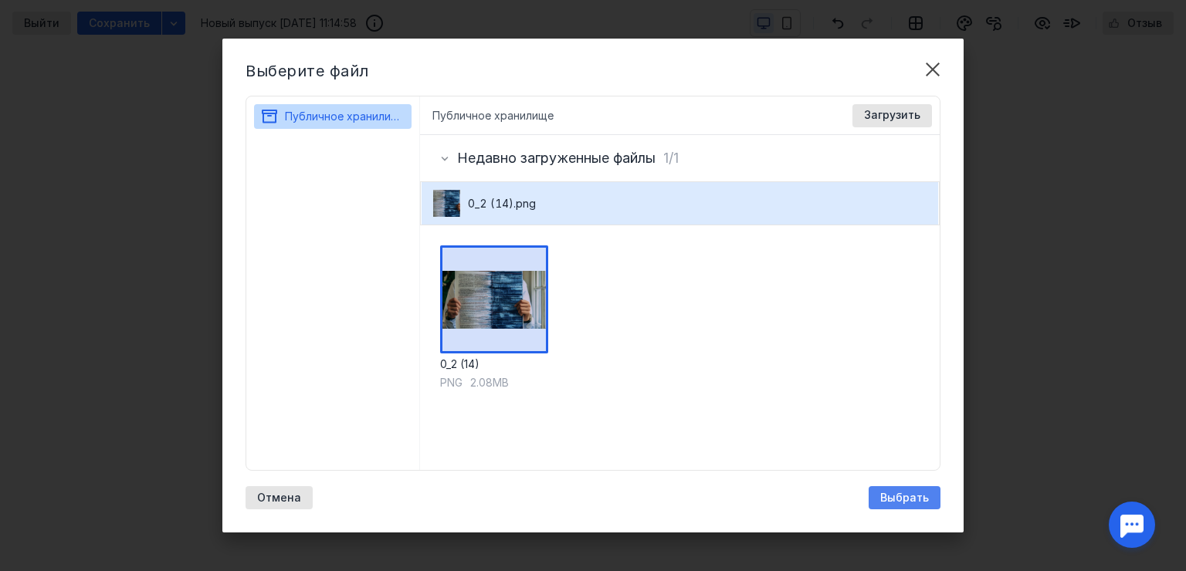
click at [910, 502] on span "Выбрать" at bounding box center [904, 498] width 49 height 13
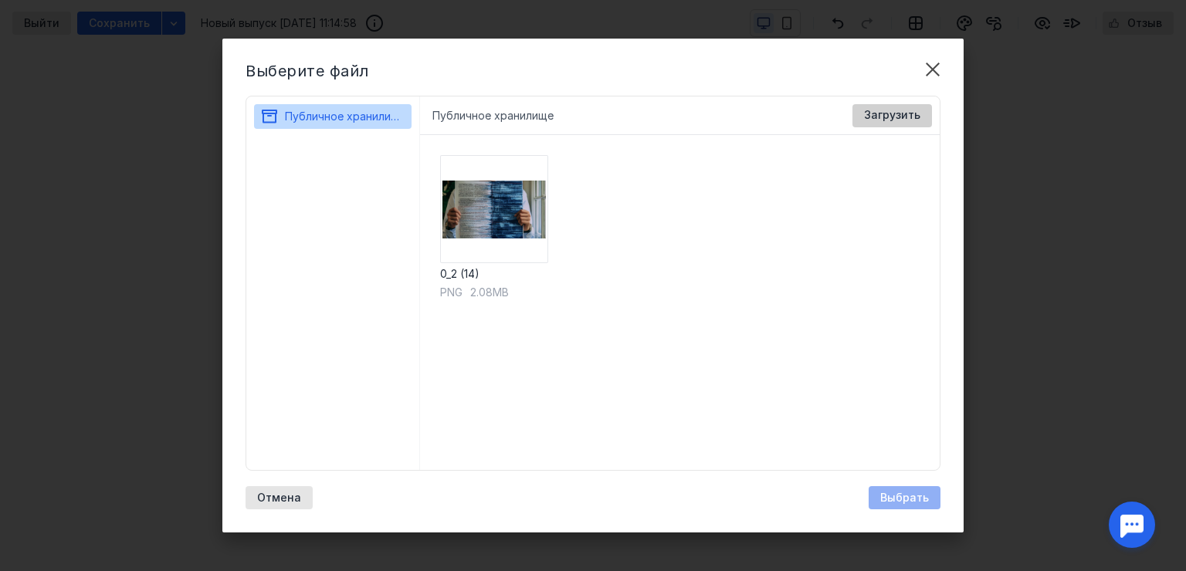
click at [907, 119] on span "Загрузить" at bounding box center [892, 115] width 56 height 13
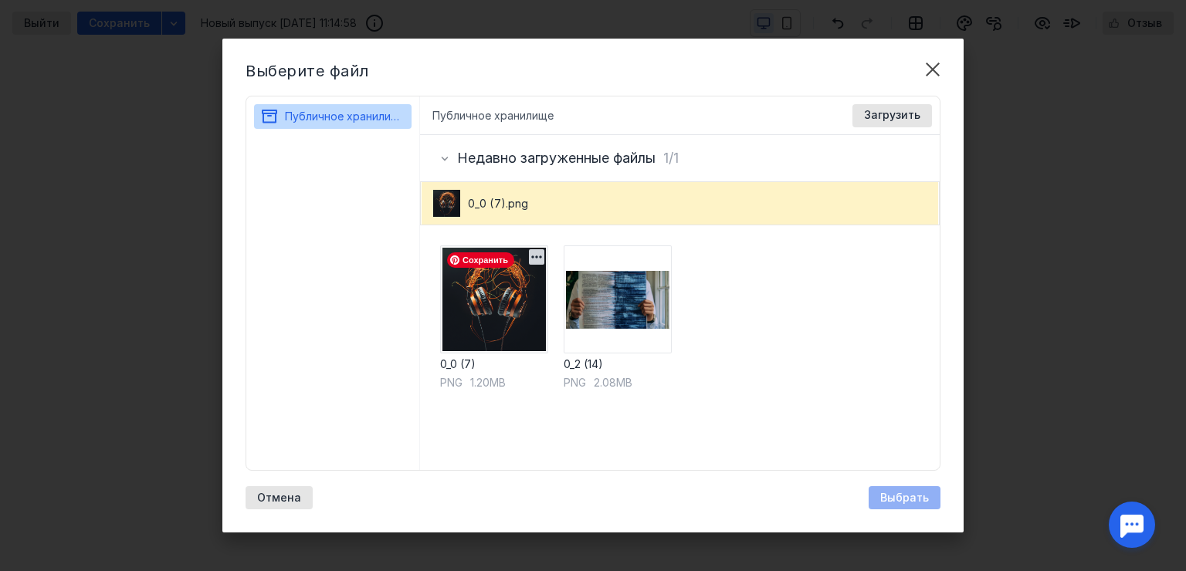
click at [481, 282] on img at bounding box center [494, 299] width 108 height 108
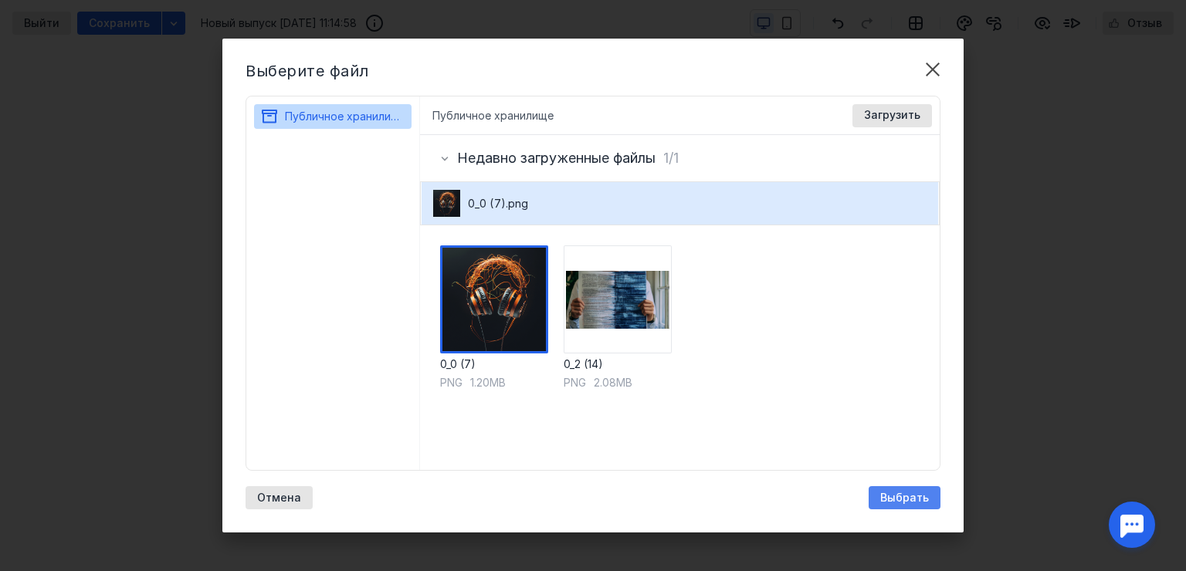
click at [903, 496] on span "Выбрать" at bounding box center [904, 498] width 49 height 13
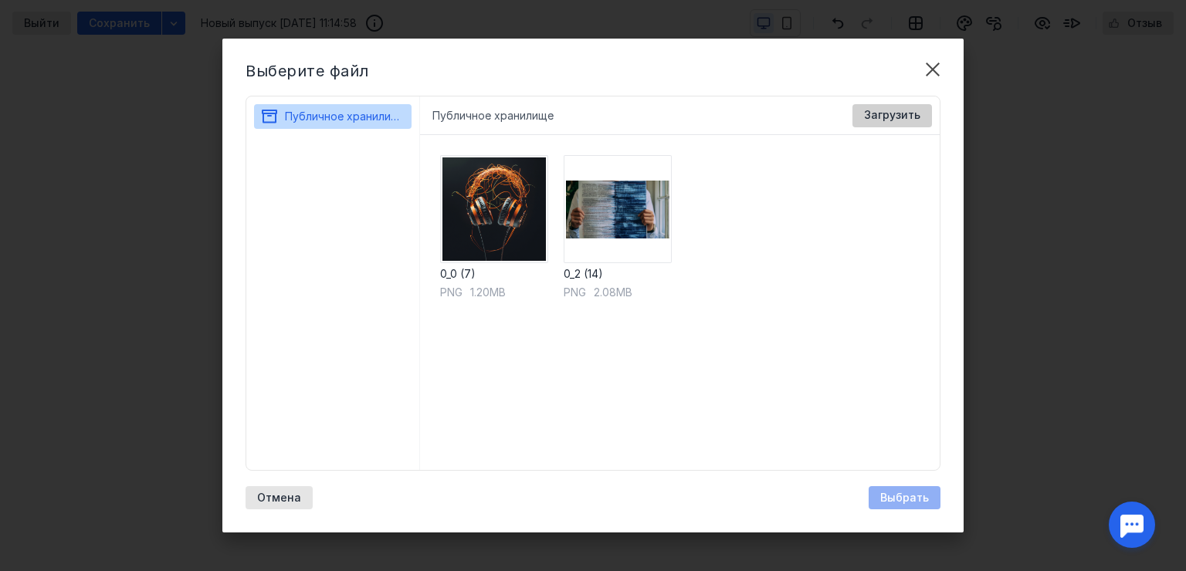
click at [875, 115] on span "Загрузить" at bounding box center [892, 115] width 56 height 13
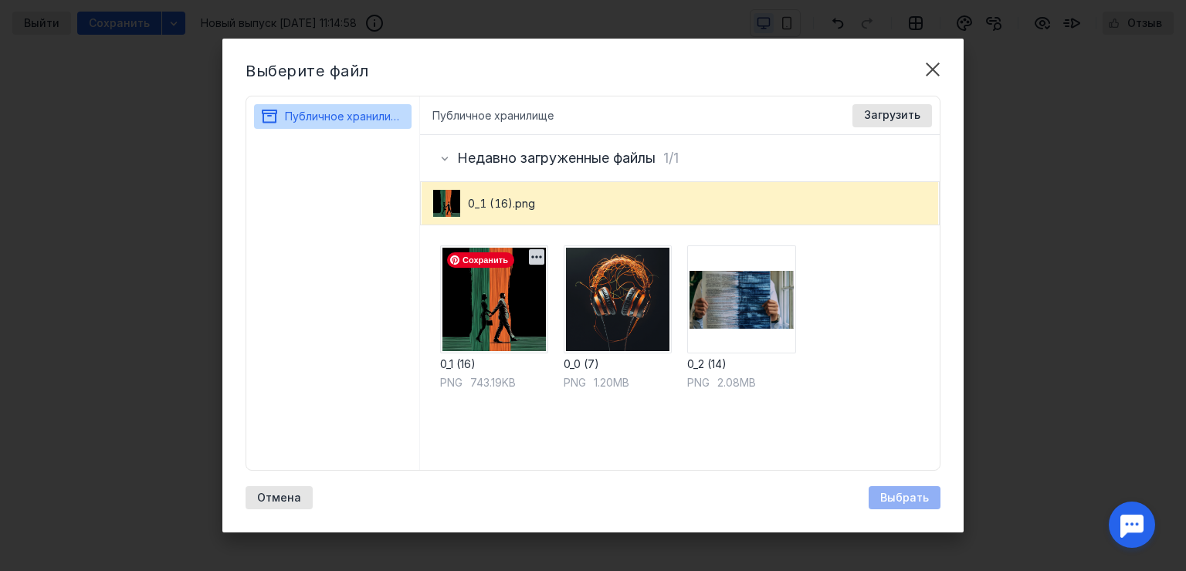
click at [526, 330] on img at bounding box center [494, 299] width 108 height 108
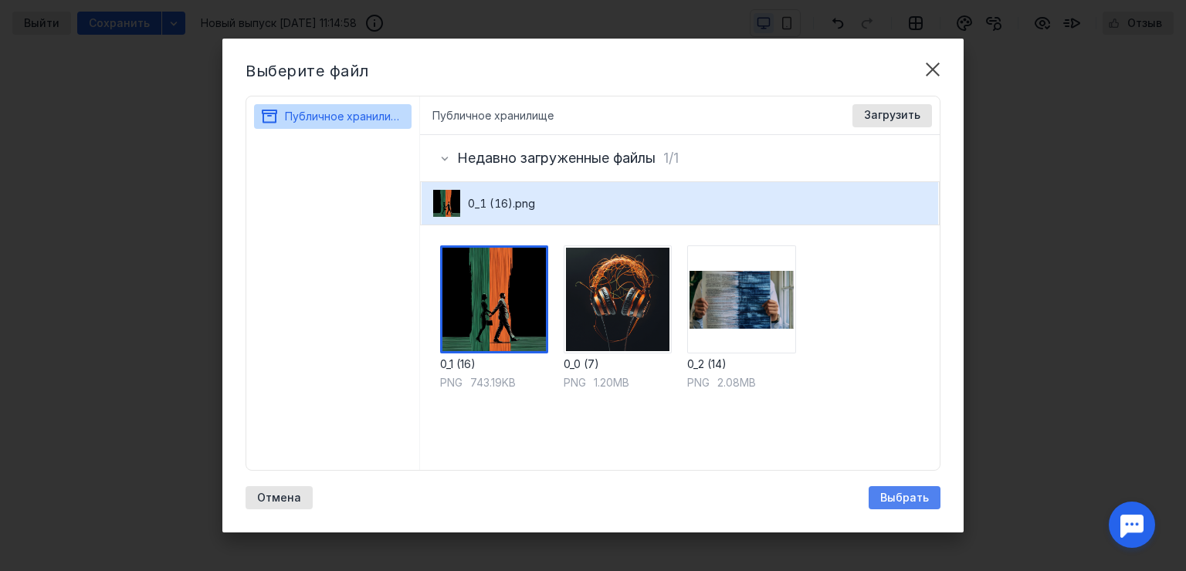
click at [909, 500] on span "Выбрать" at bounding box center [904, 498] width 49 height 13
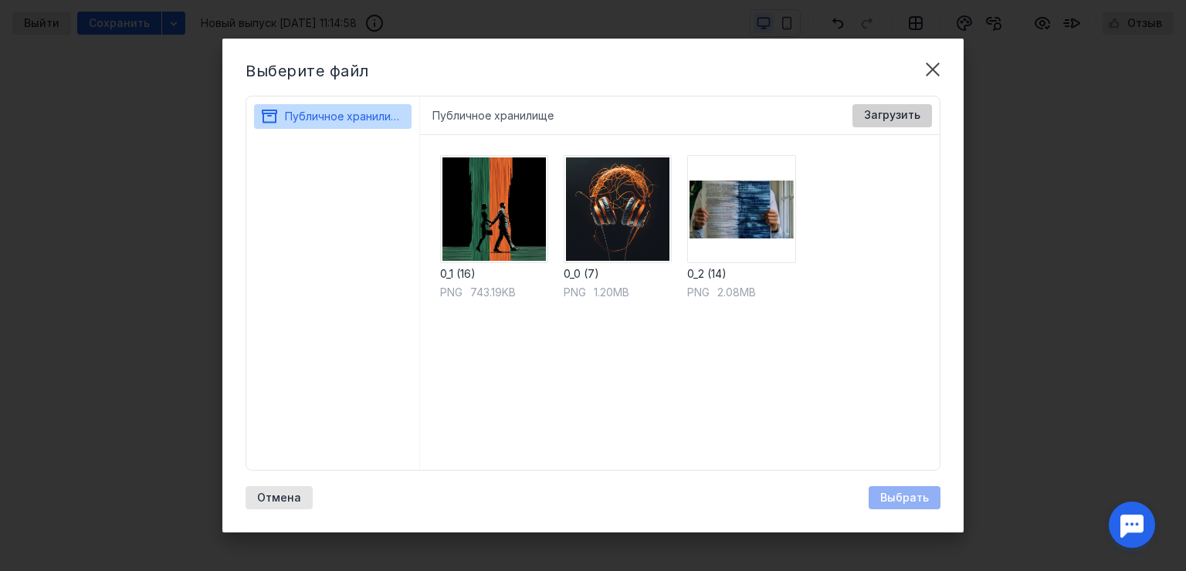
click at [899, 111] on span "Загрузить" at bounding box center [892, 115] width 56 height 13
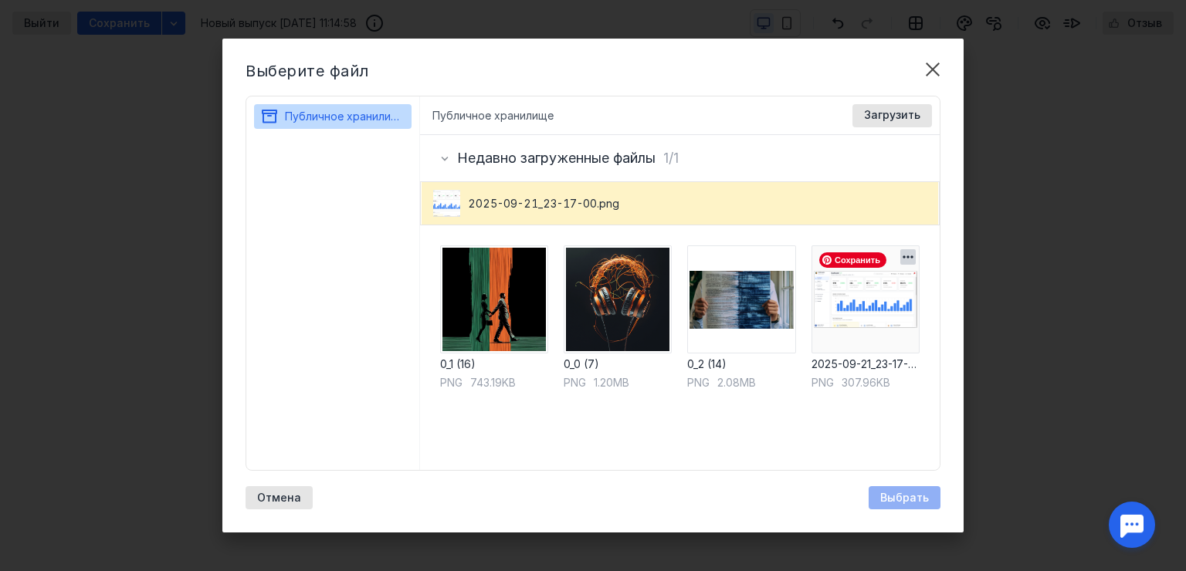
click at [840, 310] on img at bounding box center [865, 299] width 108 height 108
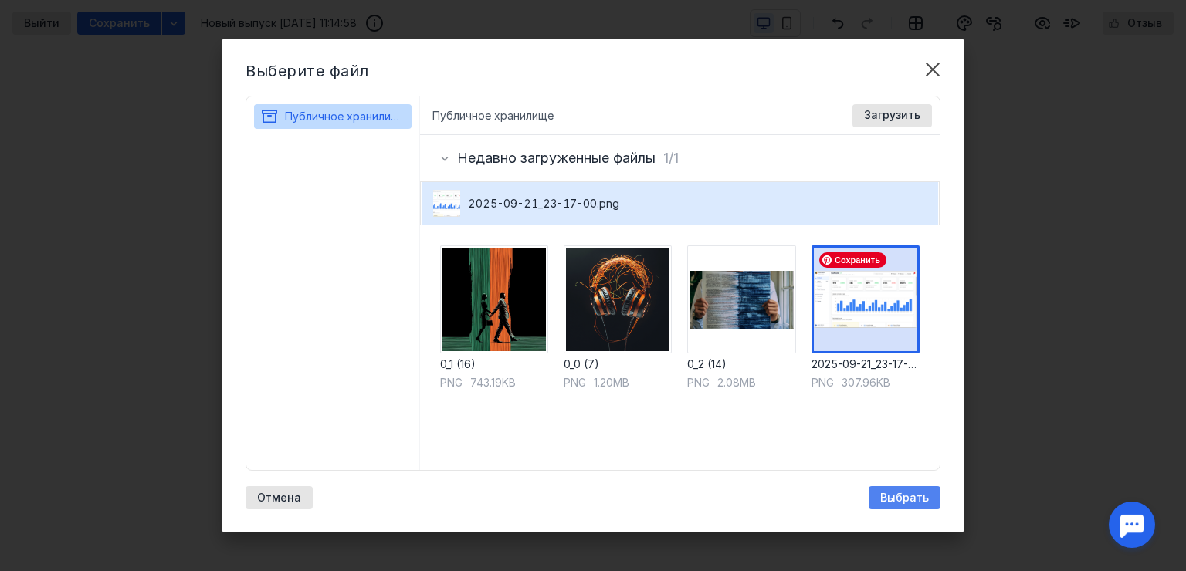
click at [895, 499] on span "Выбрать" at bounding box center [904, 498] width 49 height 13
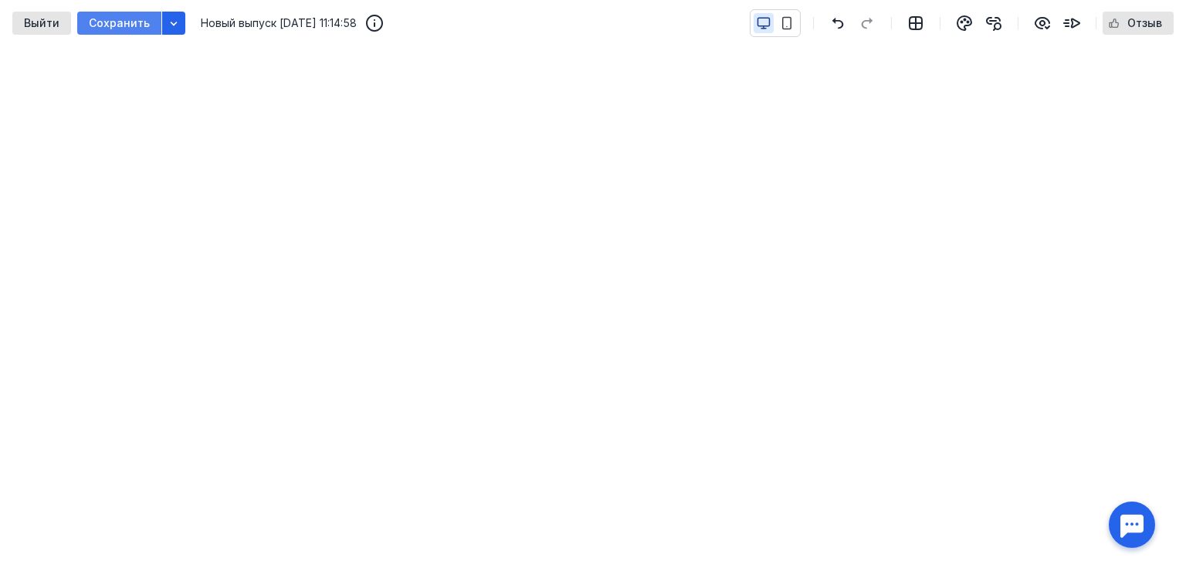
click at [114, 17] on span "Сохранить" at bounding box center [119, 23] width 61 height 13
click at [124, 26] on span "Сохранить" at bounding box center [119, 23] width 61 height 13
click at [171, 528] on span "Контент письма обновлен" at bounding box center [127, 534] width 149 height 15
click at [159, 540] on span "Контент письма обновлен" at bounding box center [127, 534] width 149 height 15
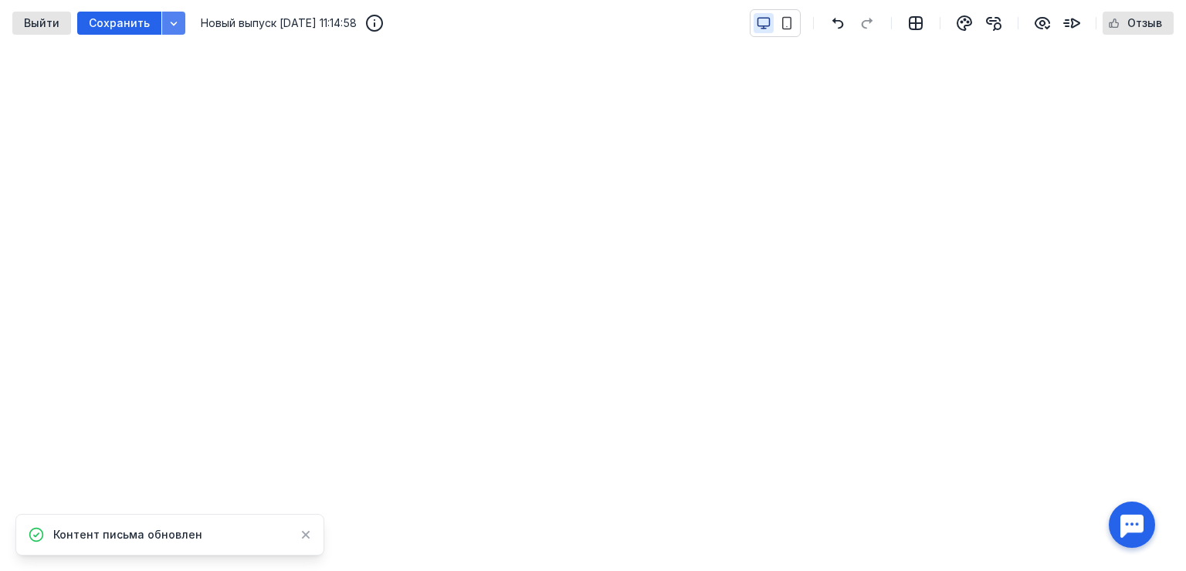
click at [168, 22] on icon "button" at bounding box center [174, 23] width 12 height 12
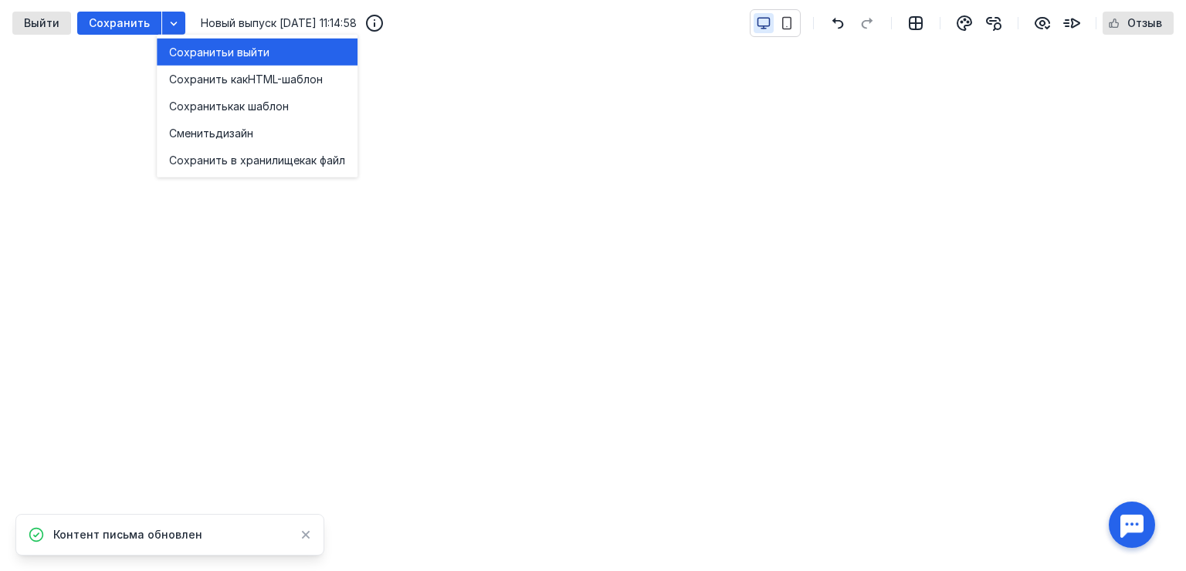
click at [194, 52] on span "Сохранить" at bounding box center [198, 51] width 59 height 15
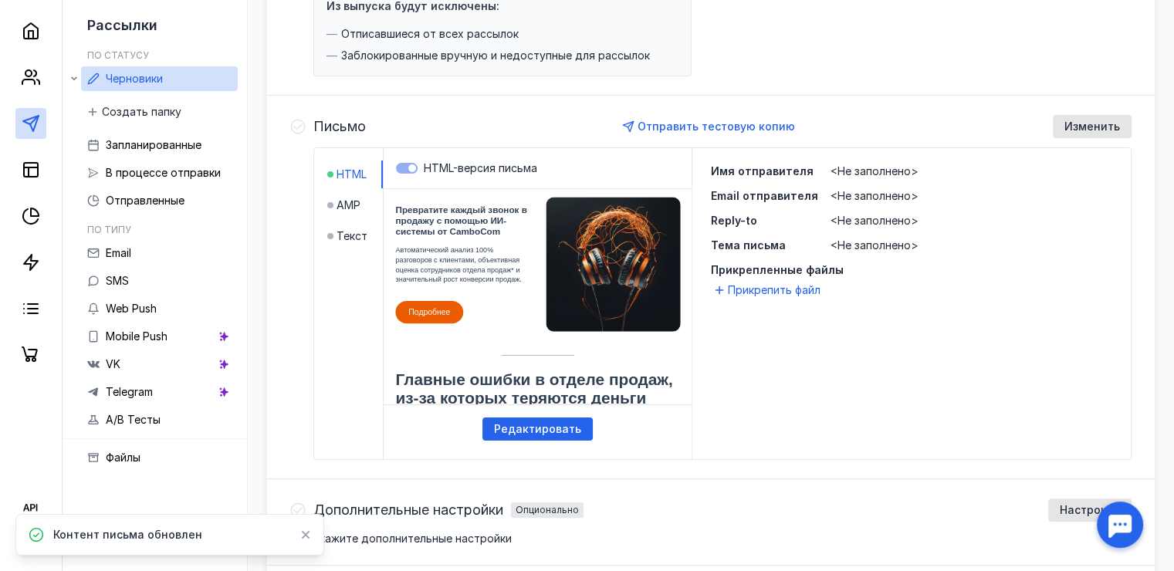
scroll to position [438, 0]
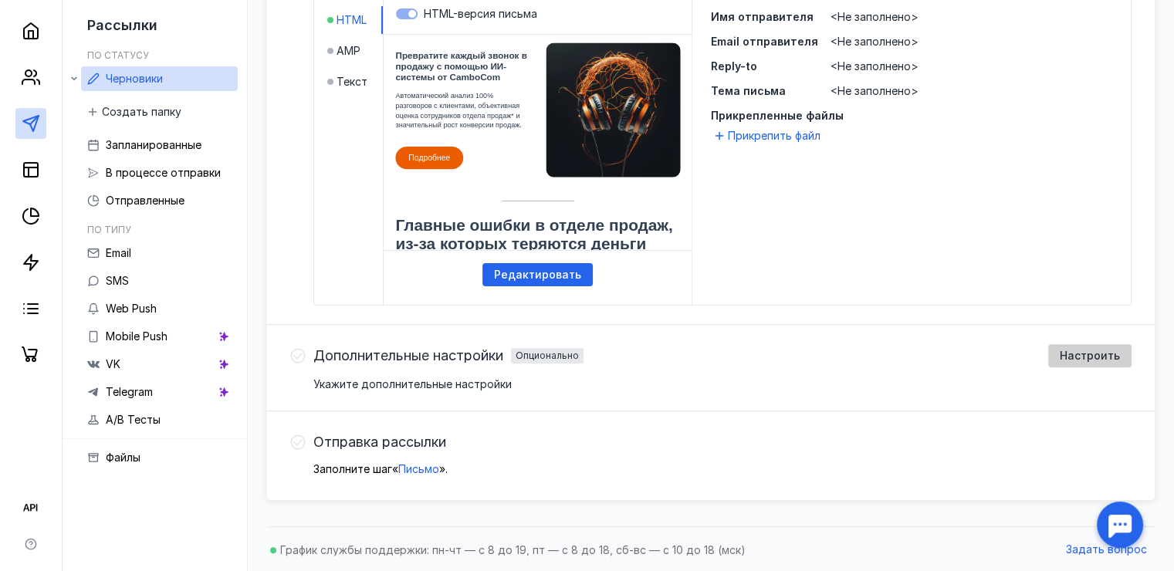
click at [1062, 354] on span "Настроить" at bounding box center [1090, 356] width 60 height 13
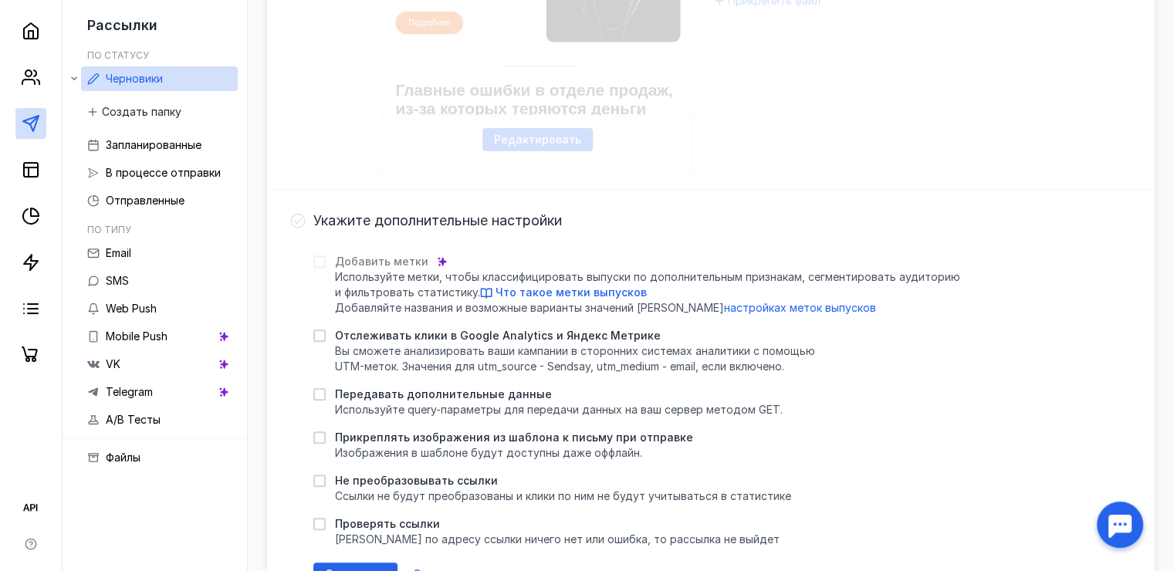
scroll to position [593, 0]
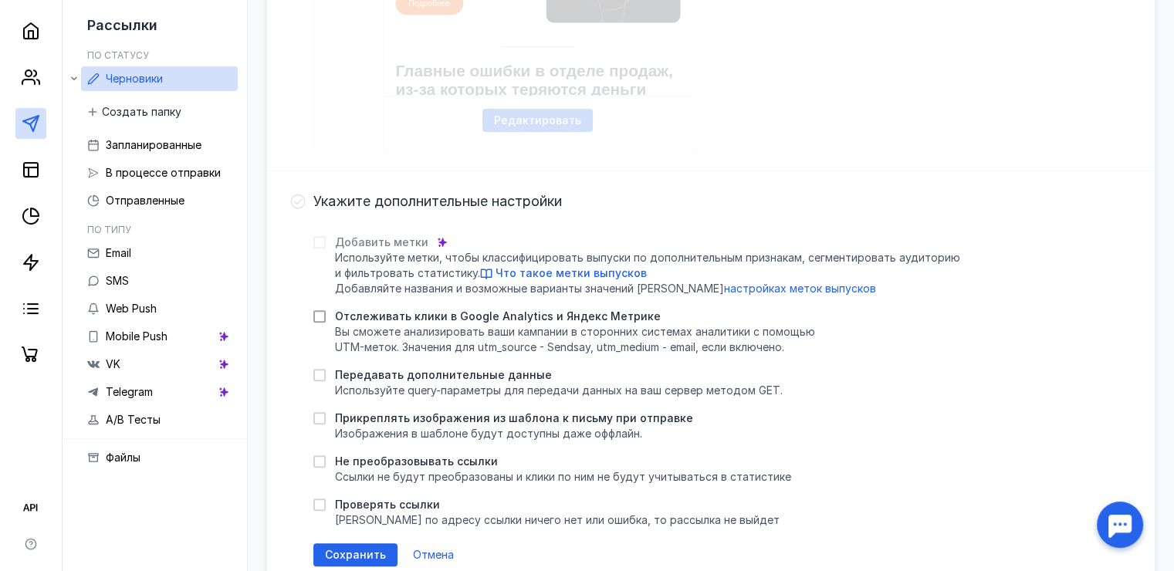
click at [321, 317] on icon at bounding box center [319, 316] width 11 height 11
click at [321, 317] on input "Отслеживать клики в Google Analytics и Яндекс Метрике Вы cможете анализировать …" at bounding box center [318, 314] width 10 height 10
checkbox input "true"
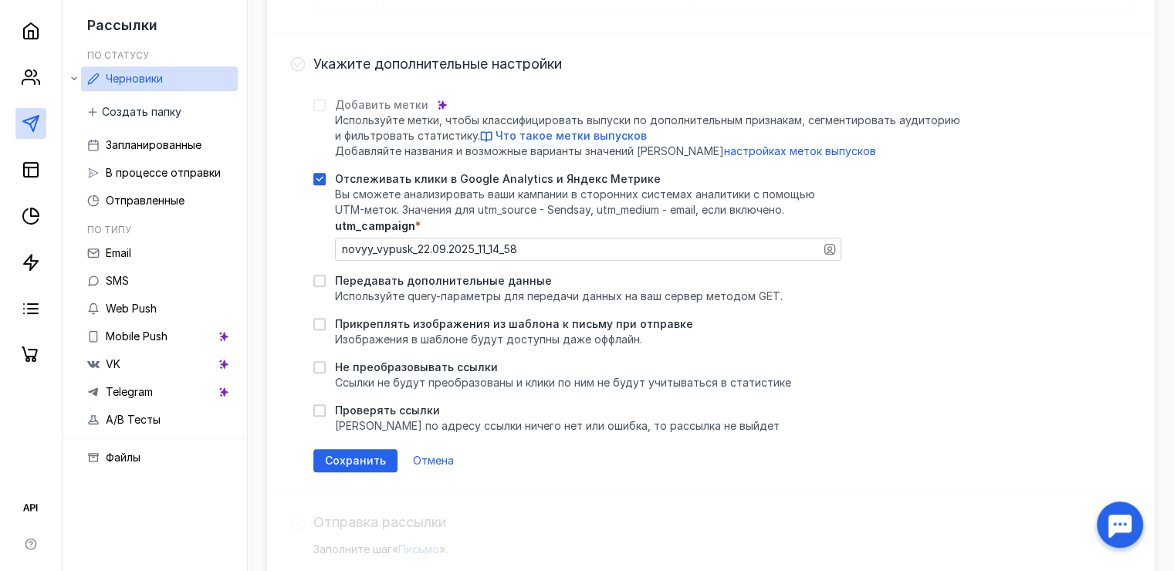
scroll to position [747, 0]
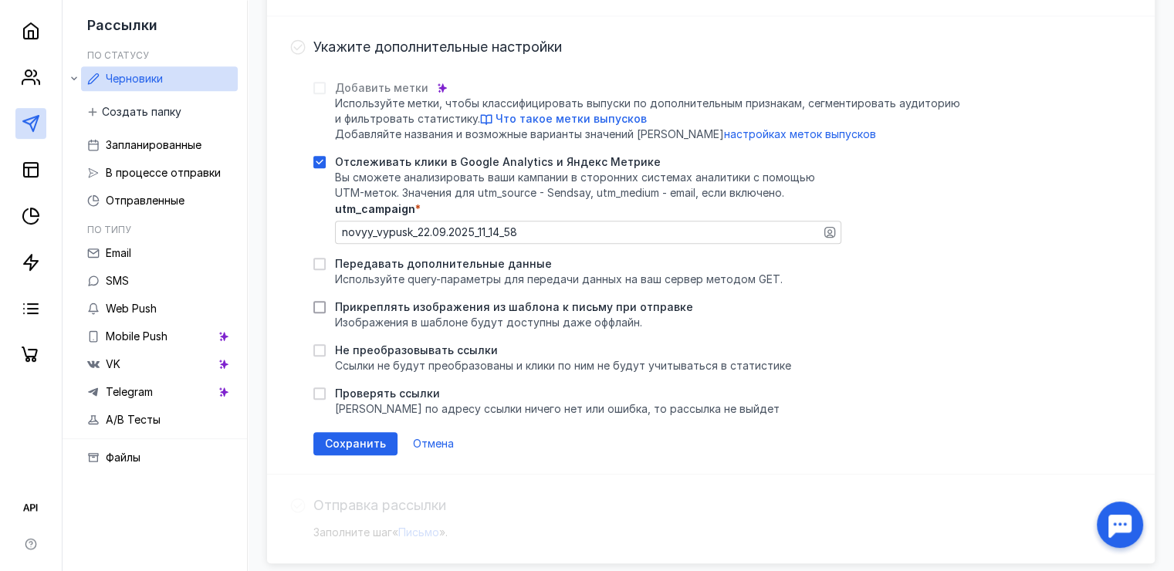
click at [321, 306] on icon at bounding box center [319, 307] width 11 height 11
click at [321, 306] on input "Прикреплять изображения из шаблона к письму при отправке Изображения в шаблоне …" at bounding box center [318, 305] width 10 height 10
checkbox input "true"
click at [317, 262] on icon at bounding box center [319, 264] width 7 height 5
click at [317, 262] on input "Передавать дополнительные данные Используйте query-параметры для передачи данны…" at bounding box center [318, 261] width 10 height 10
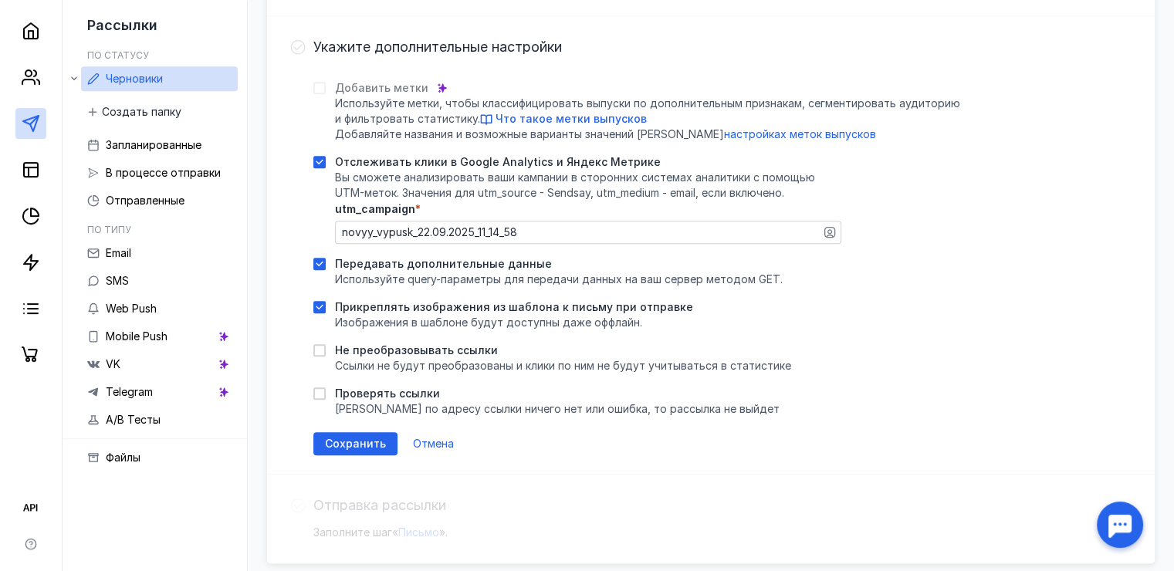
checkbox input "true"
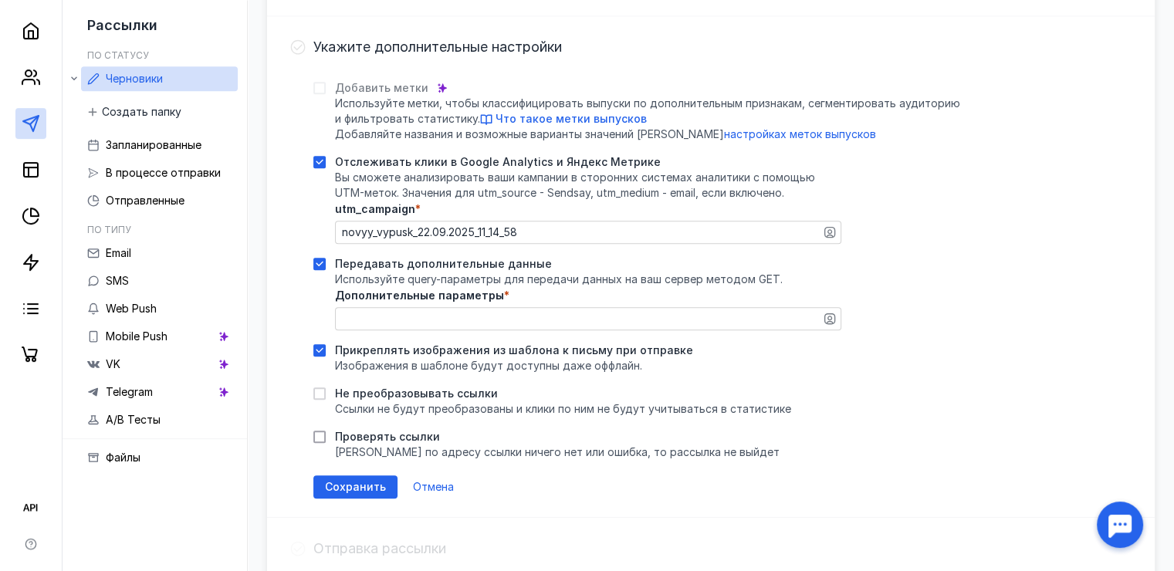
click at [316, 436] on icon at bounding box center [319, 437] width 11 height 11
click at [316, 436] on input "Проверять ссылки [PERSON_NAME] по адресу ссылки ничего нет или ошибка, то рассы…" at bounding box center [318, 434] width 10 height 10
checkbox input "true"
click at [343, 486] on span "Сохранить" at bounding box center [355, 487] width 61 height 13
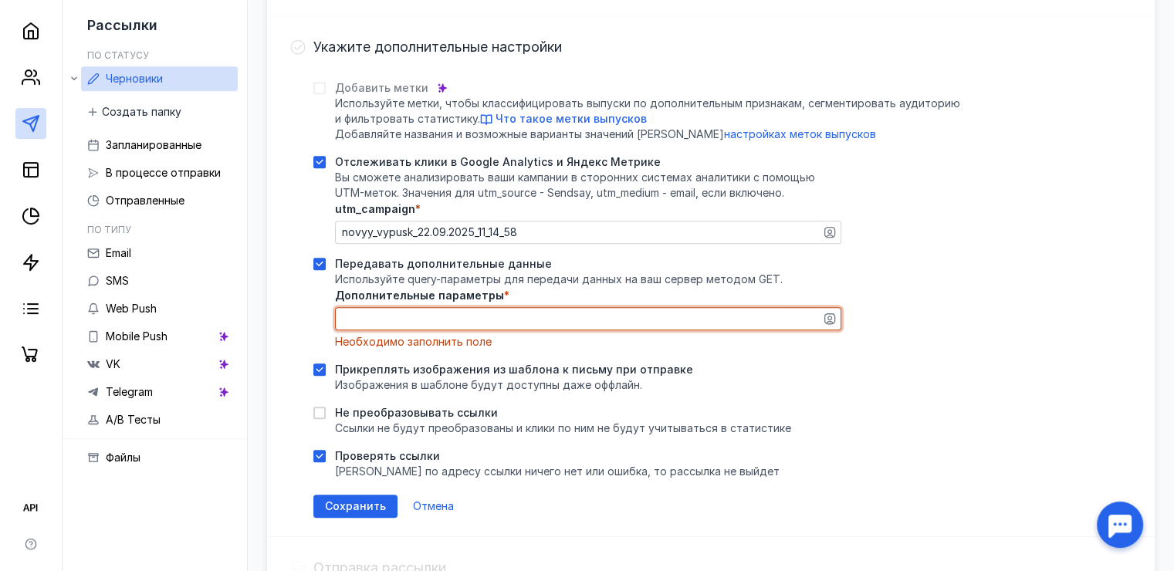
click at [358, 315] on textarea "Дополнительные параметры *" at bounding box center [588, 319] width 505 height 22
click at [321, 262] on icon at bounding box center [319, 264] width 11 height 11
click at [321, 262] on input "Передавать дополнительные данные Используйте query-параметры для передачи данны…" at bounding box center [318, 261] width 10 height 10
checkbox input "false"
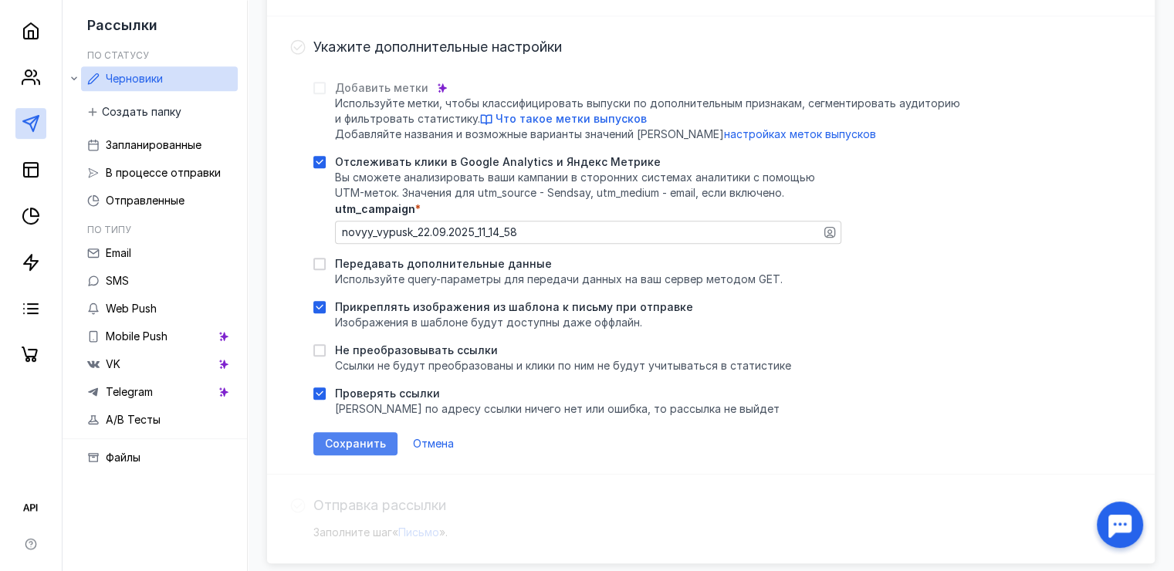
click at [345, 440] on span "Сохранить" at bounding box center [355, 444] width 61 height 13
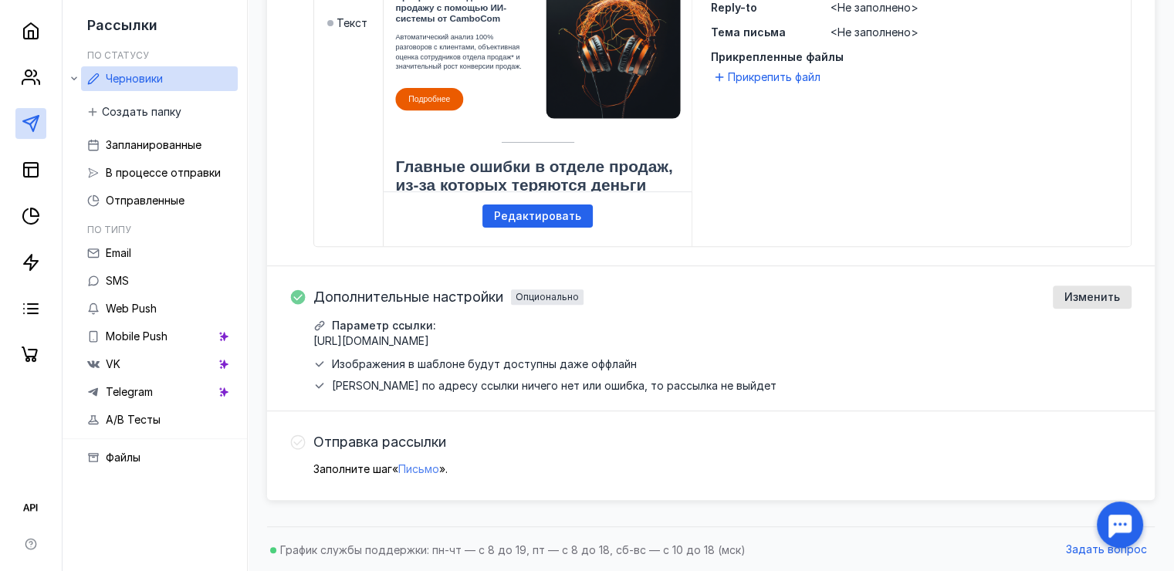
click at [420, 469] on span "Письмо" at bounding box center [418, 468] width 41 height 13
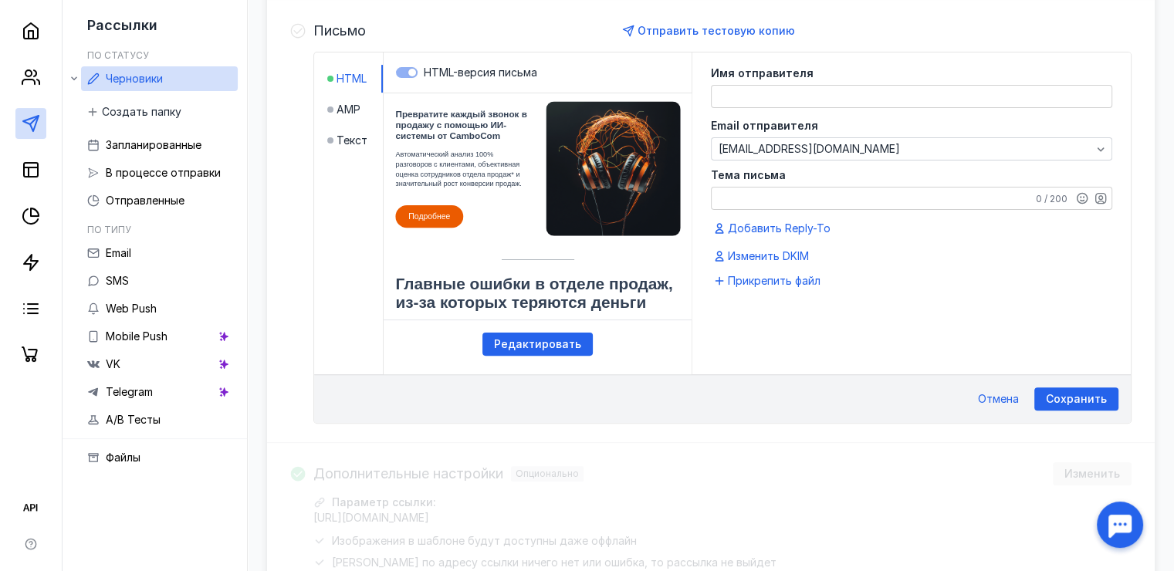
scroll to position [378, 0]
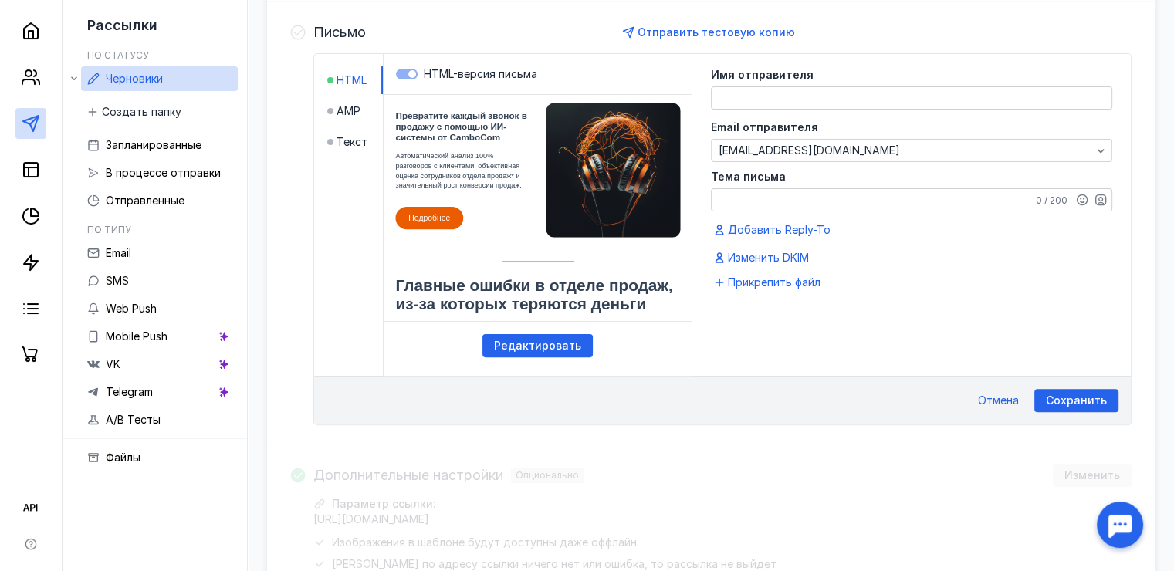
click at [791, 100] on textarea at bounding box center [912, 98] width 400 height 22
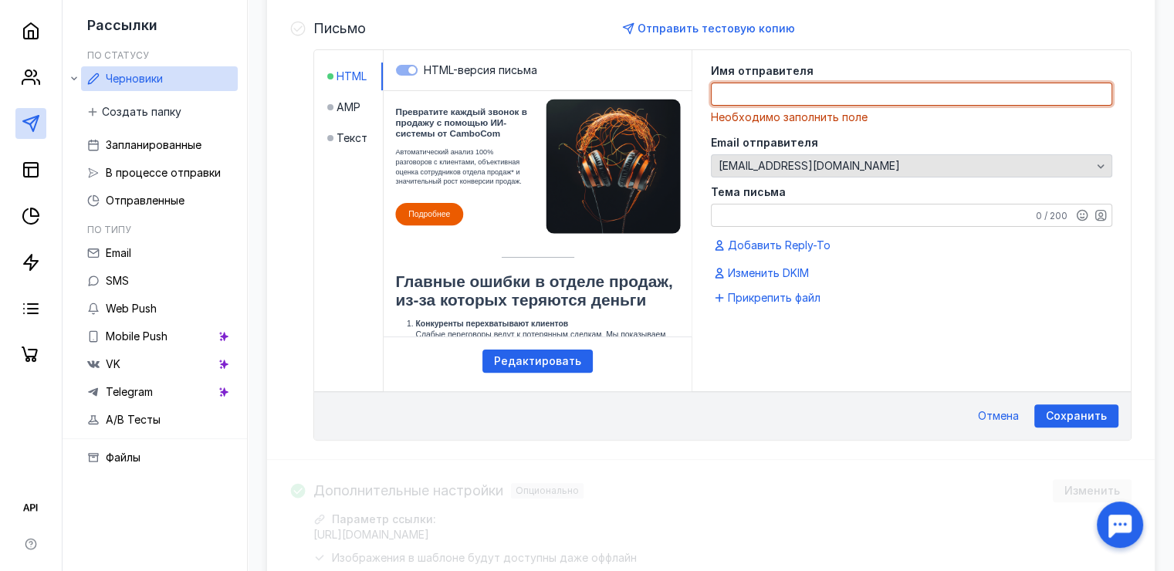
scroll to position [266, 0]
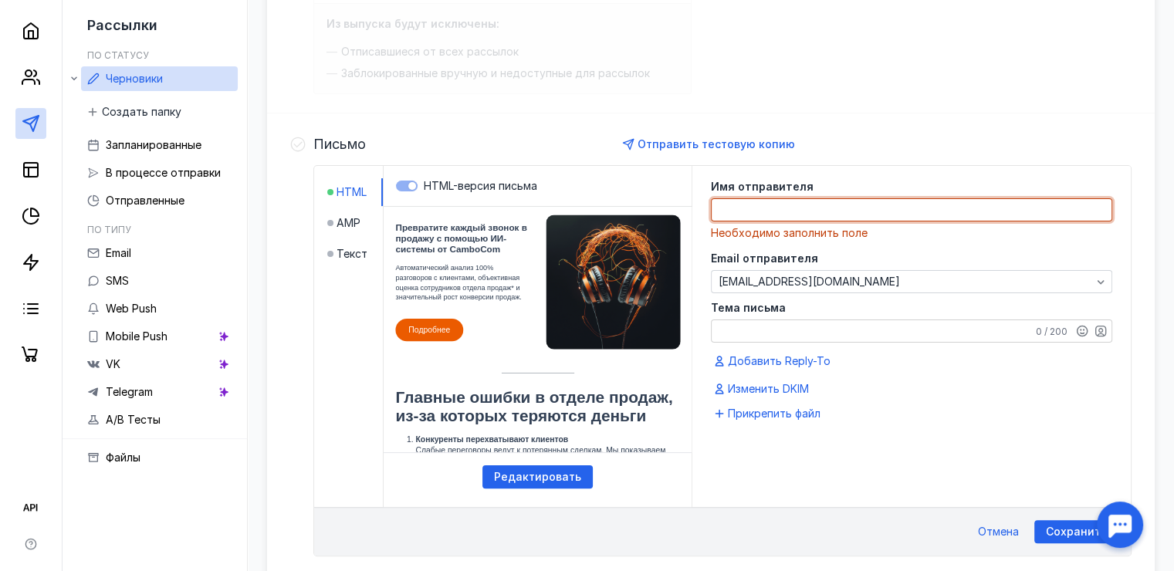
paste textarea "CamboCom — AI CallAnalytics"
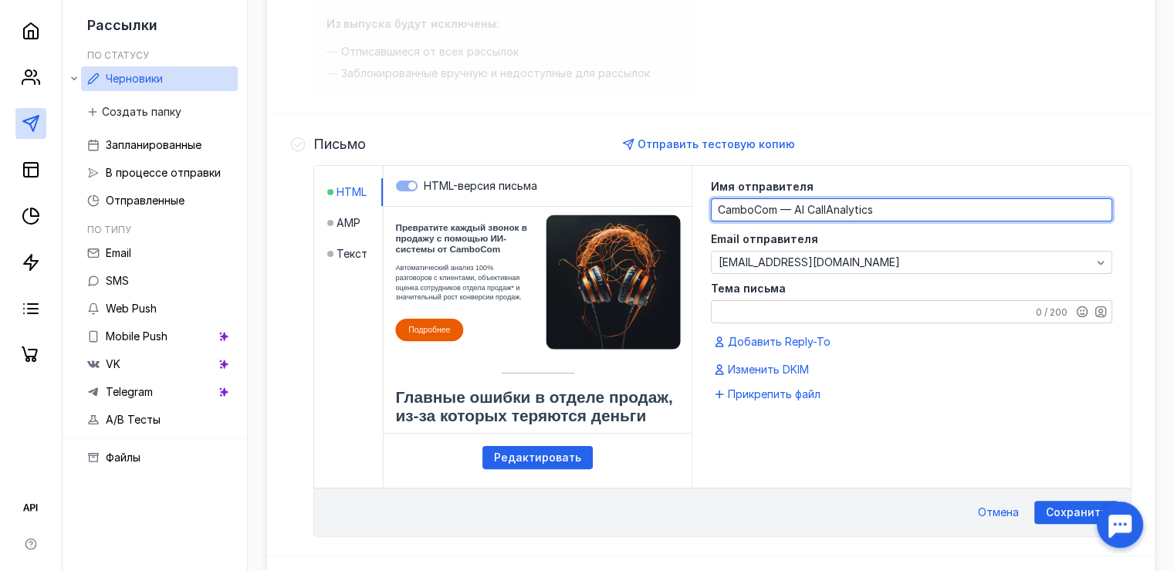
type textarea "CamboCom — AI CallAnalytics"
click at [767, 309] on textarea "Тема письма" at bounding box center [912, 312] width 400 height 22
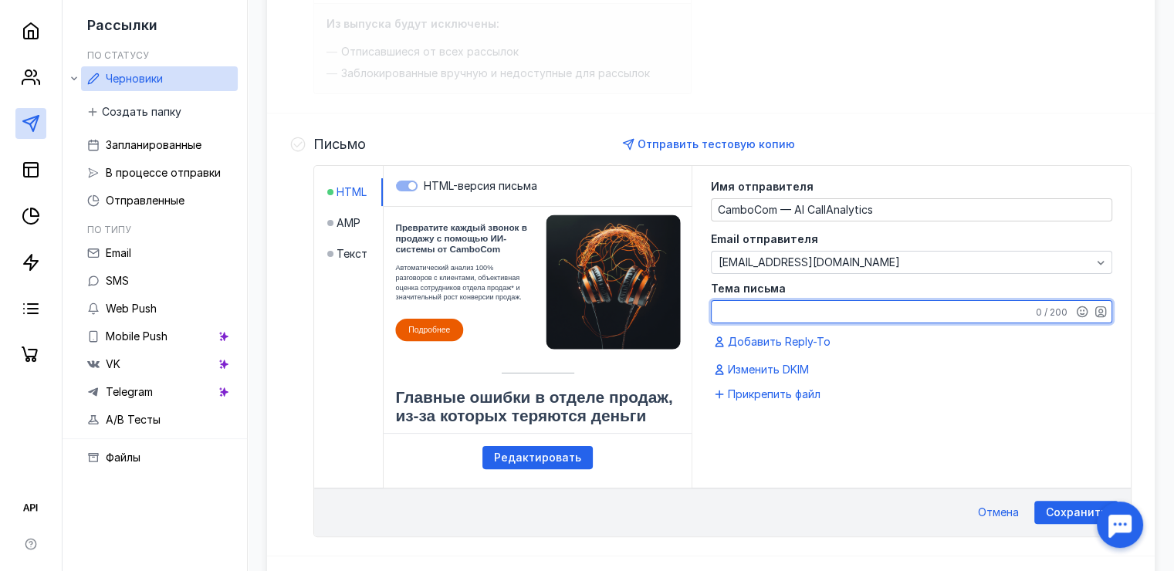
paste textarea "Где теряются продажи на звонках? 10 ваших звонков — разбор бесплатно"
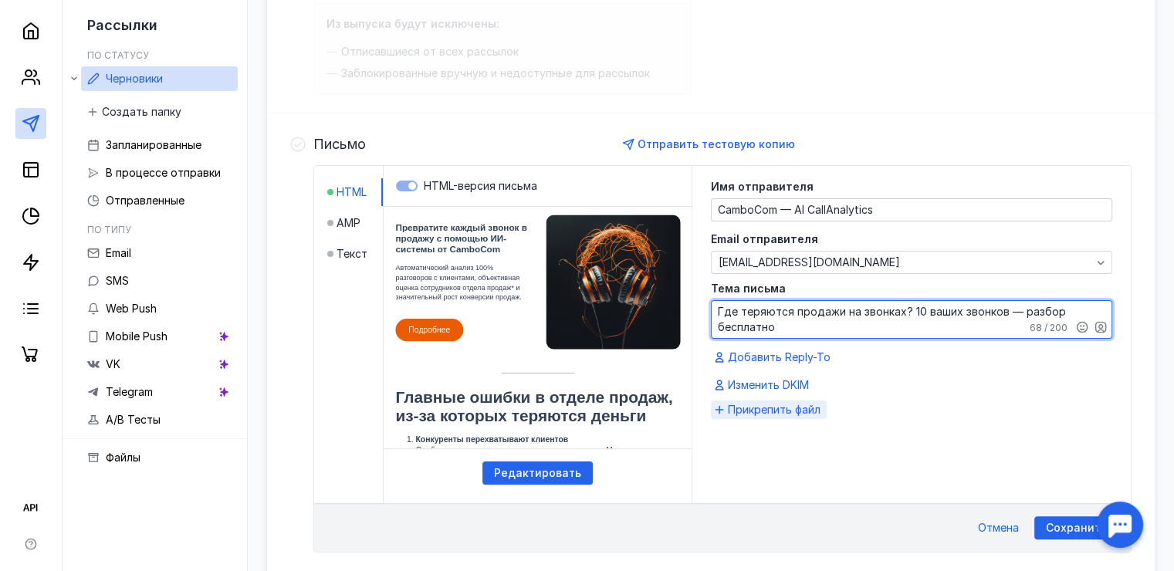
type textarea "Где теряются продажи на звонках? 10 ваших звонков — разбор бесплатно"
click at [770, 409] on span "Прикрепить файл" at bounding box center [774, 409] width 93 height 15
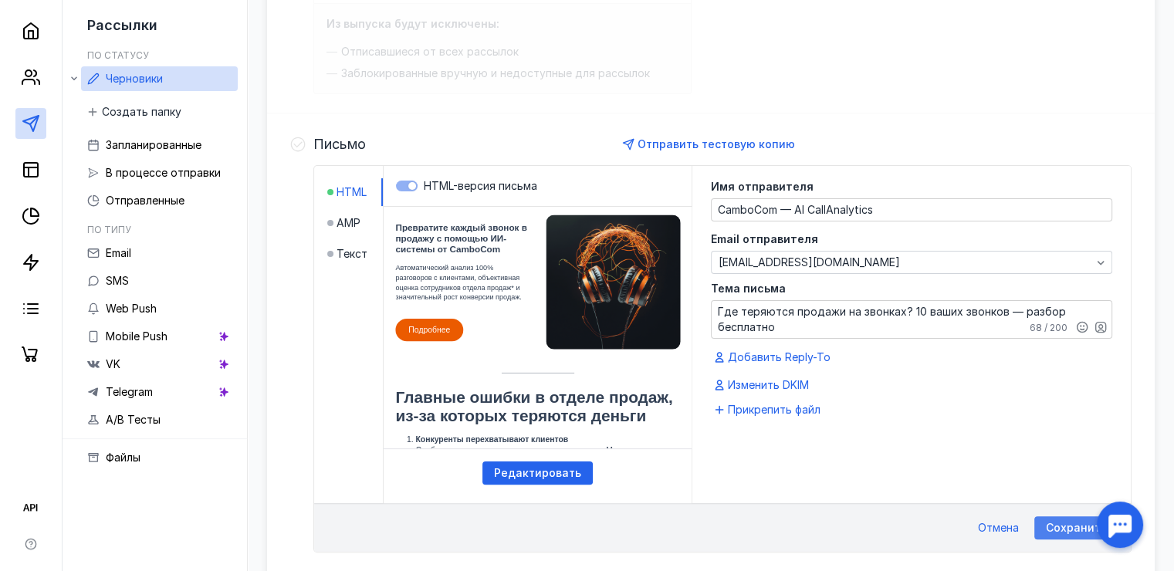
click at [1074, 524] on span "Сохранить" at bounding box center [1076, 528] width 61 height 13
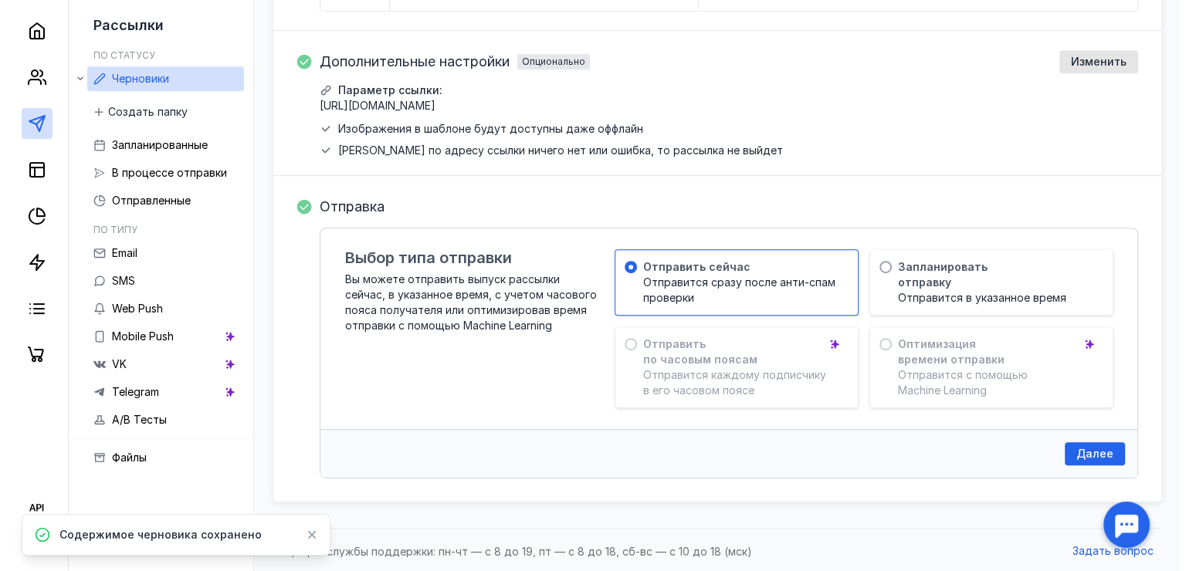
scroll to position [733, 0]
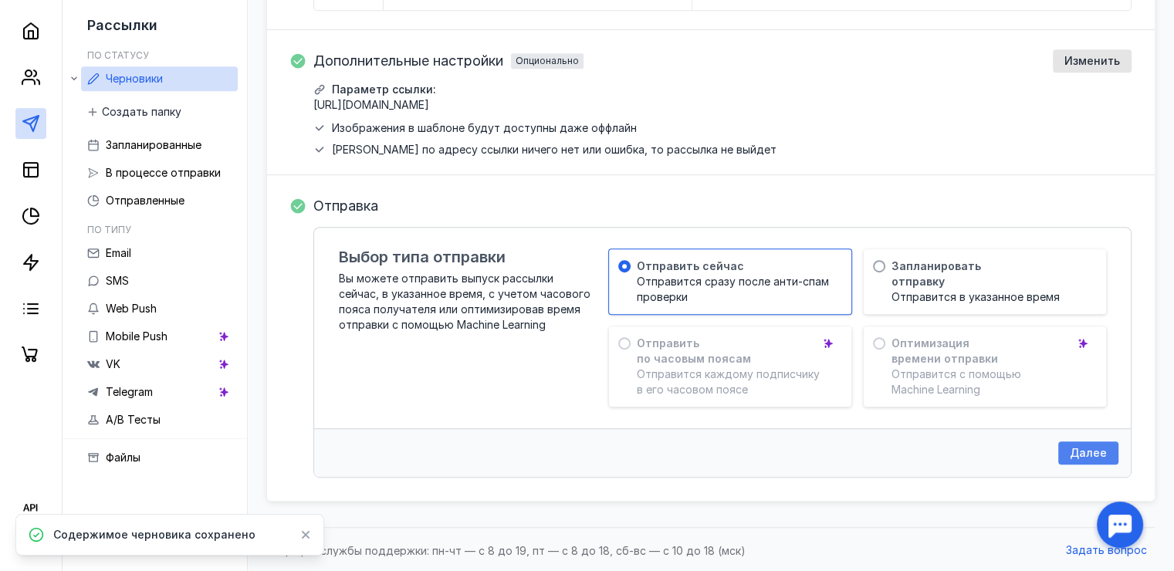
click at [1084, 452] on span "Далее" at bounding box center [1088, 453] width 37 height 13
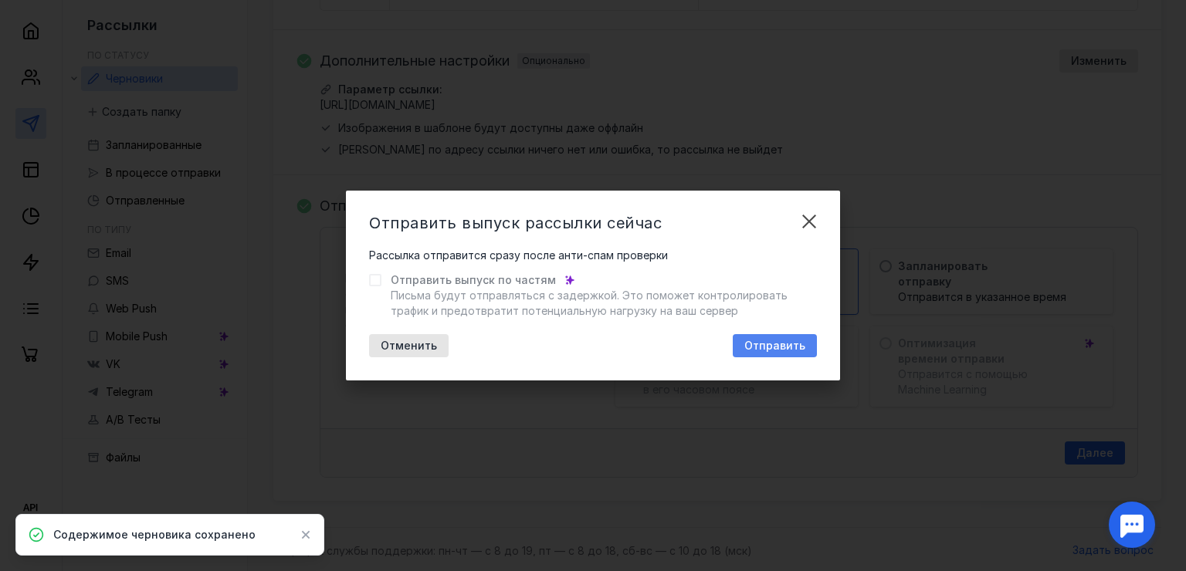
click at [763, 345] on span "Отправить" at bounding box center [774, 346] width 61 height 13
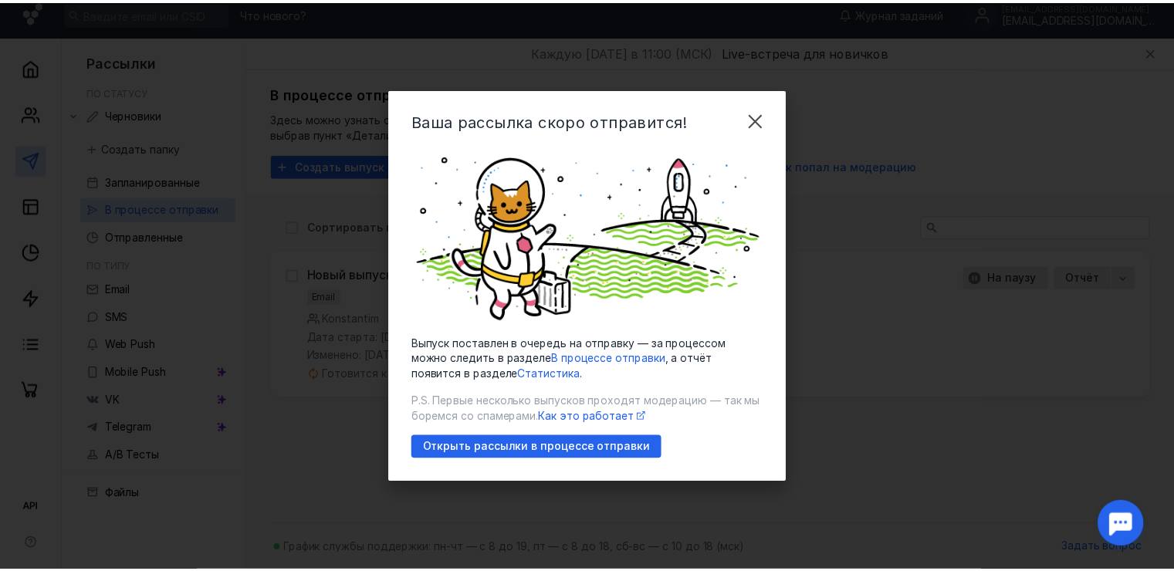
scroll to position [9, 0]
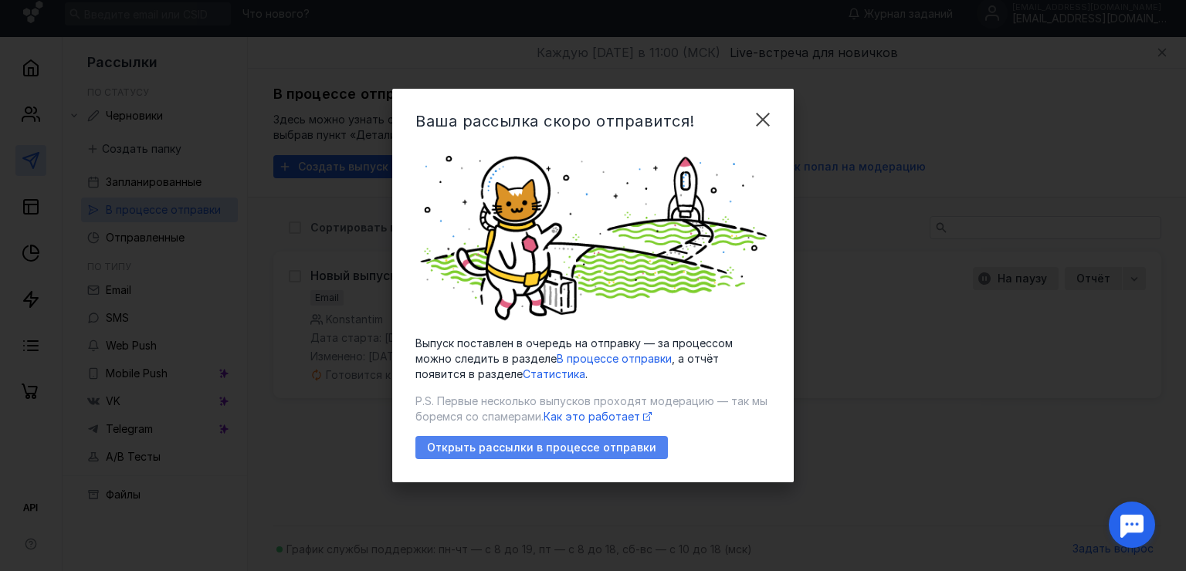
click at [556, 445] on span "Открыть рассылки в процессе отправки" at bounding box center [541, 448] width 229 height 13
